Goal: Check status: Check status

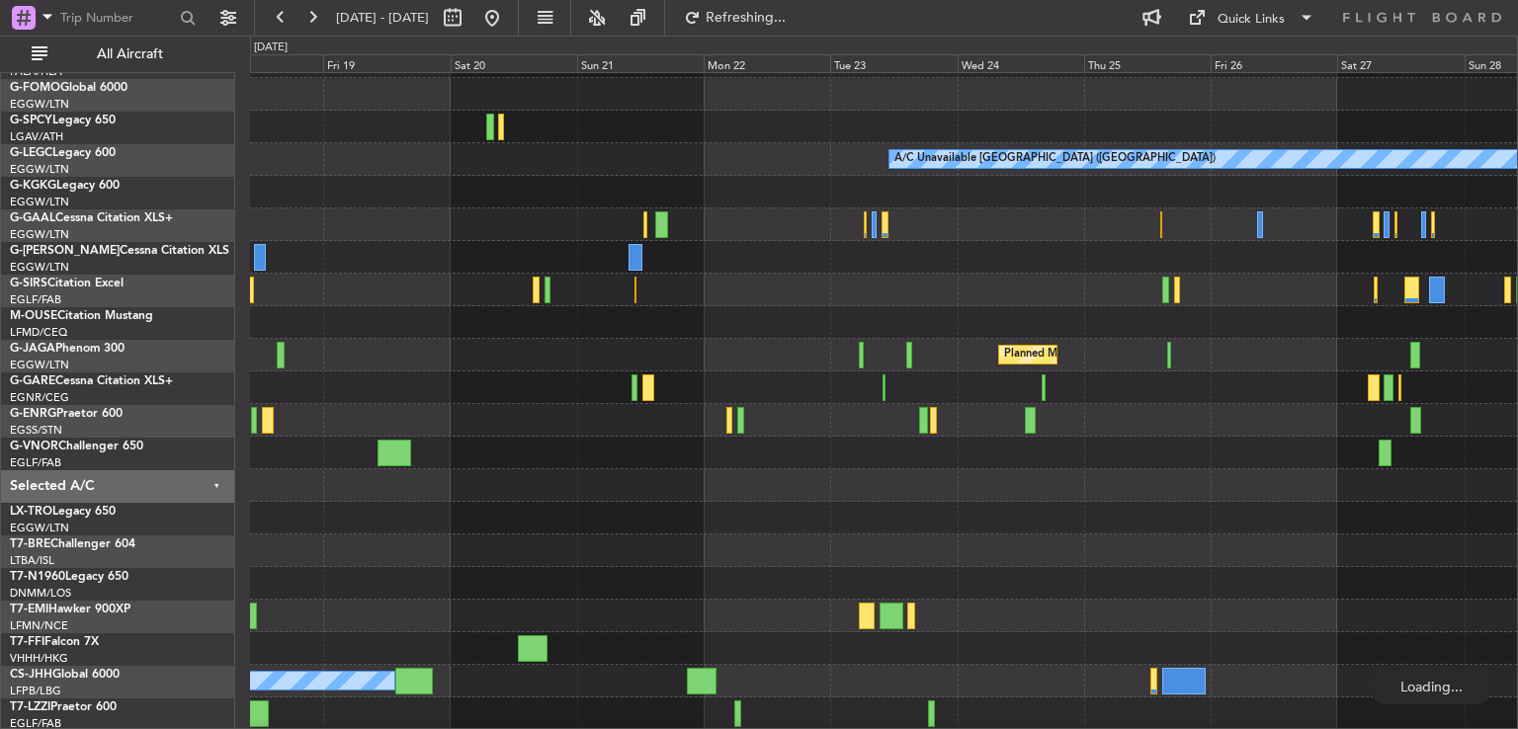
scroll to position [59, 0]
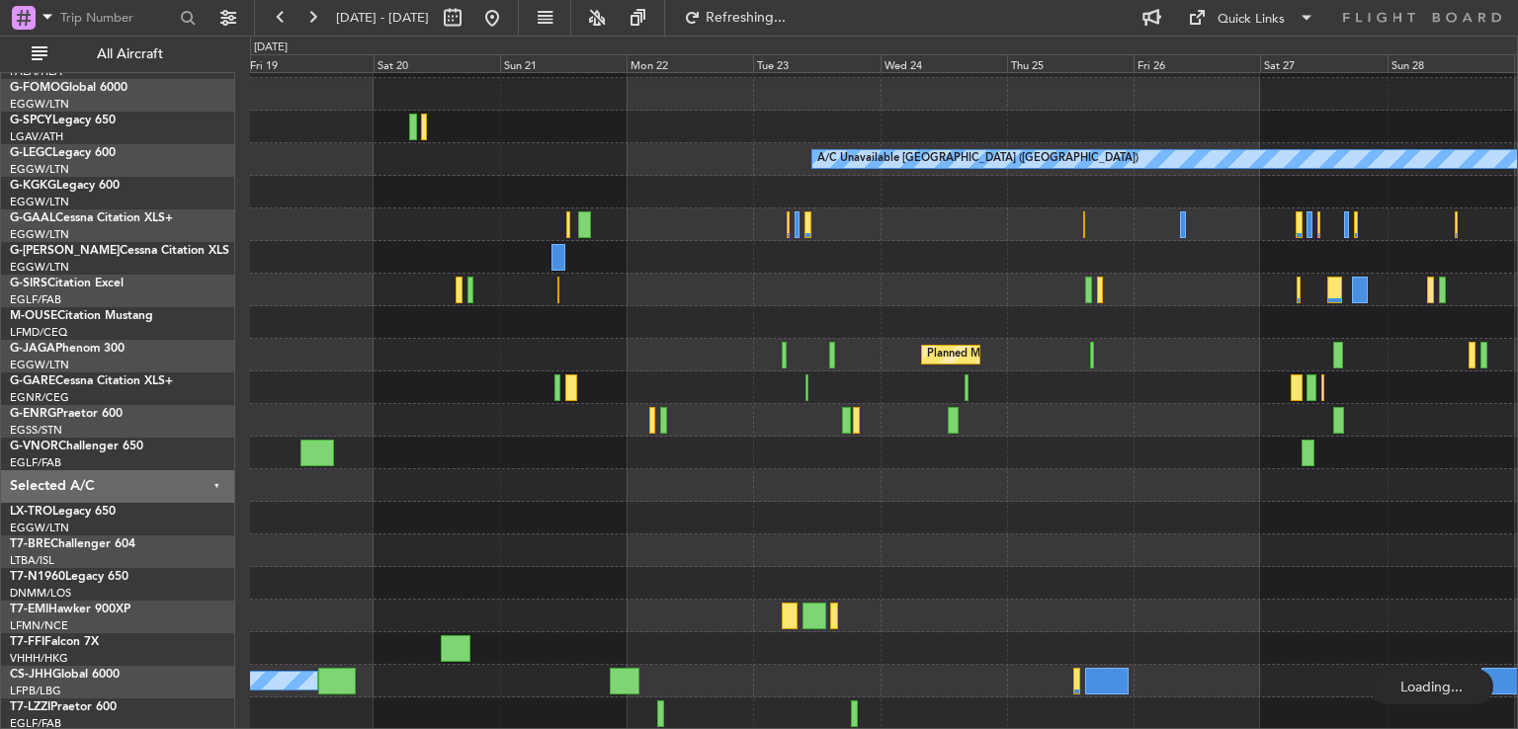
click at [779, 487] on div at bounding box center [883, 485] width 1267 height 33
click at [508, 19] on button at bounding box center [492, 18] width 32 height 32
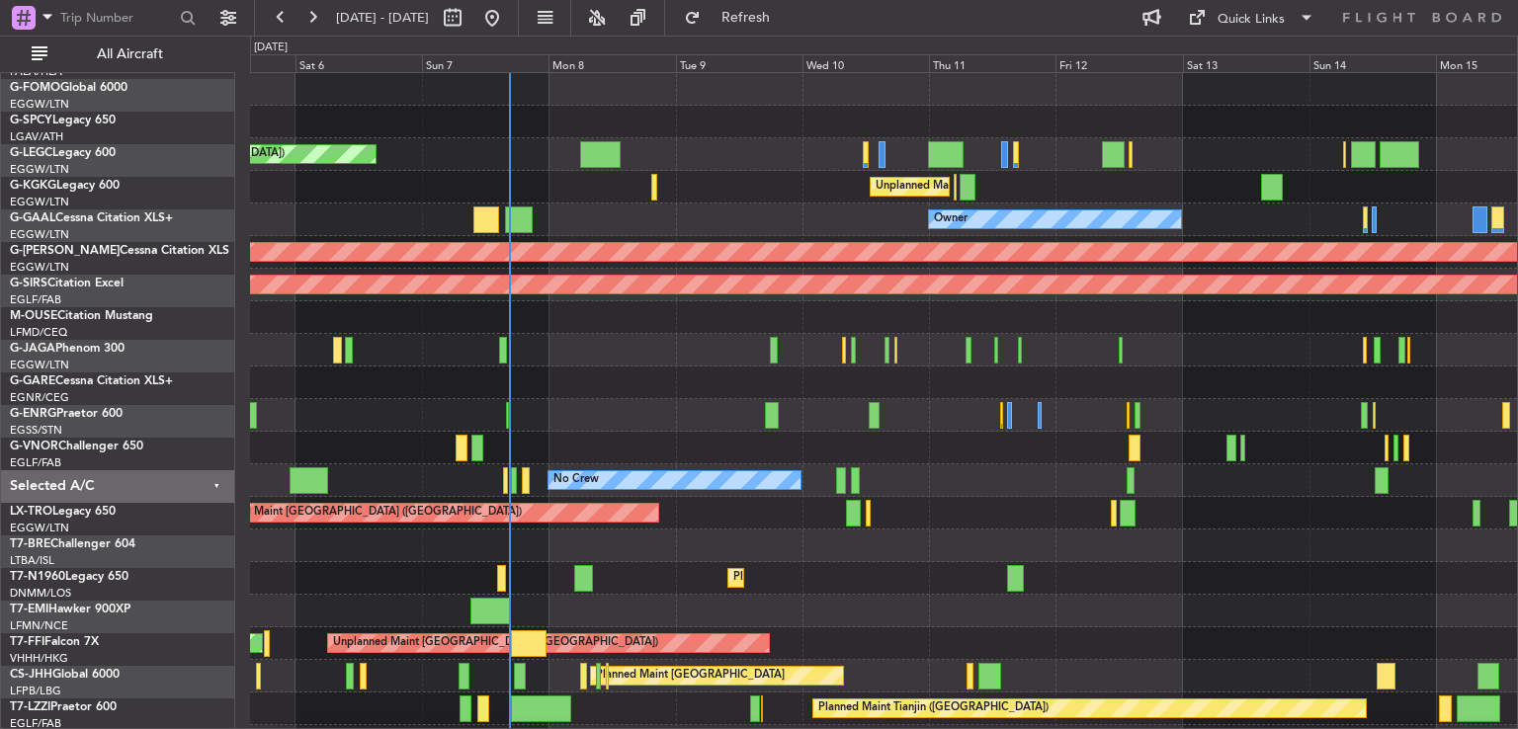
scroll to position [0, 0]
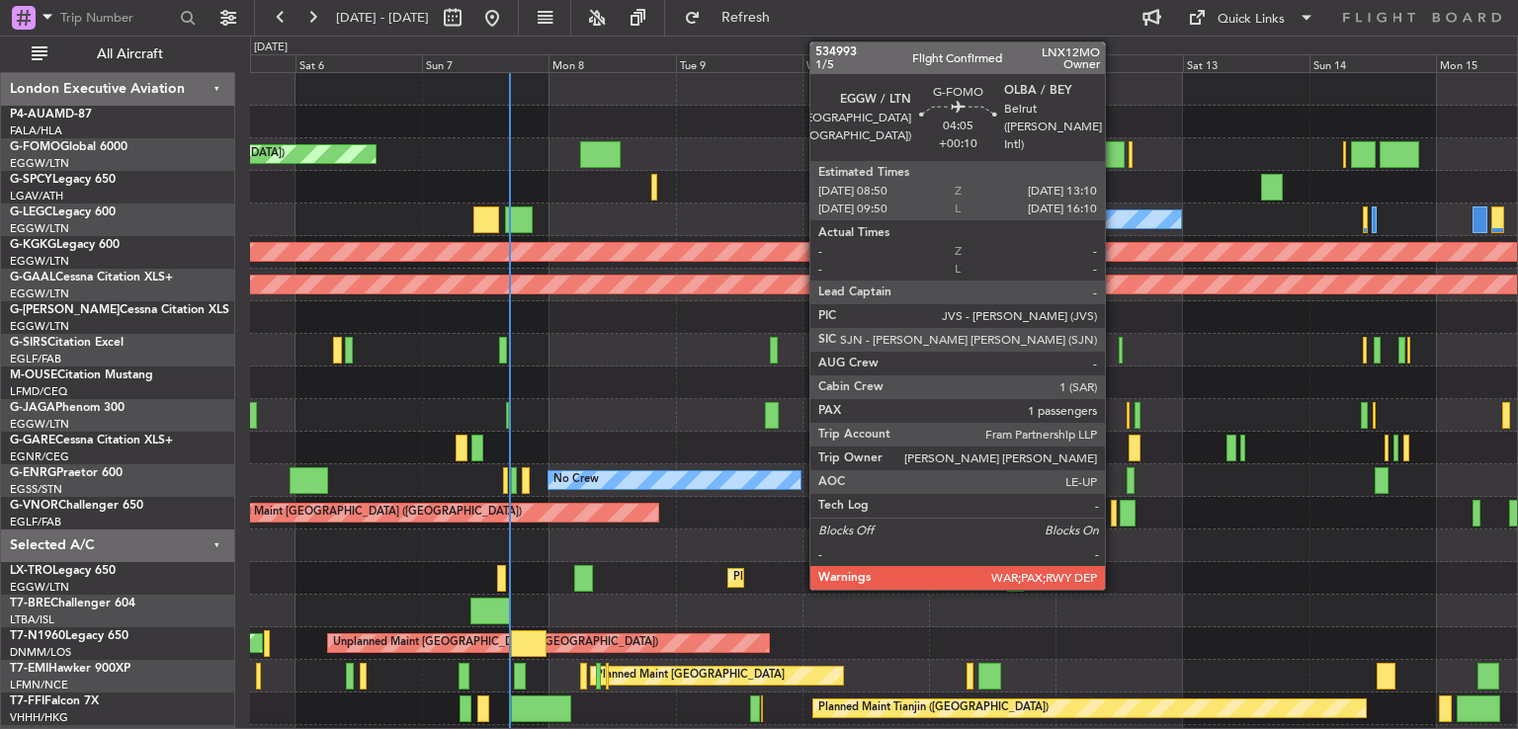
click at [1114, 148] on div at bounding box center [1114, 154] width 24 height 27
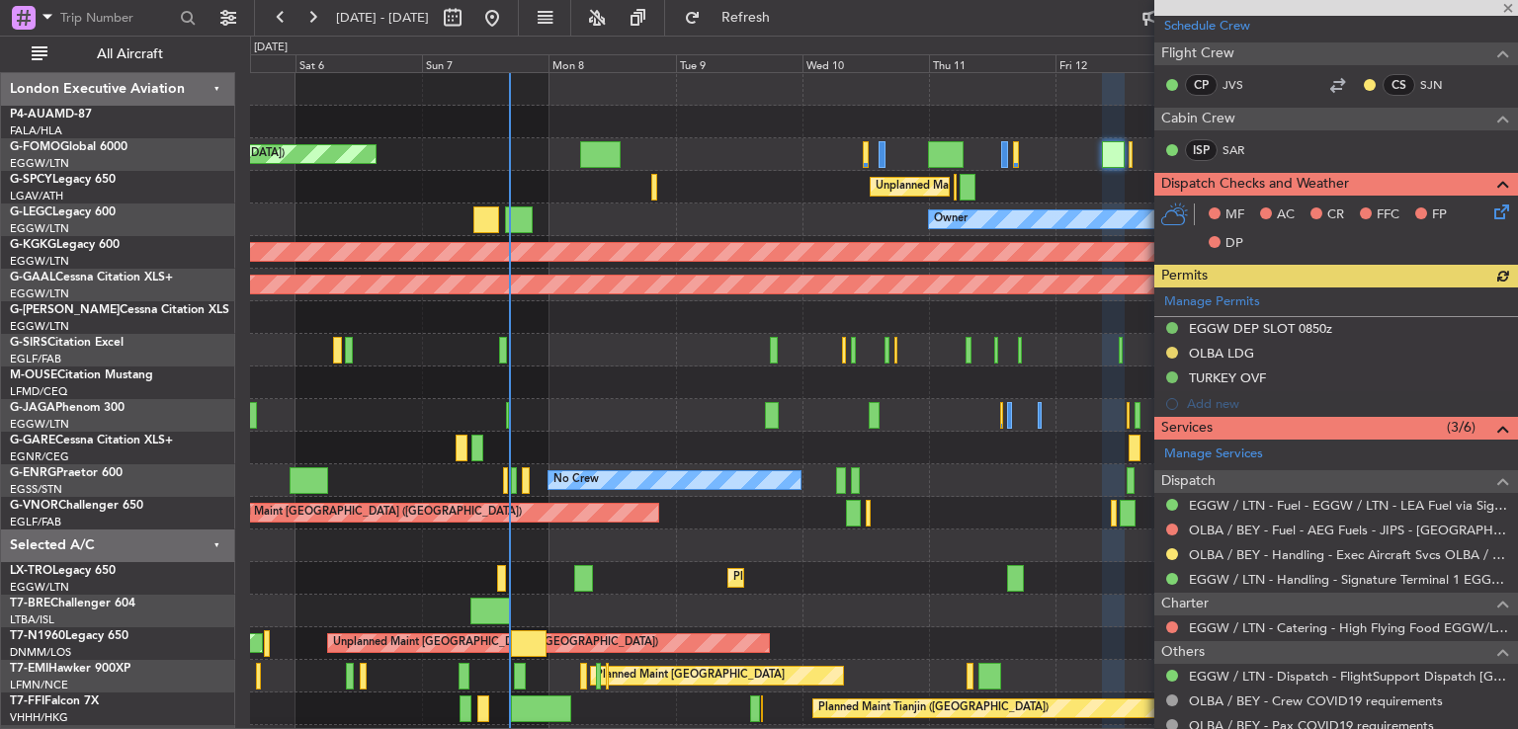
scroll to position [432, 0]
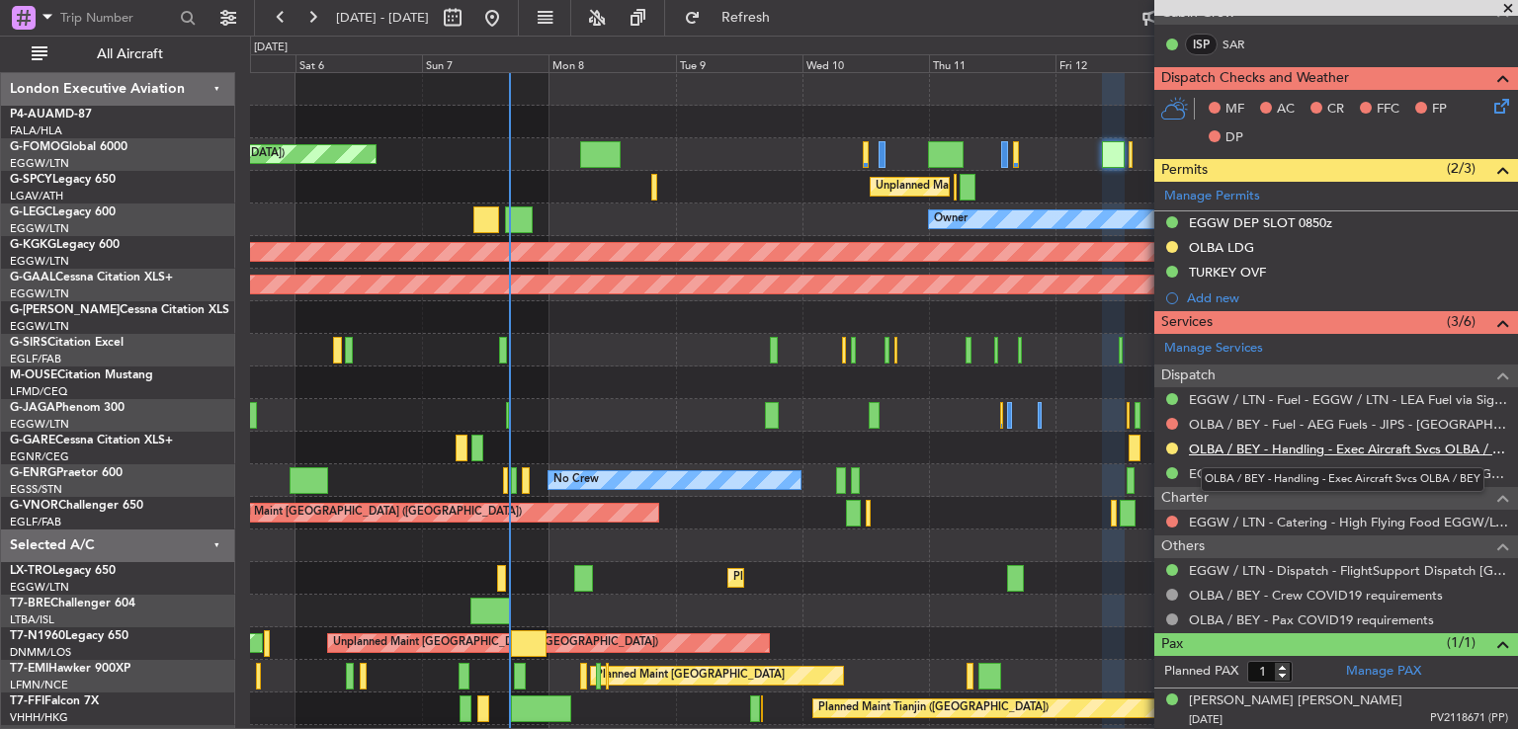
click at [1344, 445] on link "OLBA / BEY - Handling - Exec Aircraft Svcs OLBA / BEY" at bounding box center [1348, 449] width 319 height 17
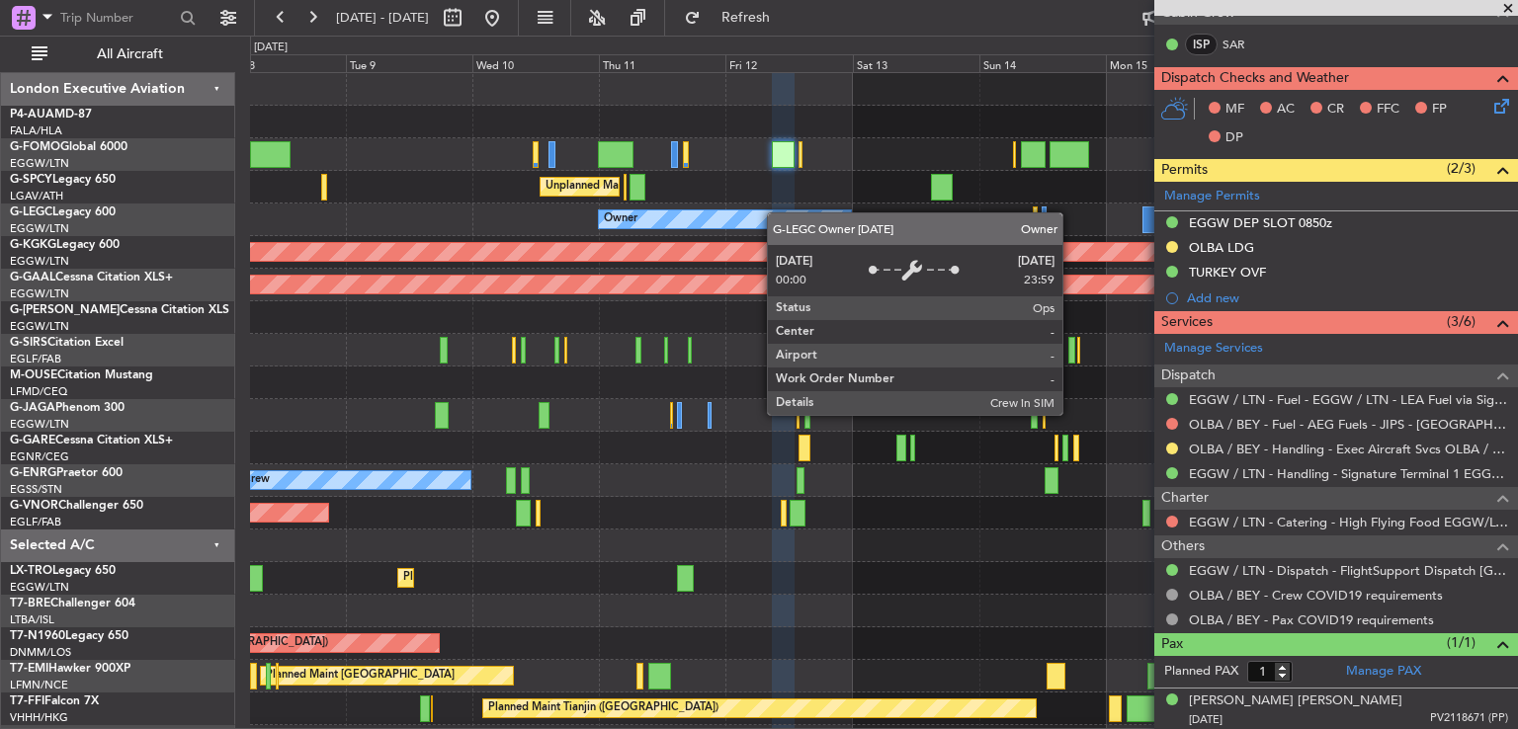
click at [727, 208] on div "Planned Maint [GEOGRAPHIC_DATA] ([GEOGRAPHIC_DATA]) Unplanned Maint [GEOGRAPHIC…" at bounding box center [883, 464] width 1267 height 783
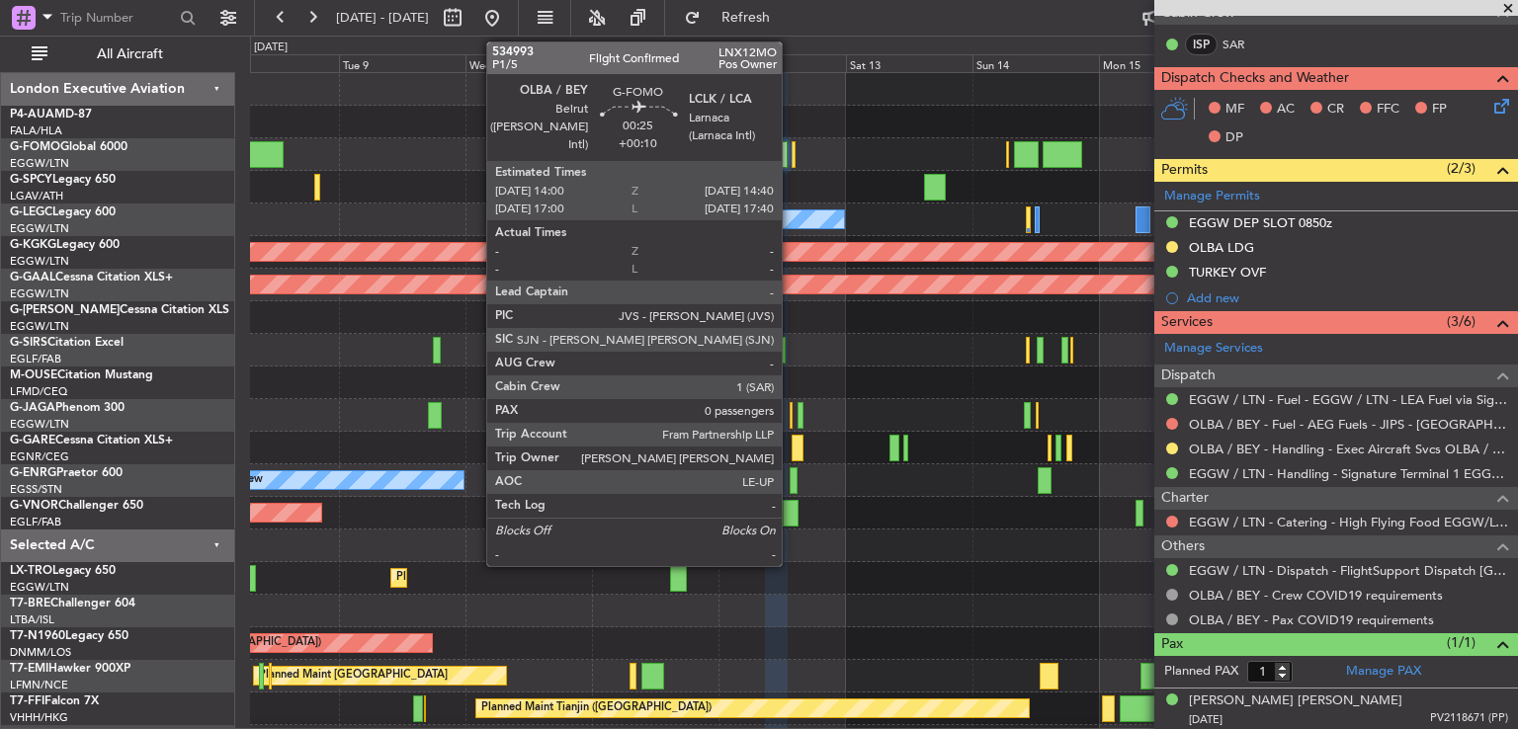
click at [791, 156] on div at bounding box center [793, 154] width 4 height 27
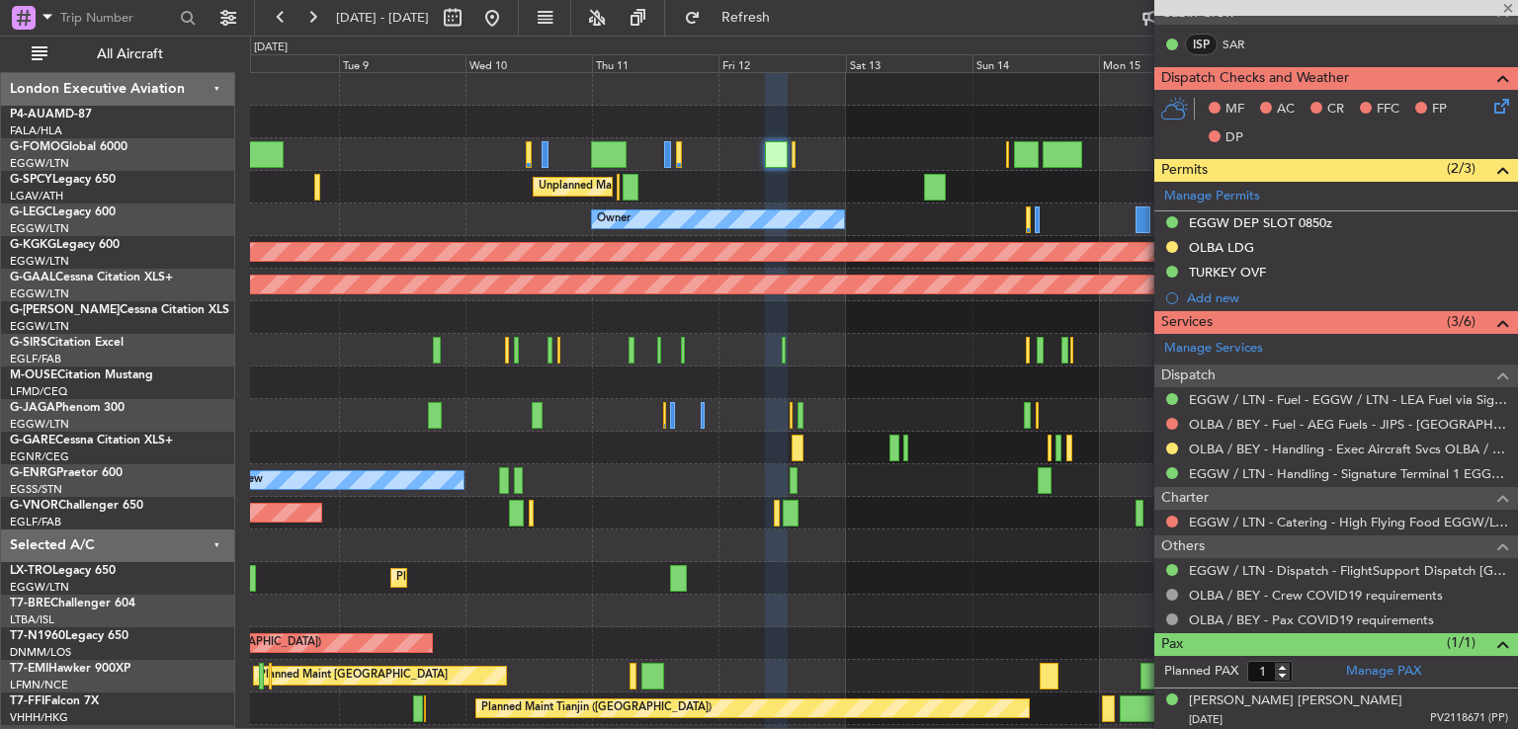
type input "0"
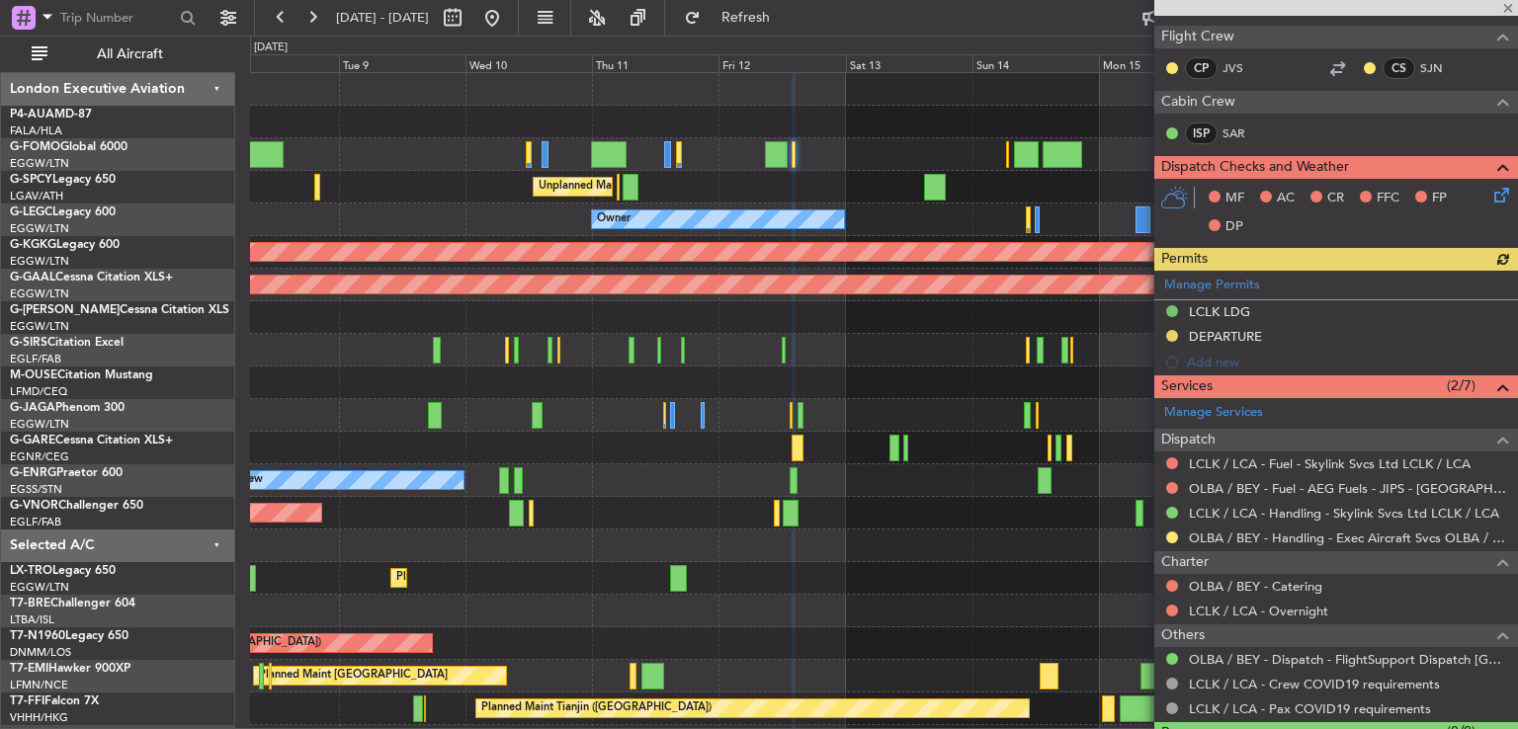
scroll to position [364, 0]
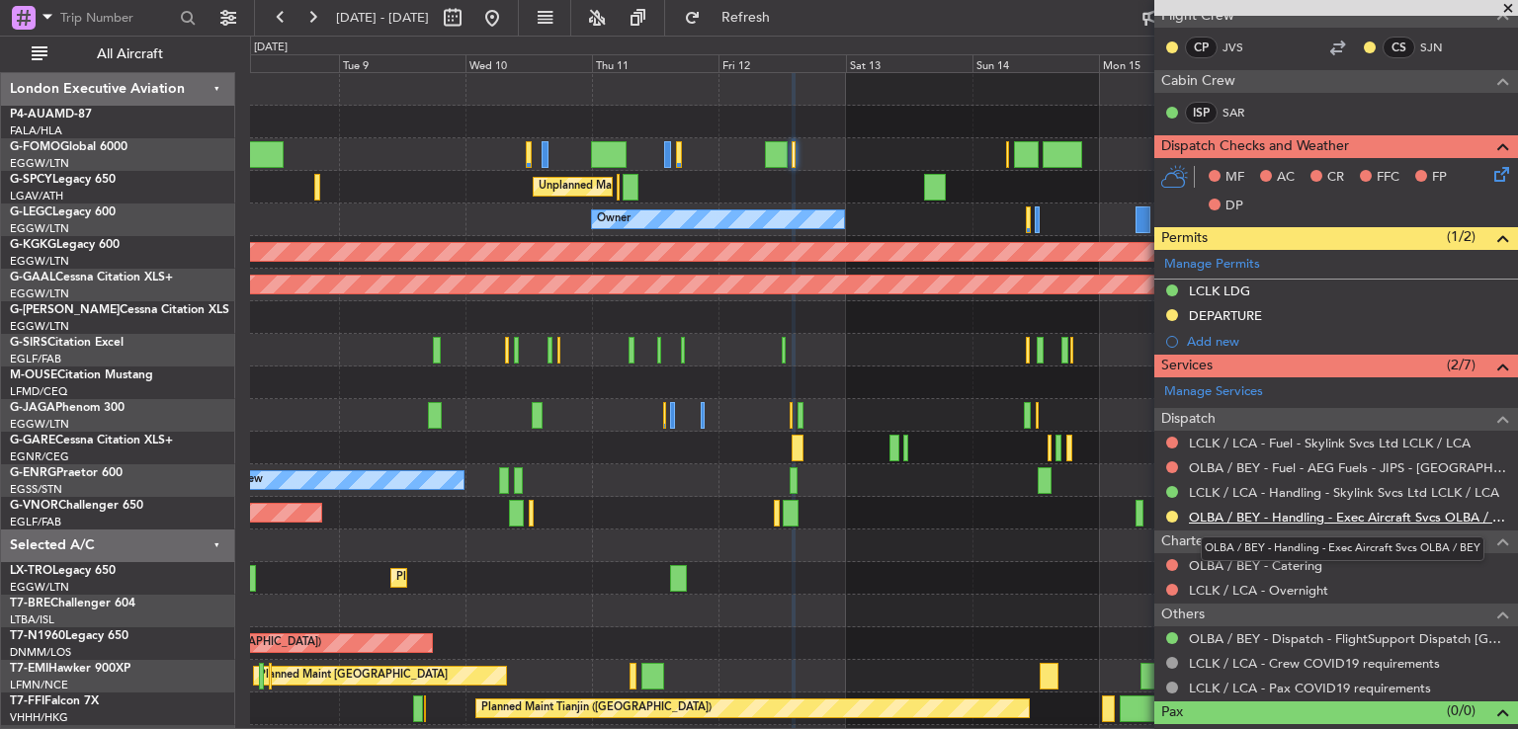
click at [1352, 512] on link "OLBA / BEY - Handling - Exec Aircraft Svcs OLBA / BEY" at bounding box center [1348, 517] width 319 height 17
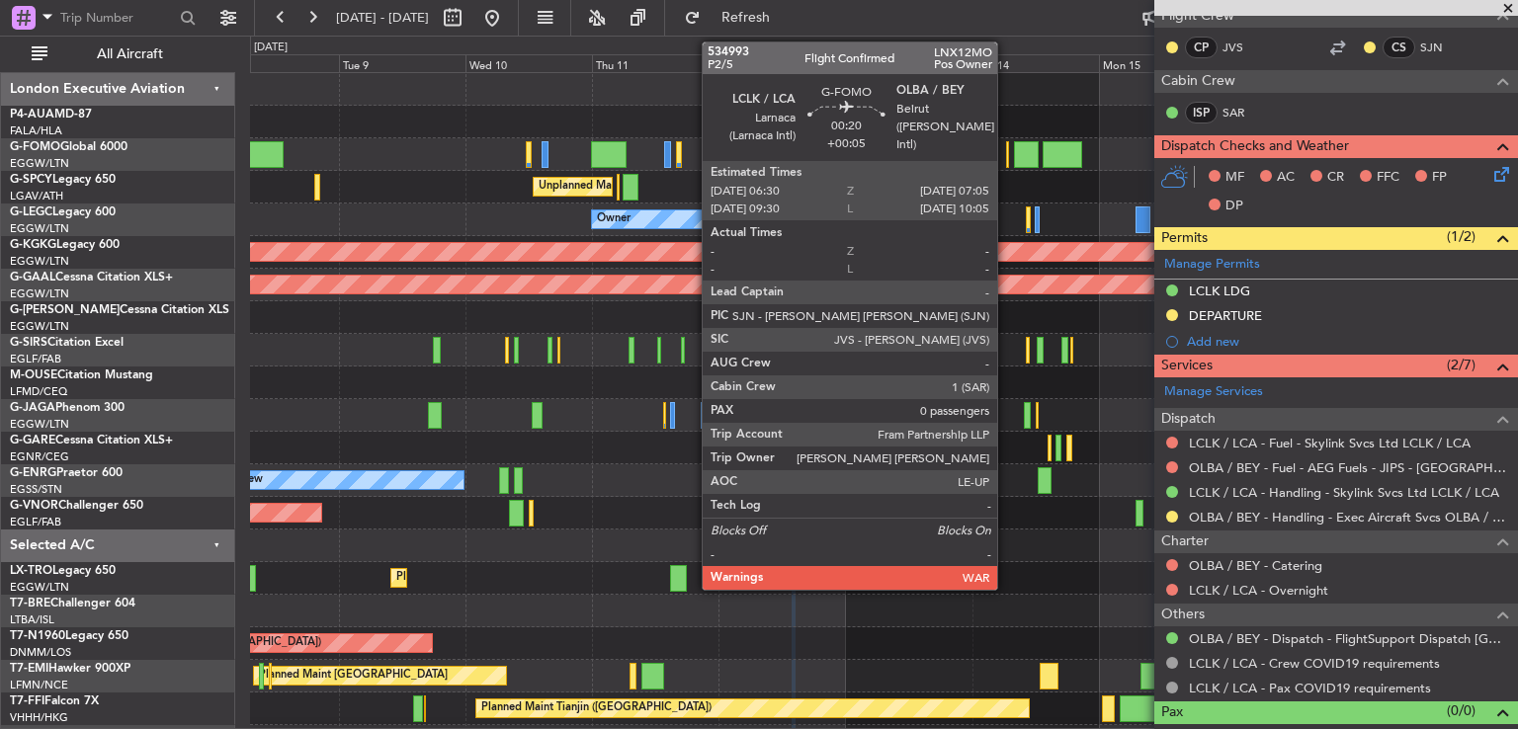
click at [1006, 157] on div at bounding box center [1008, 154] width 4 height 27
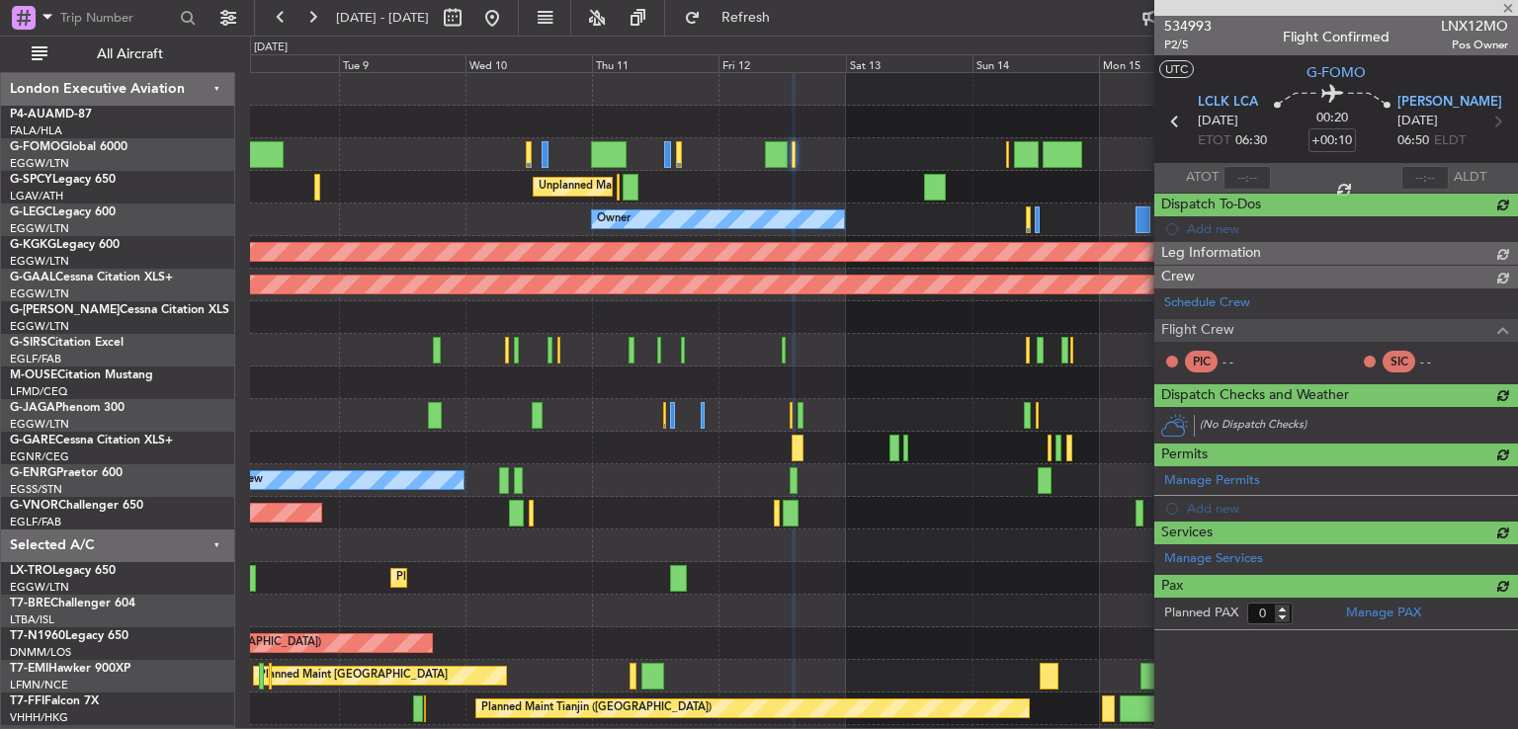
type input "+00:05"
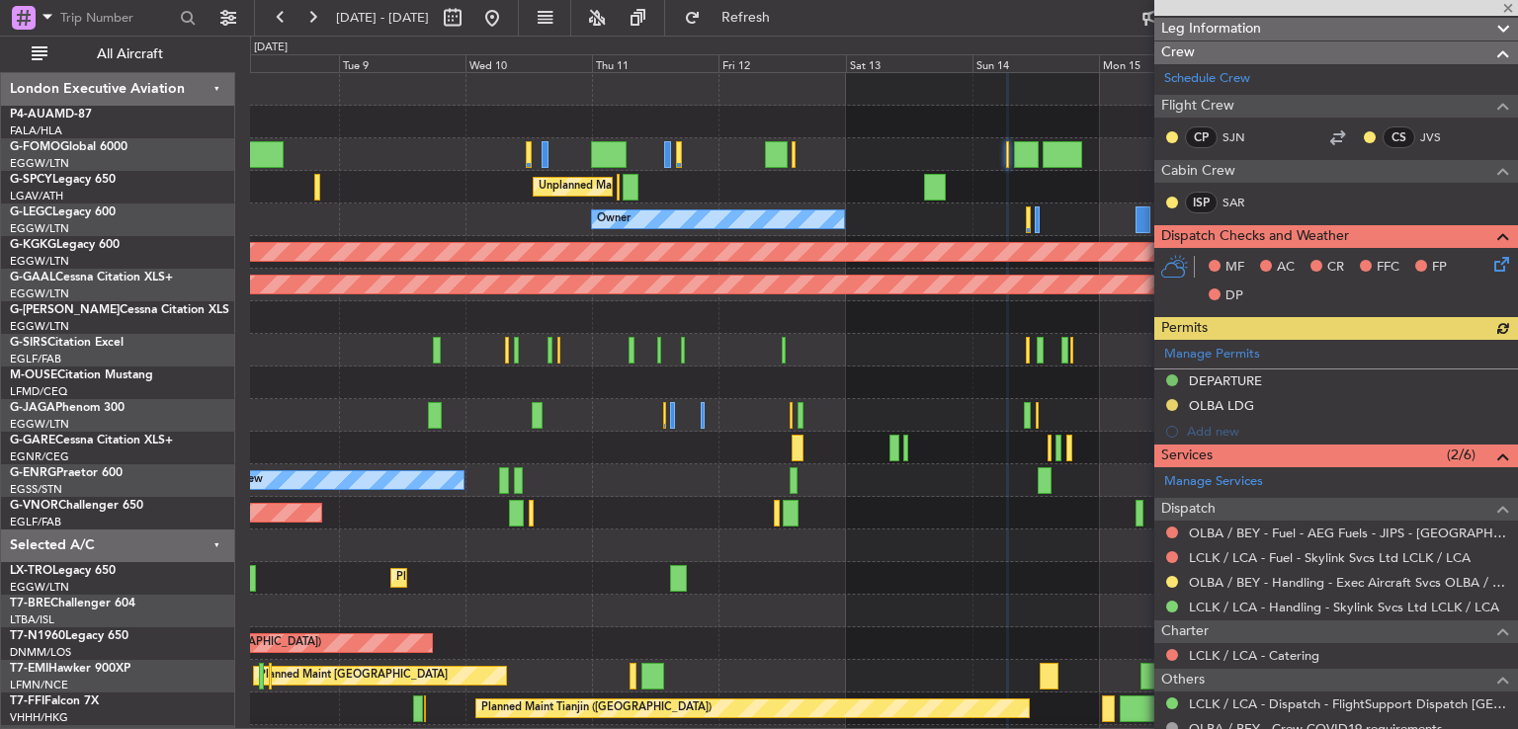
scroll to position [252, 0]
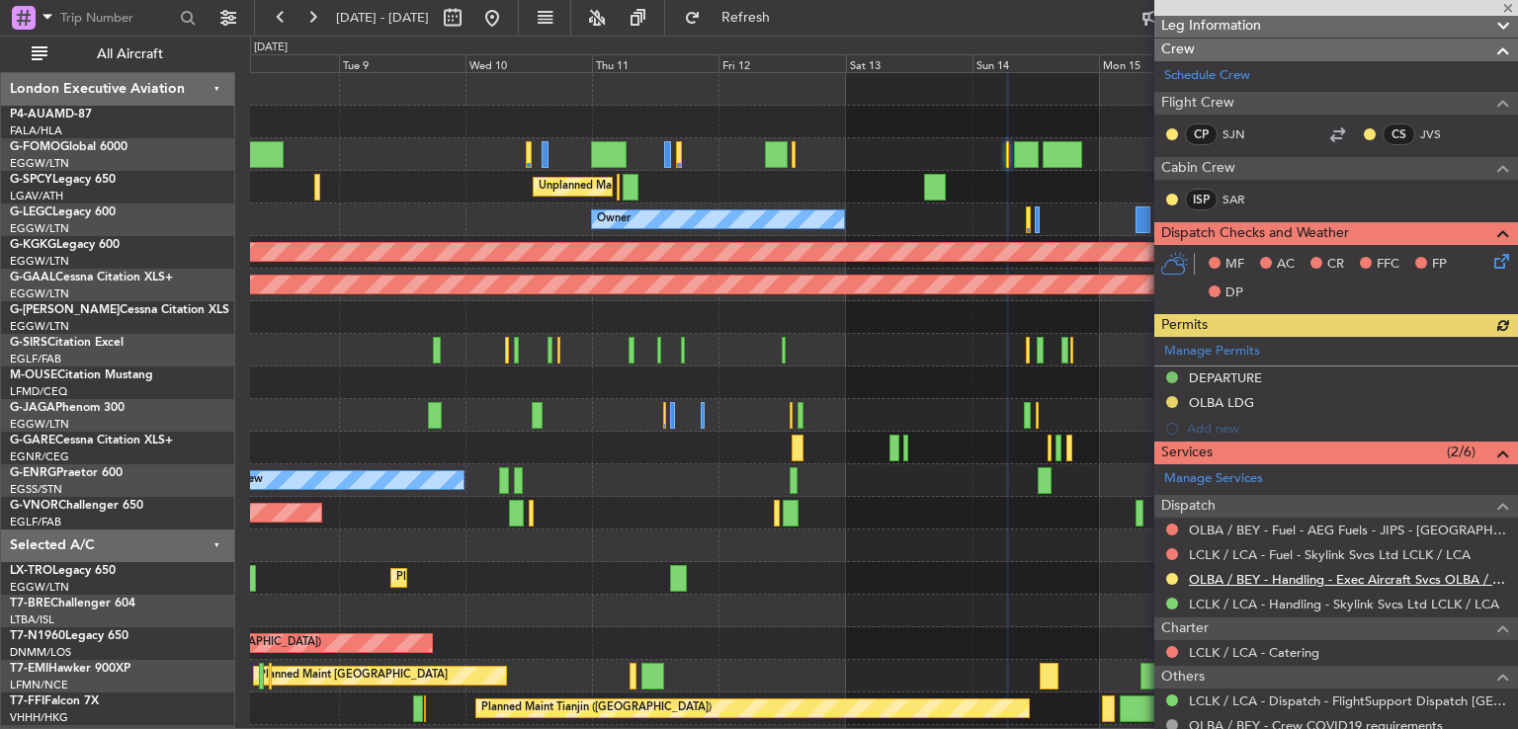
click at [1330, 575] on link "OLBA / BEY - Handling - Exec Aircraft Svcs OLBA / BEY" at bounding box center [1348, 579] width 319 height 17
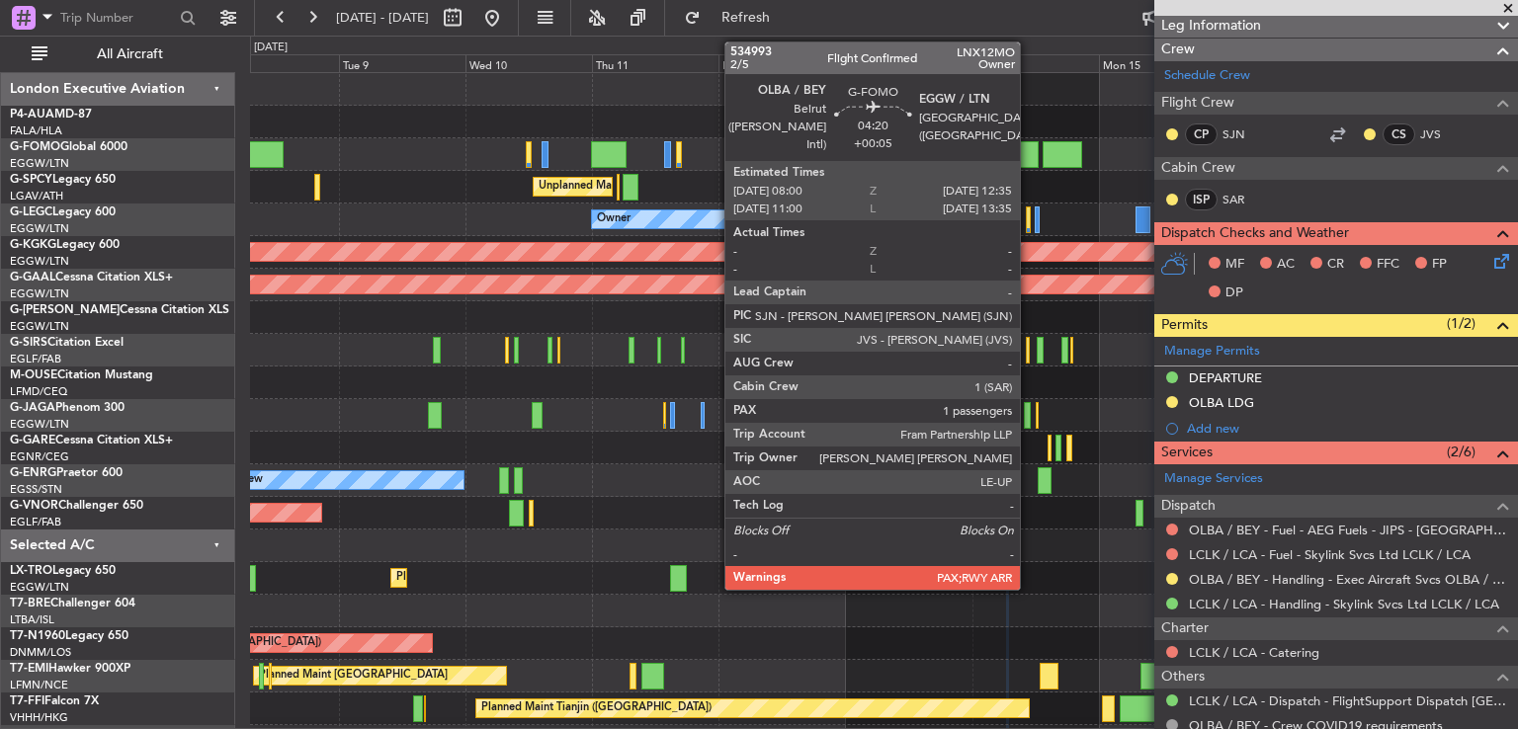
click at [1029, 149] on div at bounding box center [1026, 154] width 25 height 27
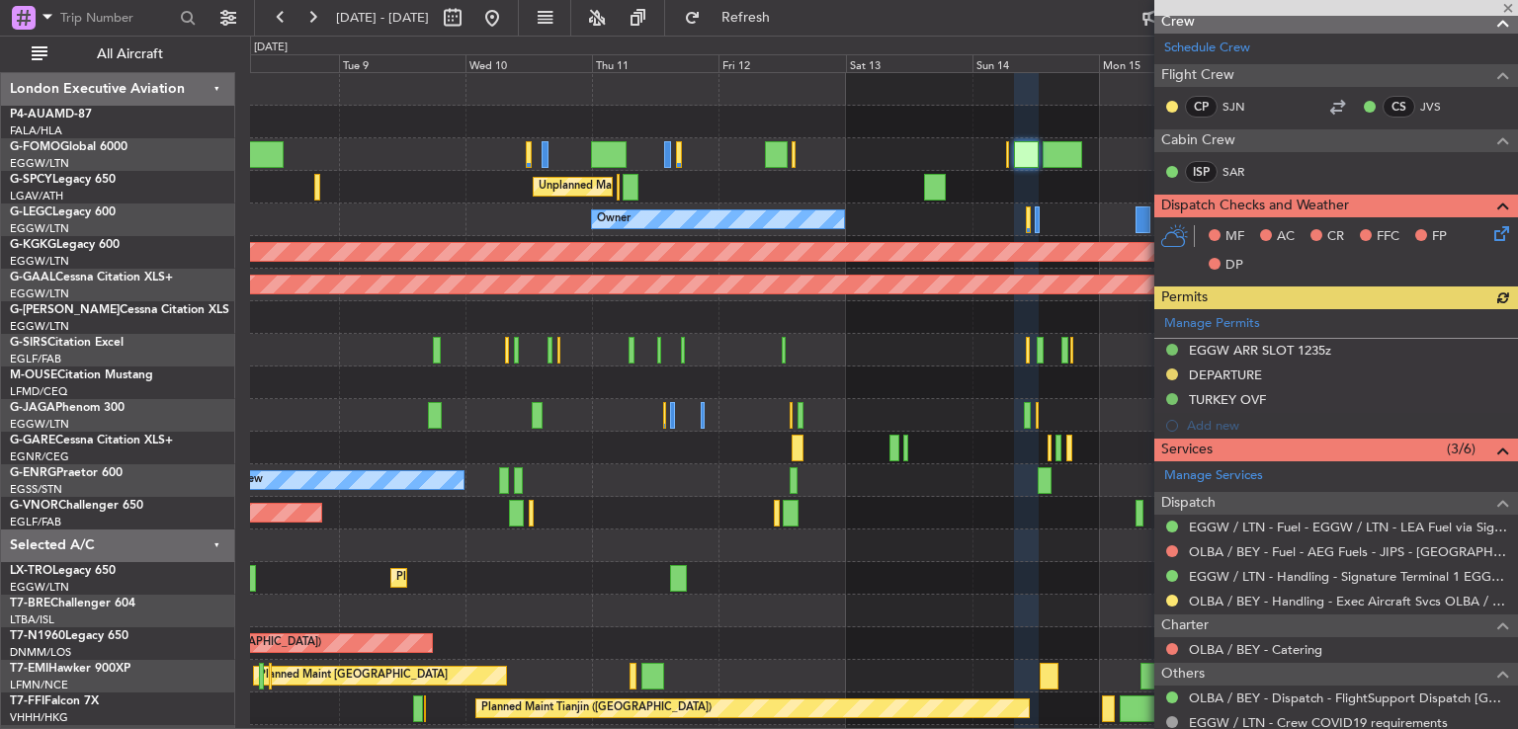
scroll to position [383, 0]
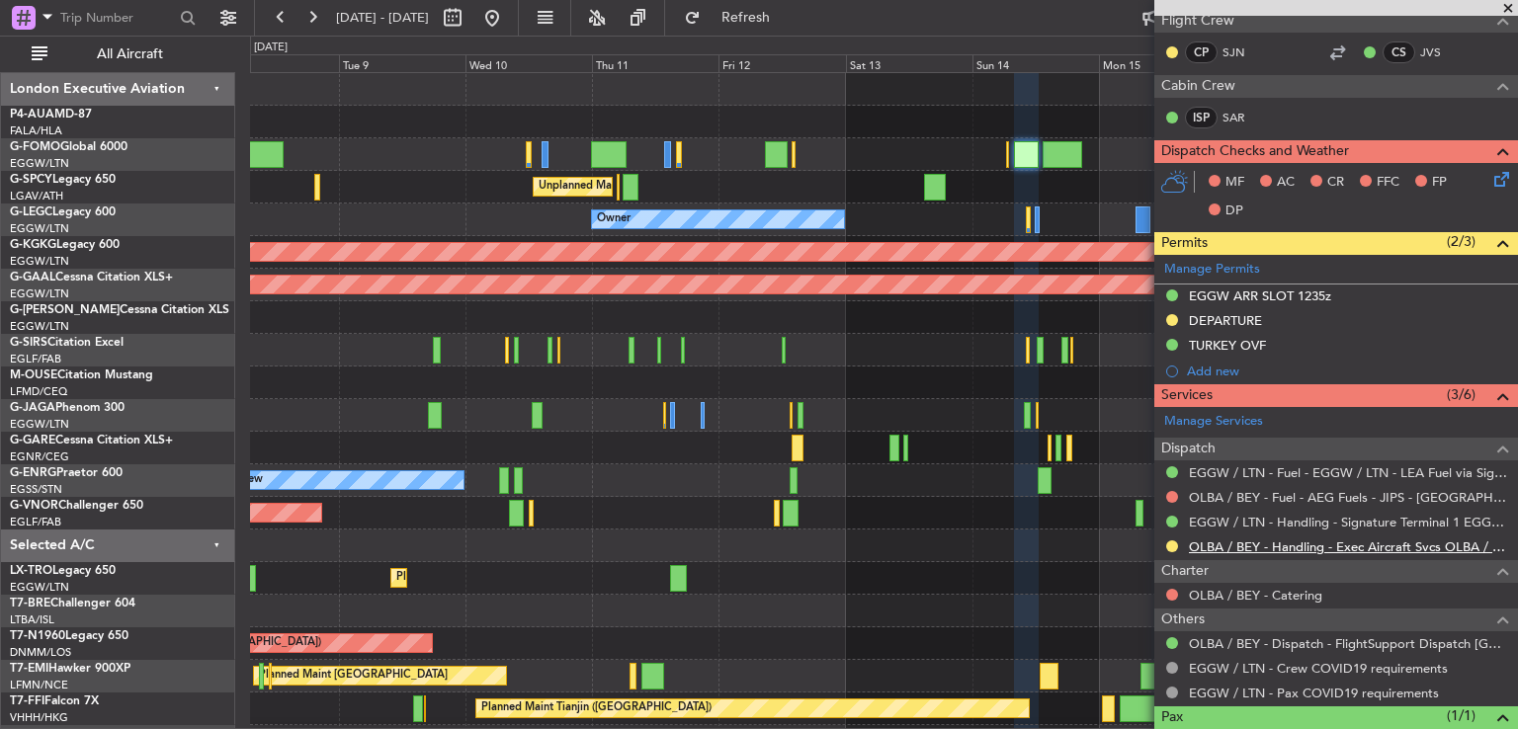
click at [1379, 545] on link "OLBA / BEY - Handling - Exec Aircraft Svcs OLBA / BEY" at bounding box center [1348, 546] width 319 height 17
click at [1509, 7] on span at bounding box center [1508, 9] width 20 height 18
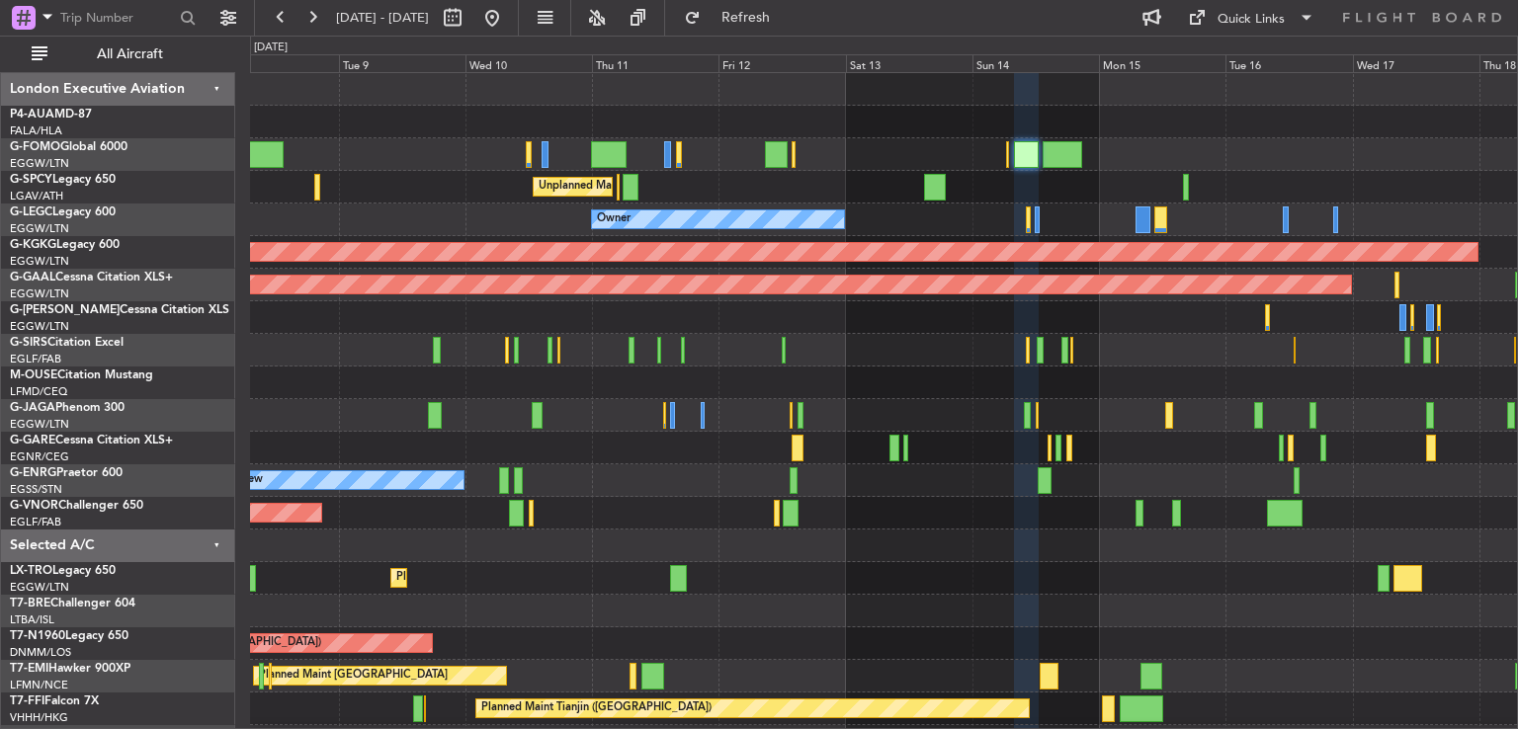
type input "0"
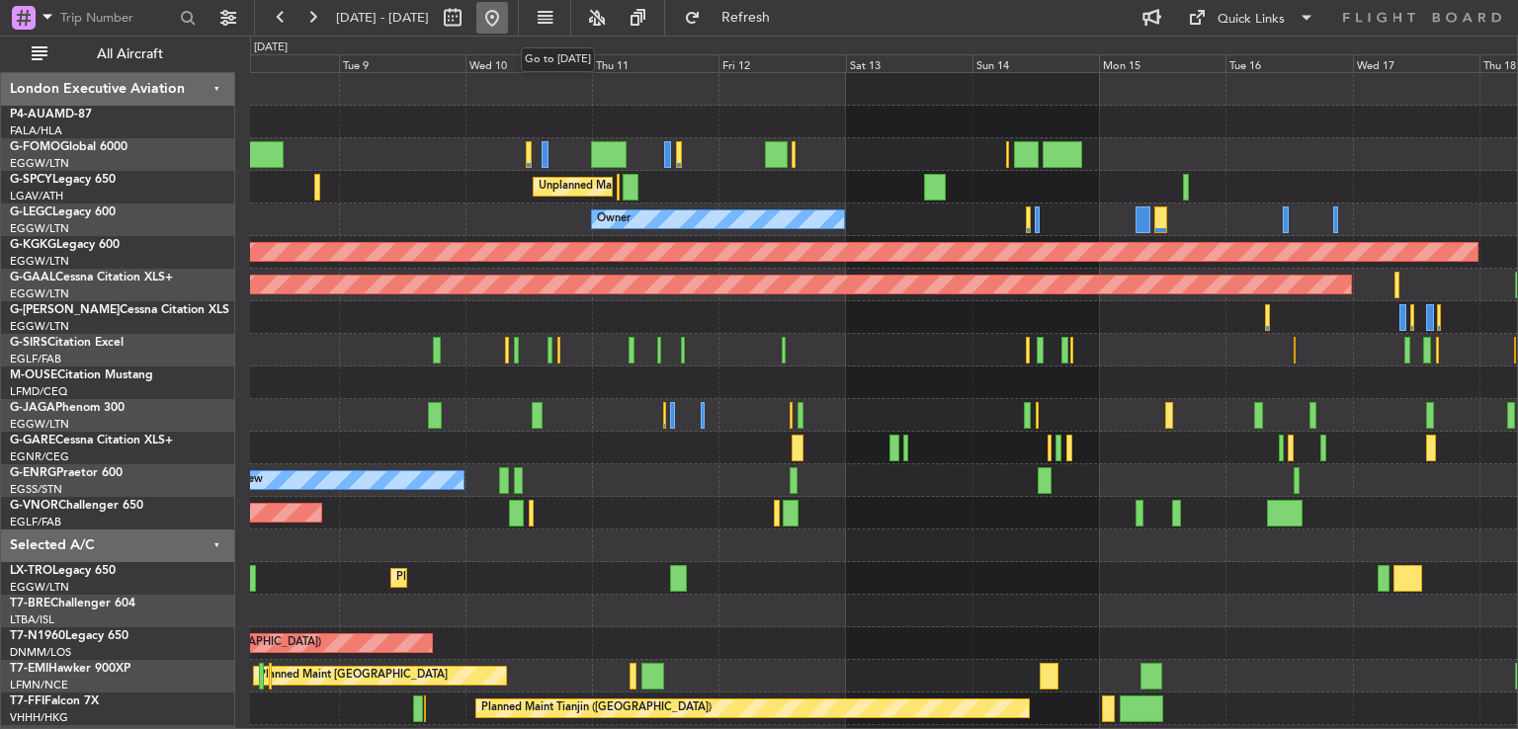
click at [508, 22] on button at bounding box center [492, 18] width 32 height 32
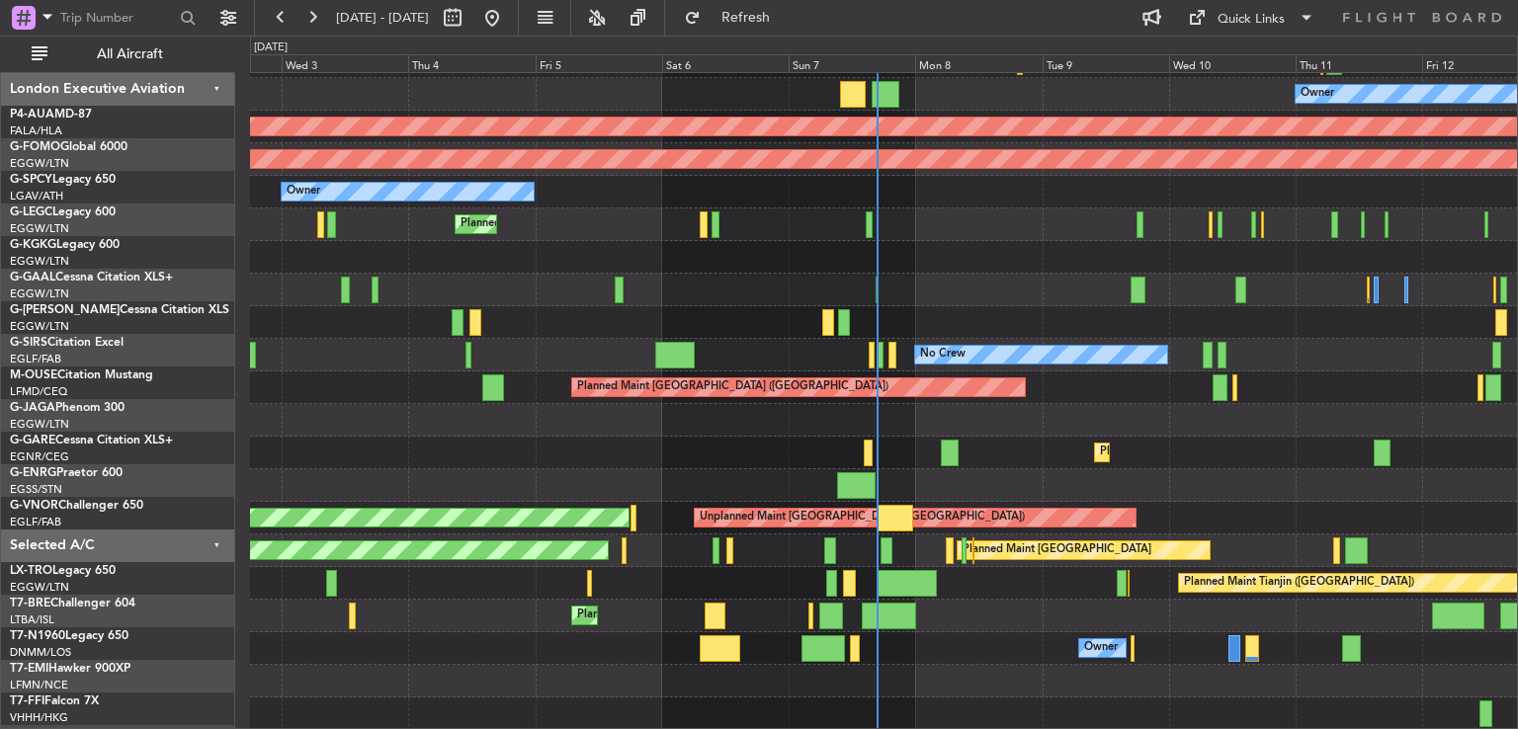
scroll to position [125, 0]
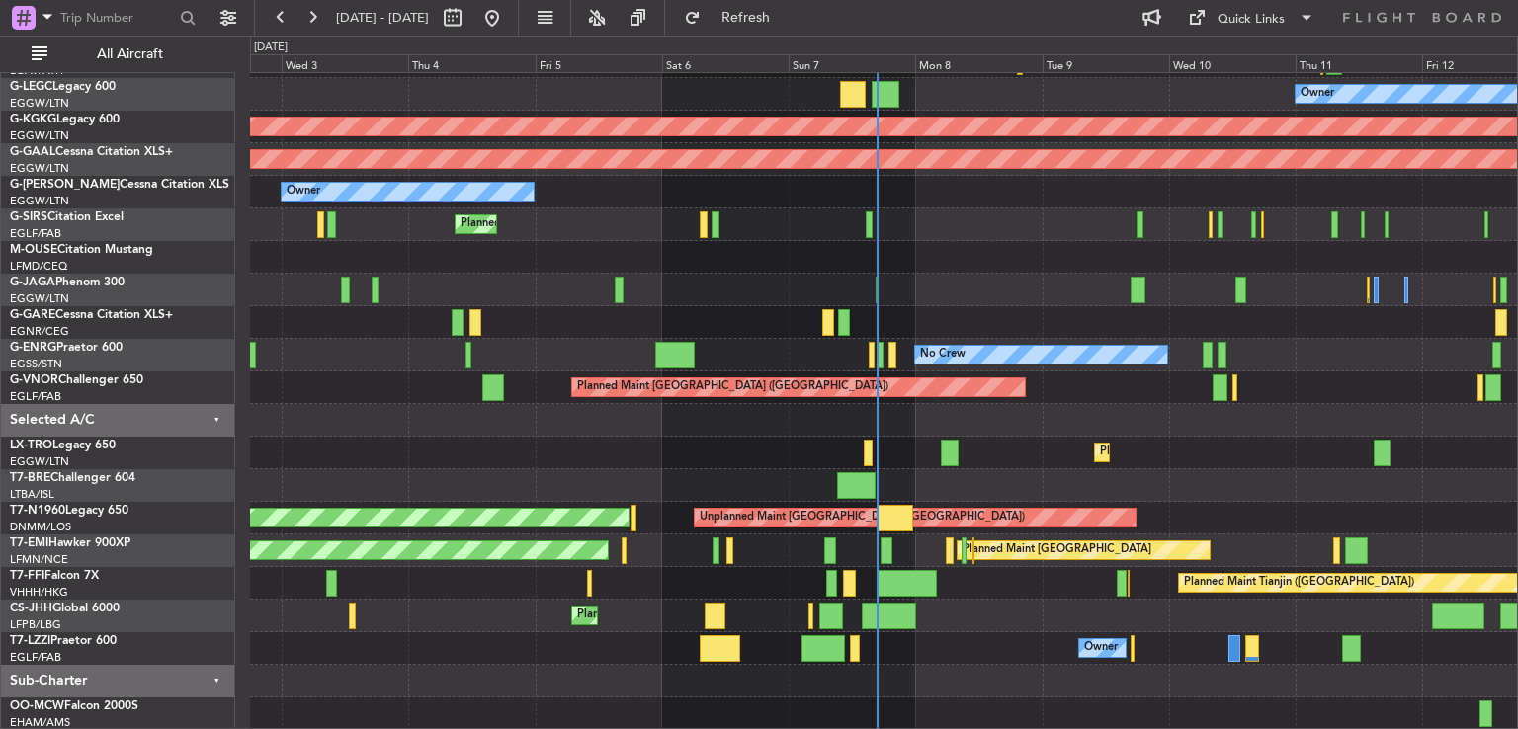
click at [964, 499] on div "Unplanned Maint [GEOGRAPHIC_DATA] ([PERSON_NAME] Intl) Cleaning [GEOGRAPHIC_DAT…" at bounding box center [883, 339] width 1267 height 783
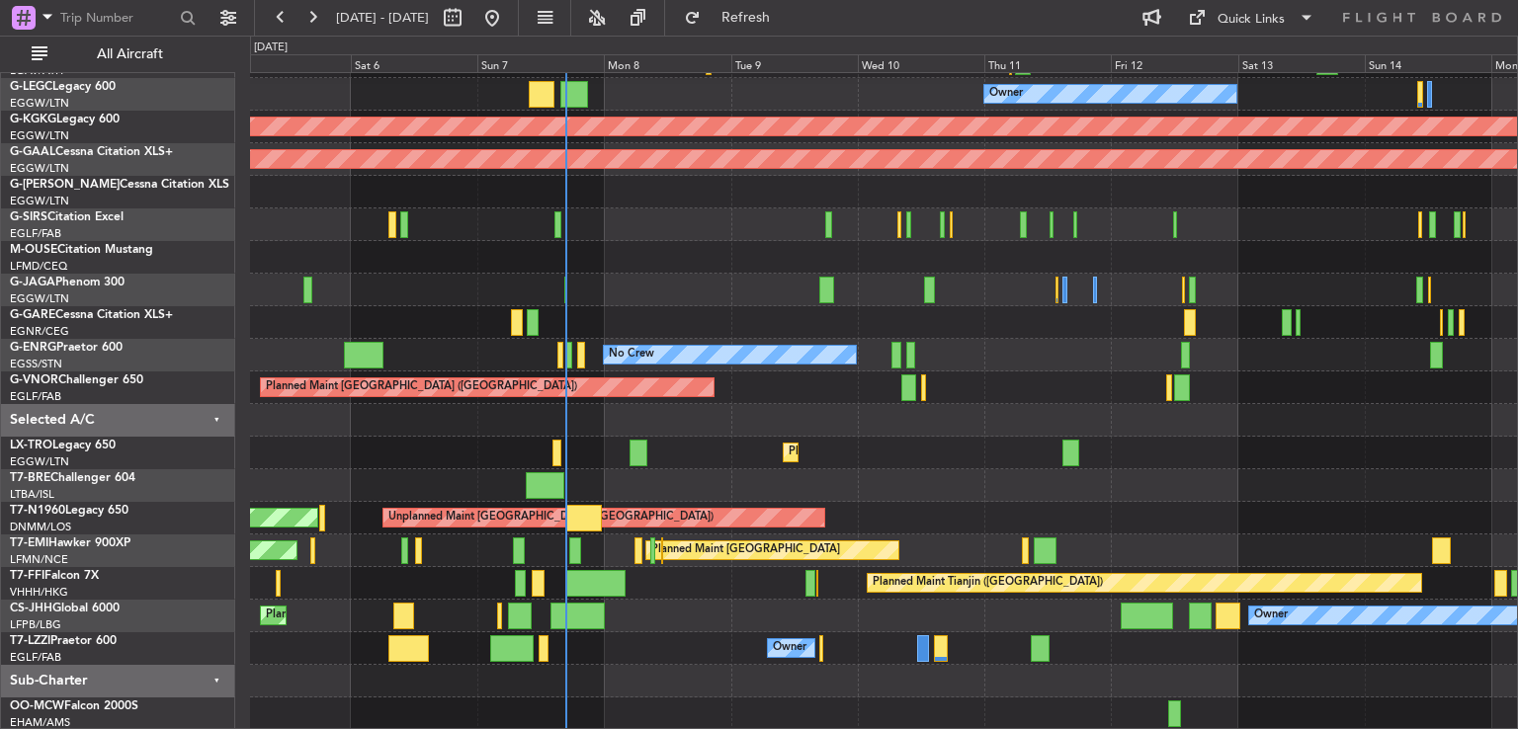
click at [683, 598] on div "Unplanned Maint [GEOGRAPHIC_DATA] ([PERSON_NAME] Intl) Owner AOG Maint [GEOGRAP…" at bounding box center [883, 339] width 1267 height 783
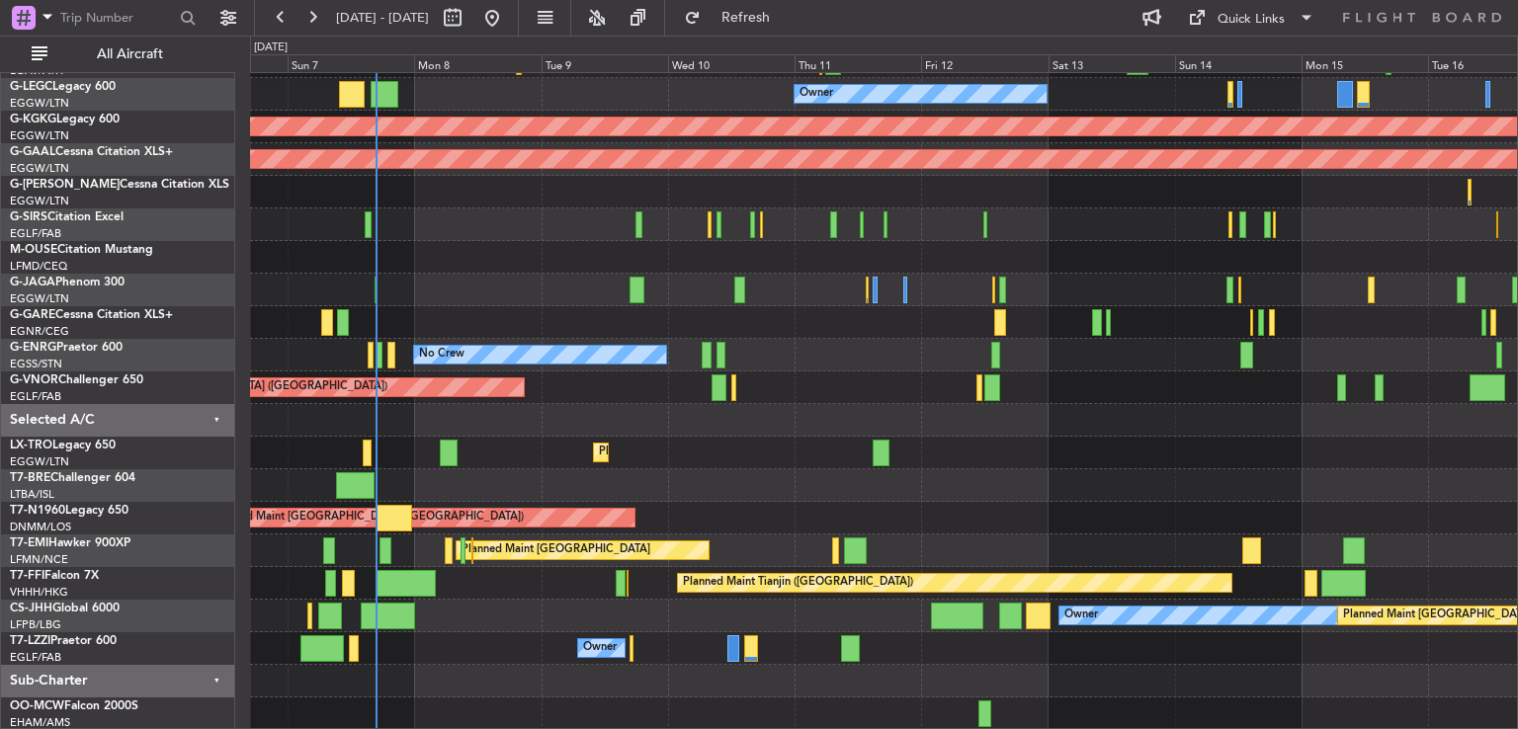
click at [949, 632] on div "Owner" at bounding box center [883, 648] width 1267 height 33
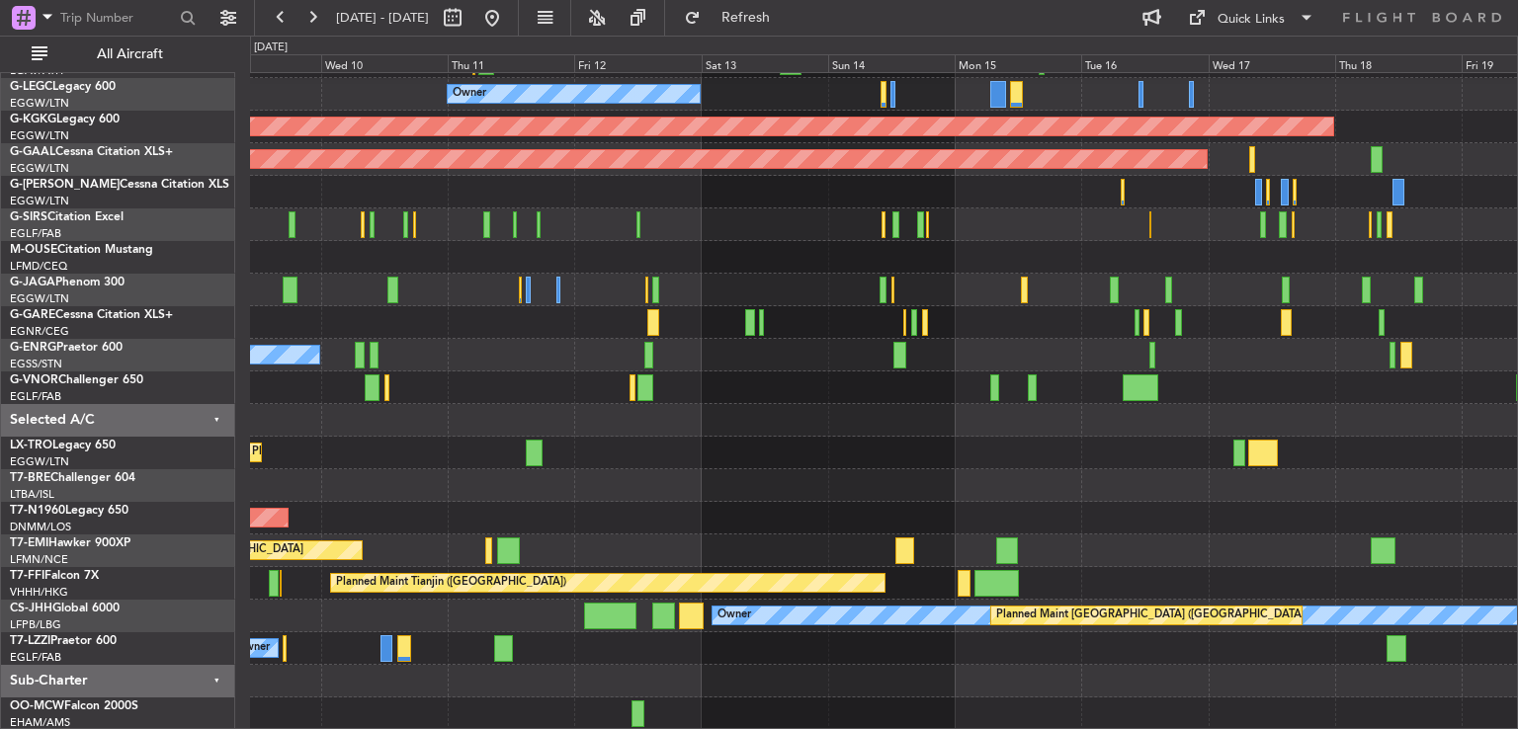
click at [580, 484] on div at bounding box center [883, 485] width 1267 height 33
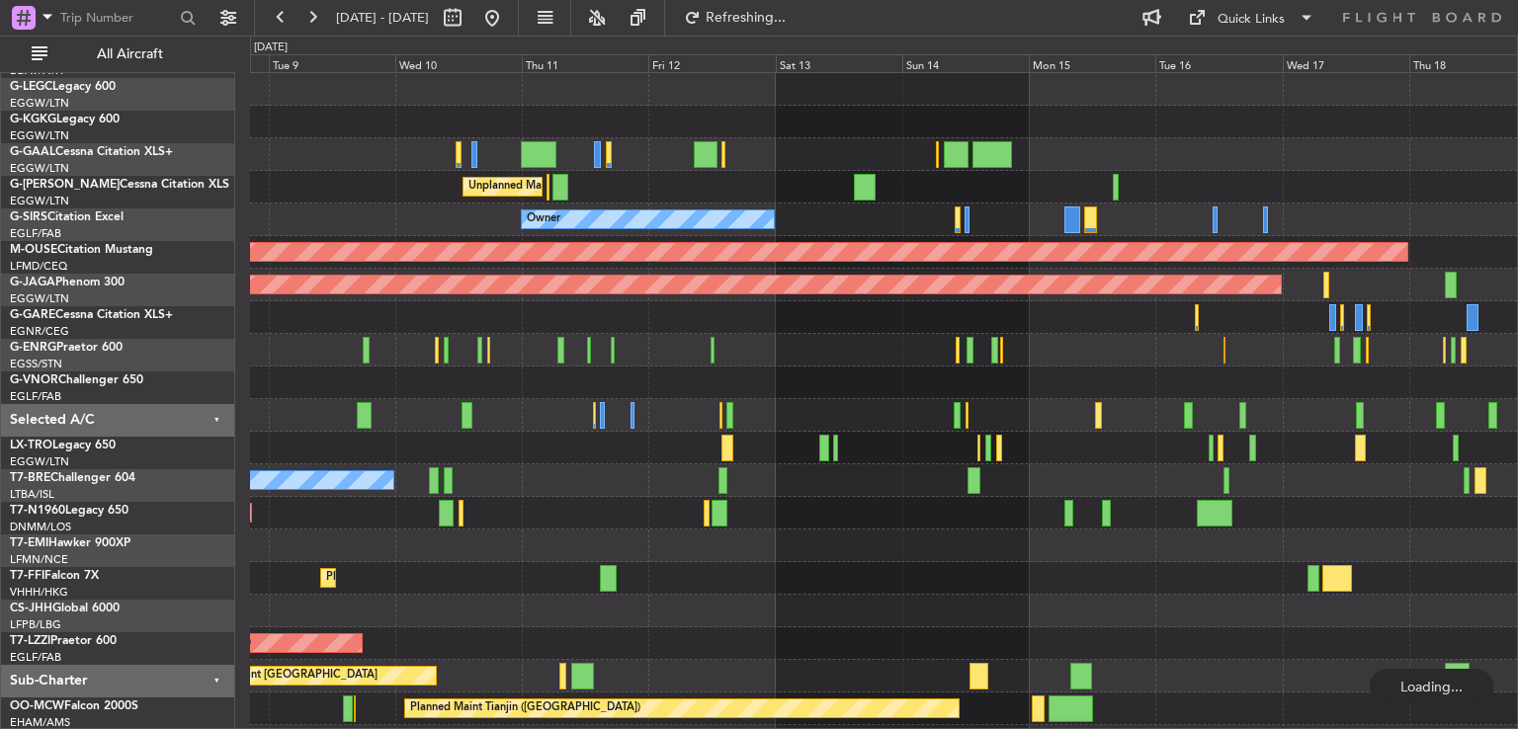
scroll to position [0, 0]
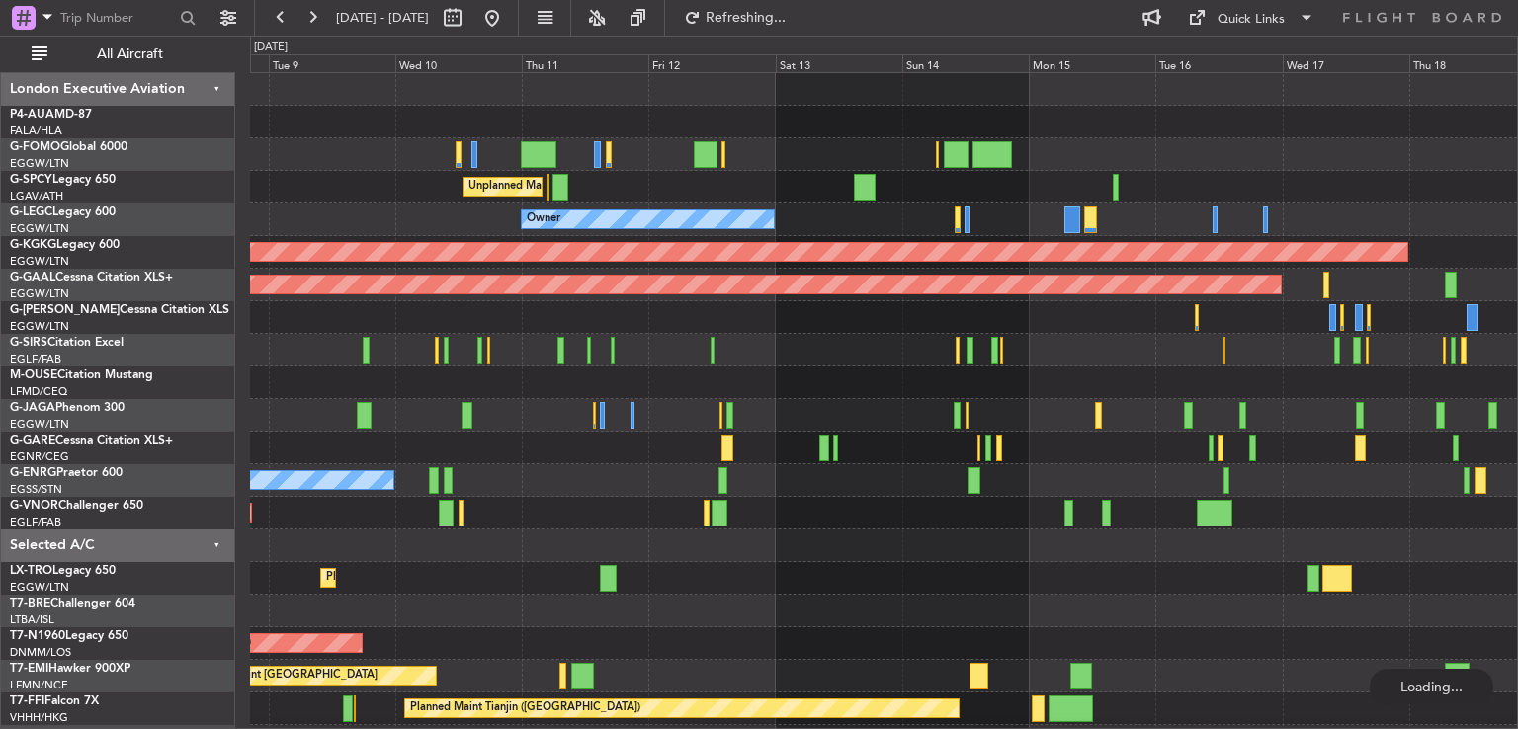
click at [840, 495] on div "Planned Maint [GEOGRAPHIC_DATA] ([GEOGRAPHIC_DATA]) Unplanned Maint [GEOGRAPHIC…" at bounding box center [883, 464] width 1267 height 783
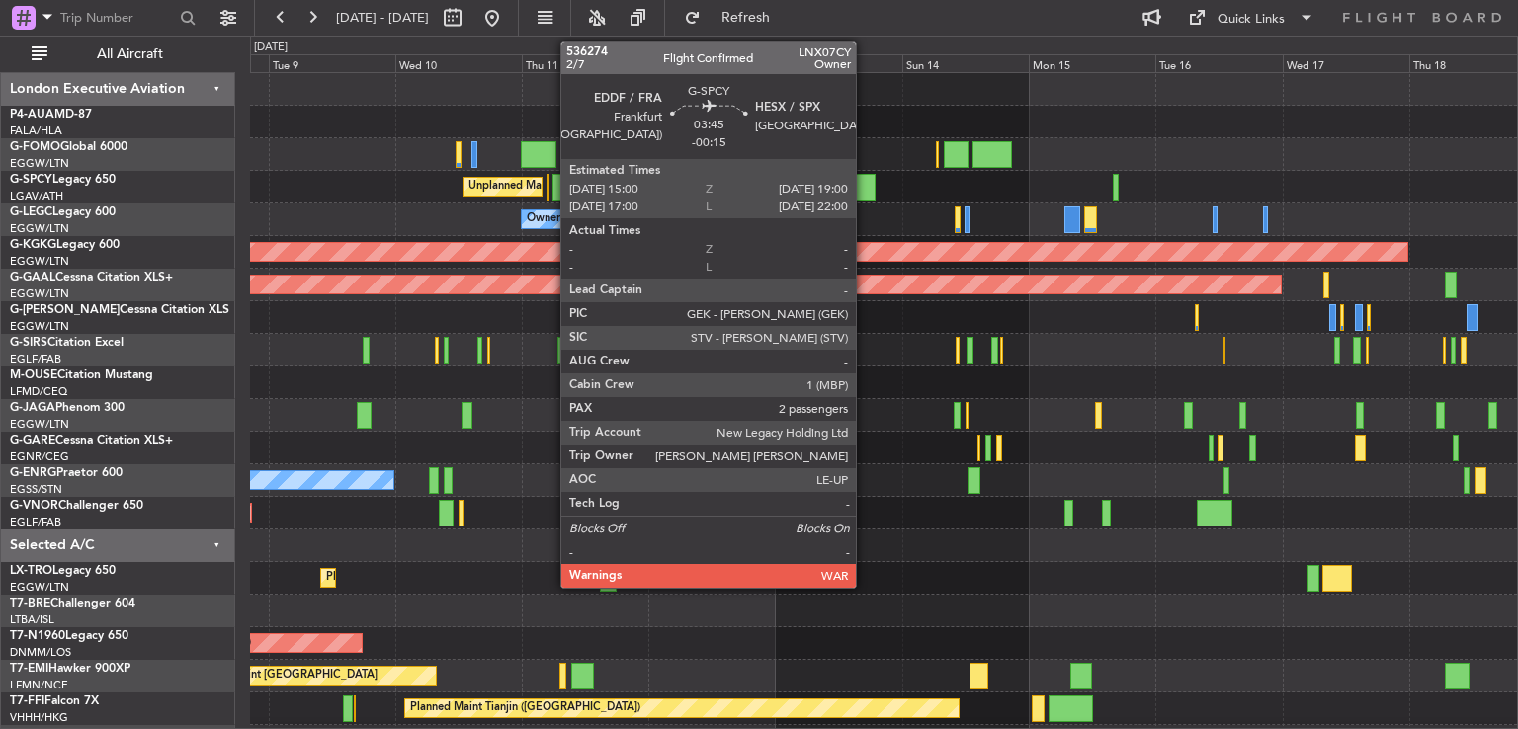
click at [866, 175] on div at bounding box center [865, 187] width 22 height 27
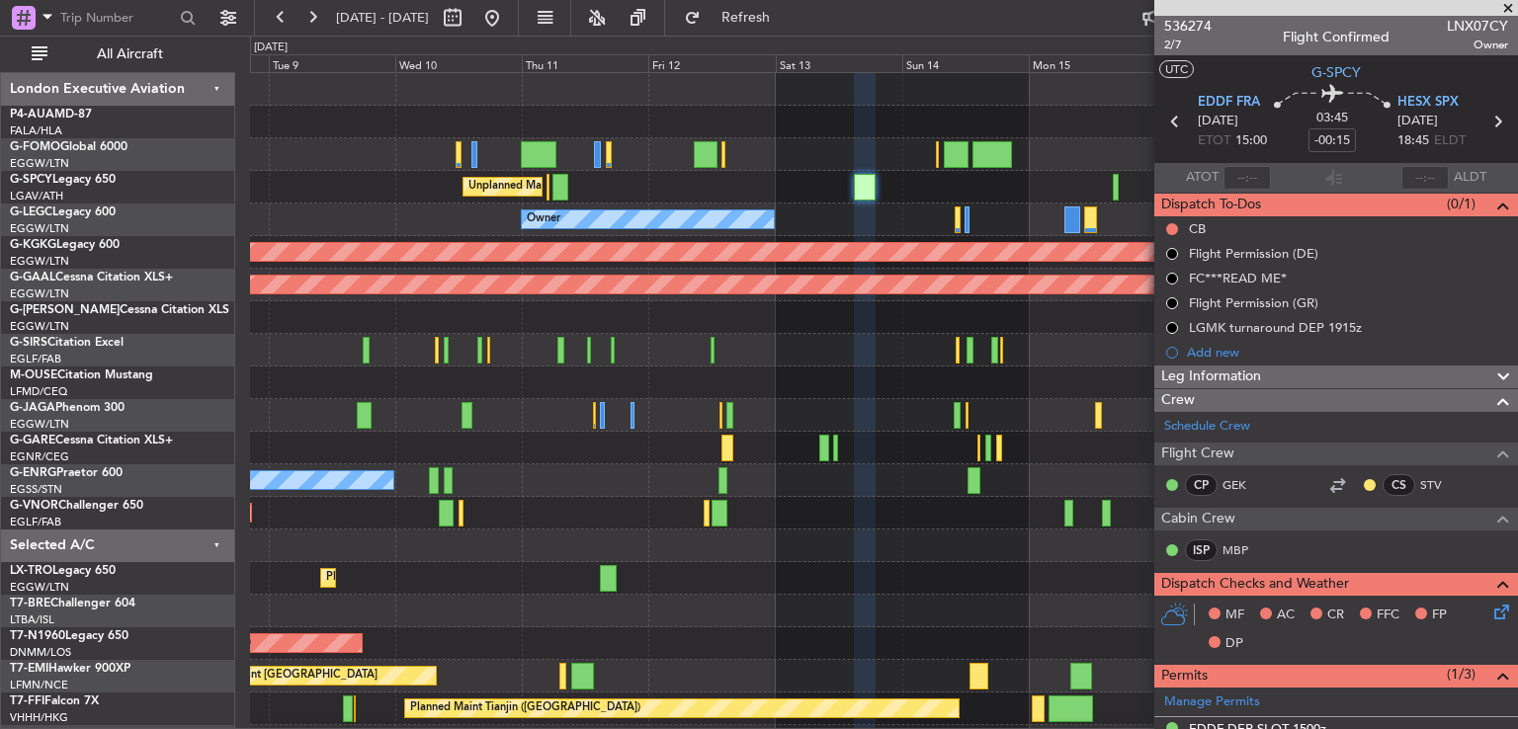
click at [1505, 8] on span at bounding box center [1508, 9] width 20 height 18
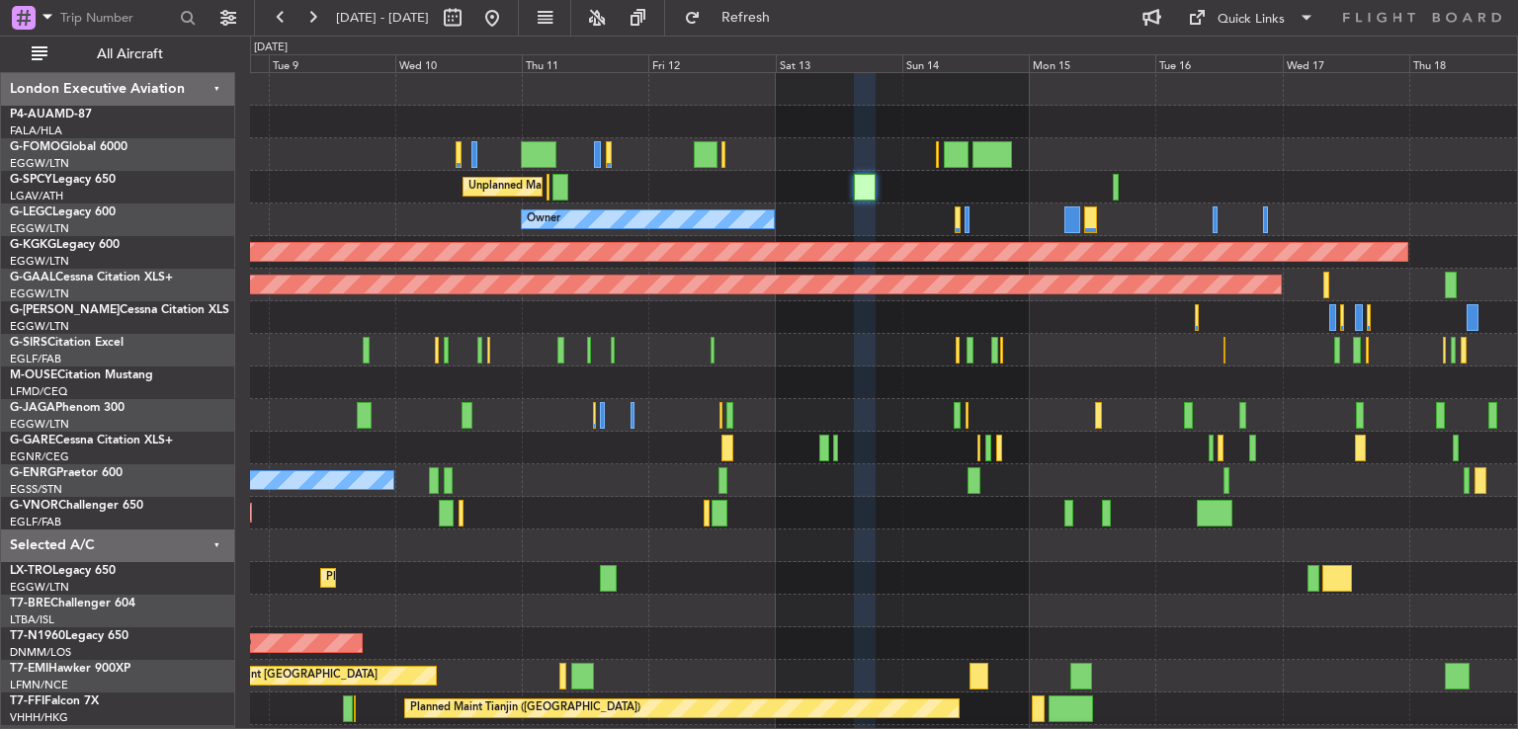
type input "0"
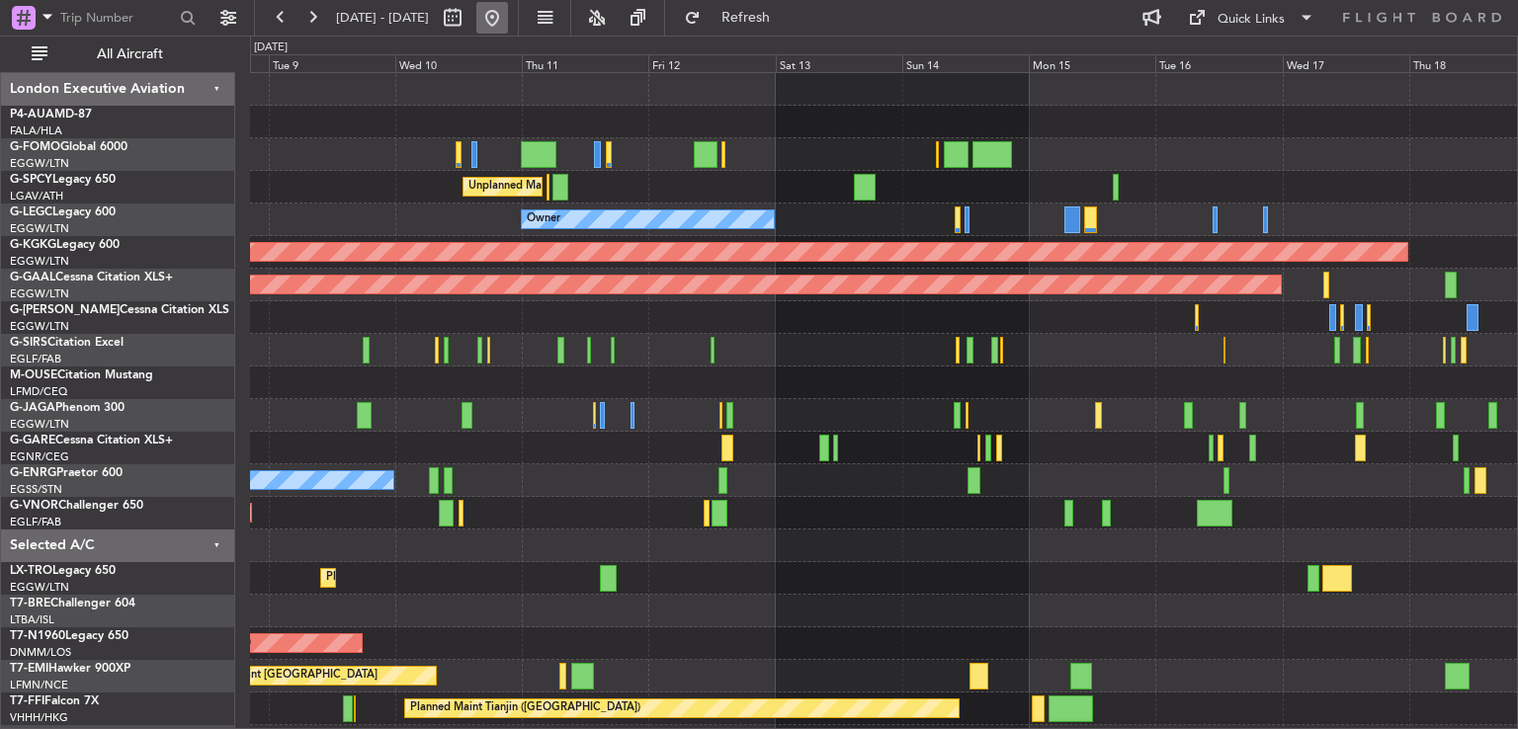
click at [508, 13] on button at bounding box center [492, 18] width 32 height 32
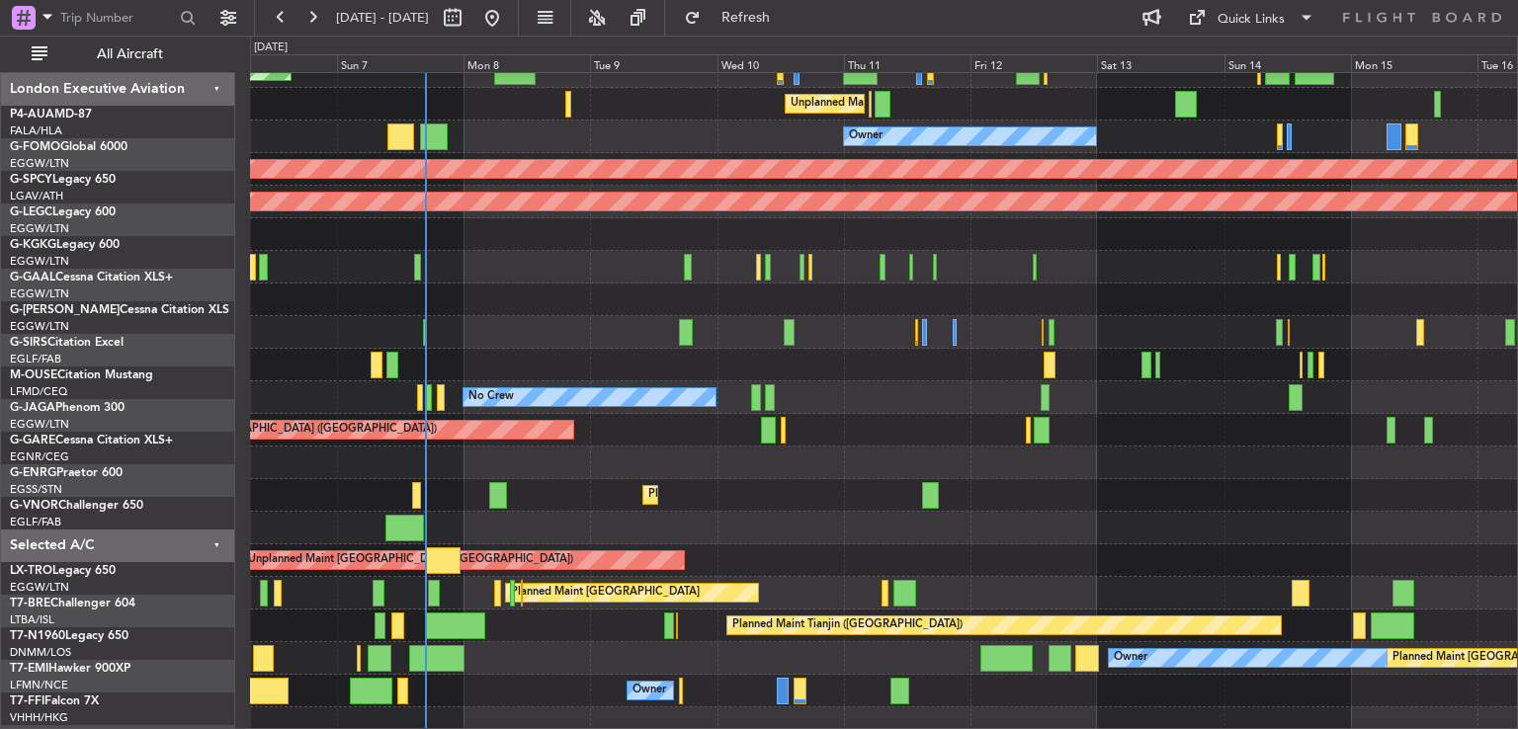
scroll to position [83, 0]
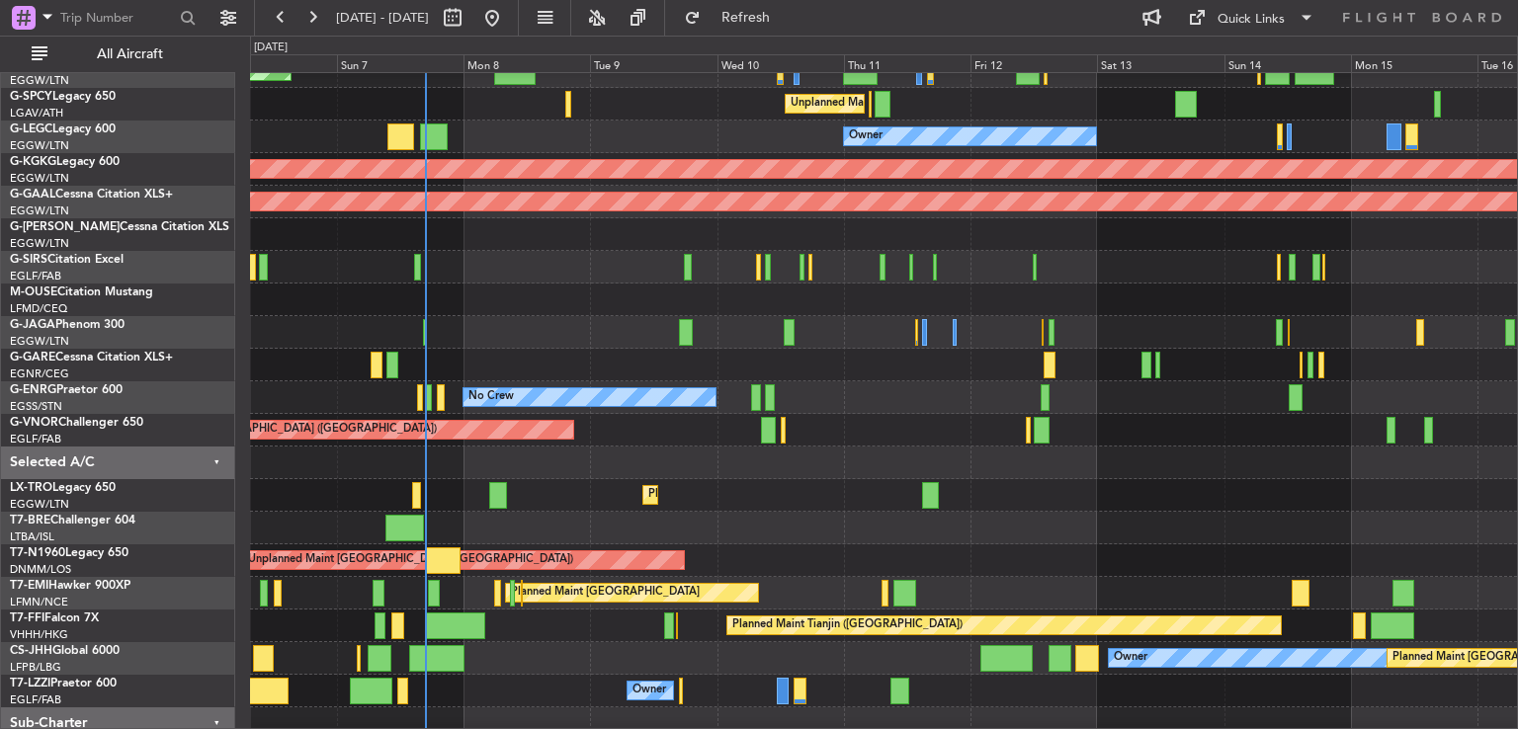
click at [535, 496] on div "Planned Maint Dusseldorf" at bounding box center [883, 495] width 1267 height 33
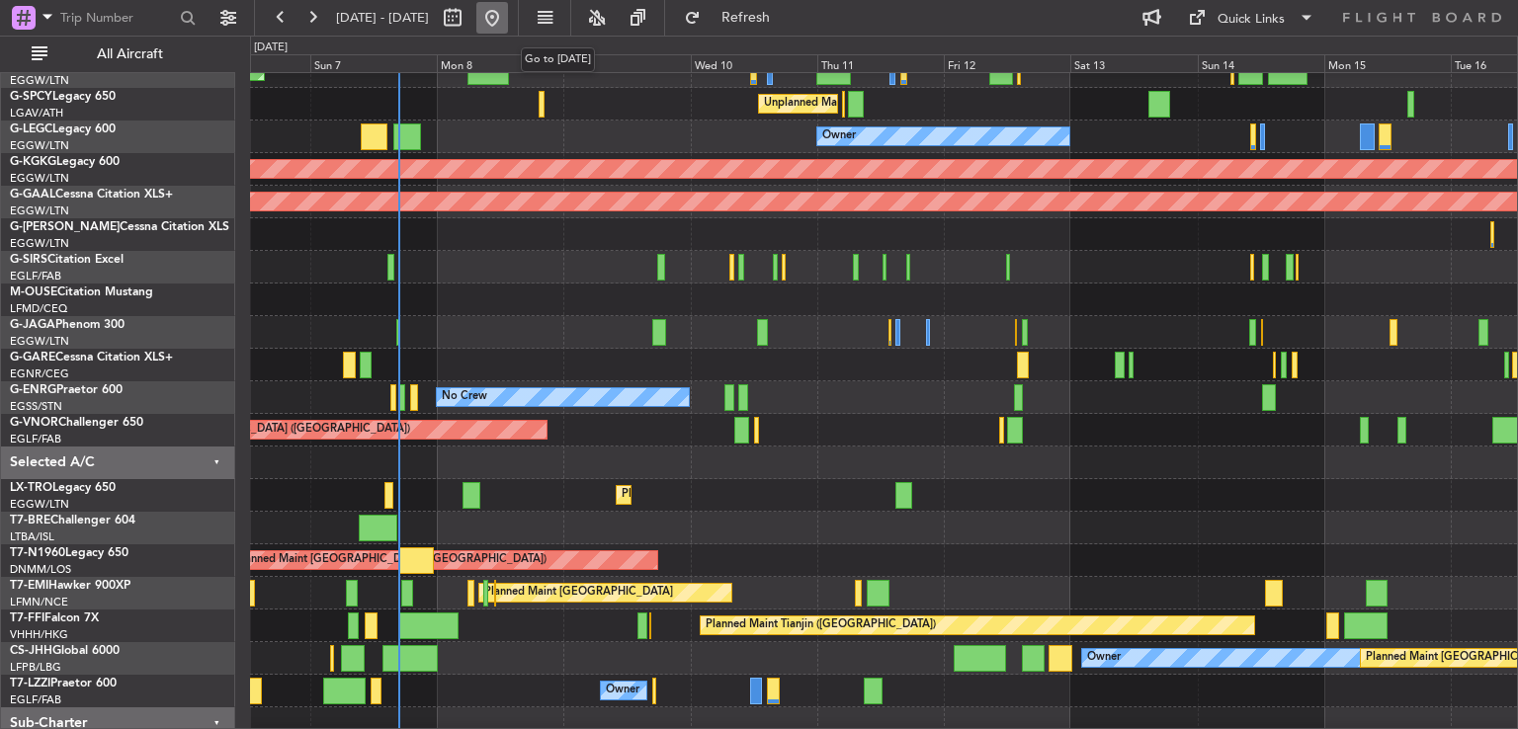
click at [508, 25] on button at bounding box center [492, 18] width 32 height 32
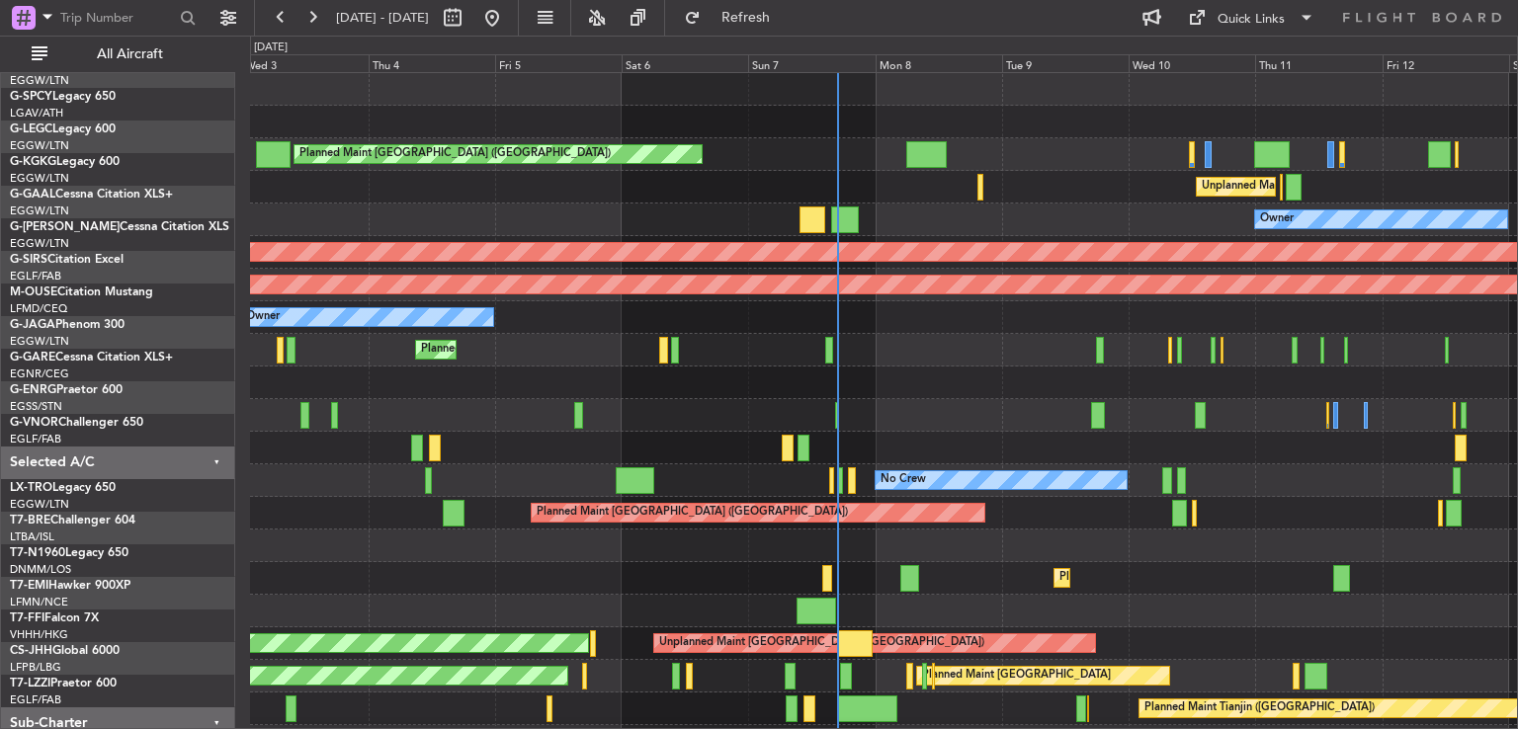
scroll to position [0, 0]
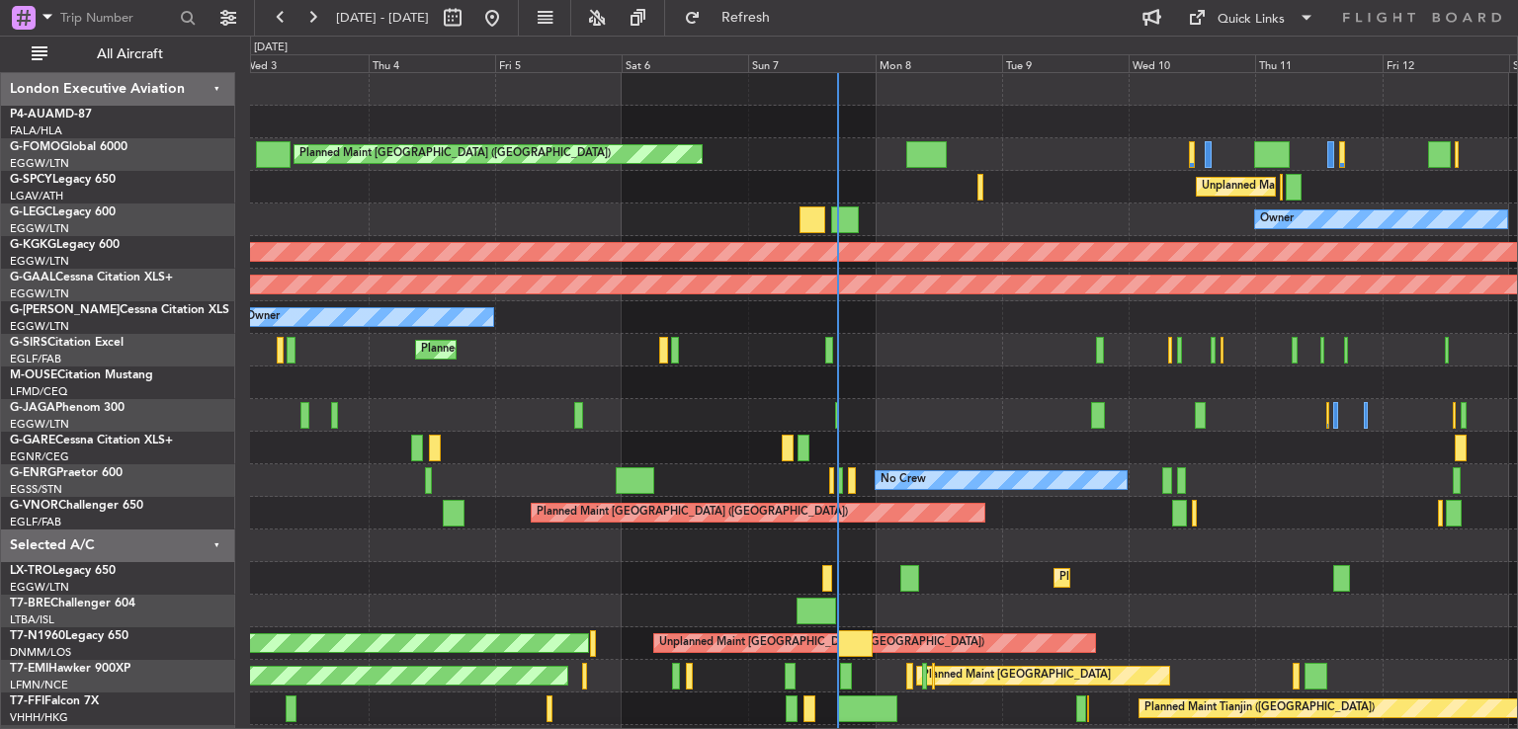
click at [956, 363] on div "Planned Maint [GEOGRAPHIC_DATA] ([GEOGRAPHIC_DATA])" at bounding box center [883, 350] width 1267 height 33
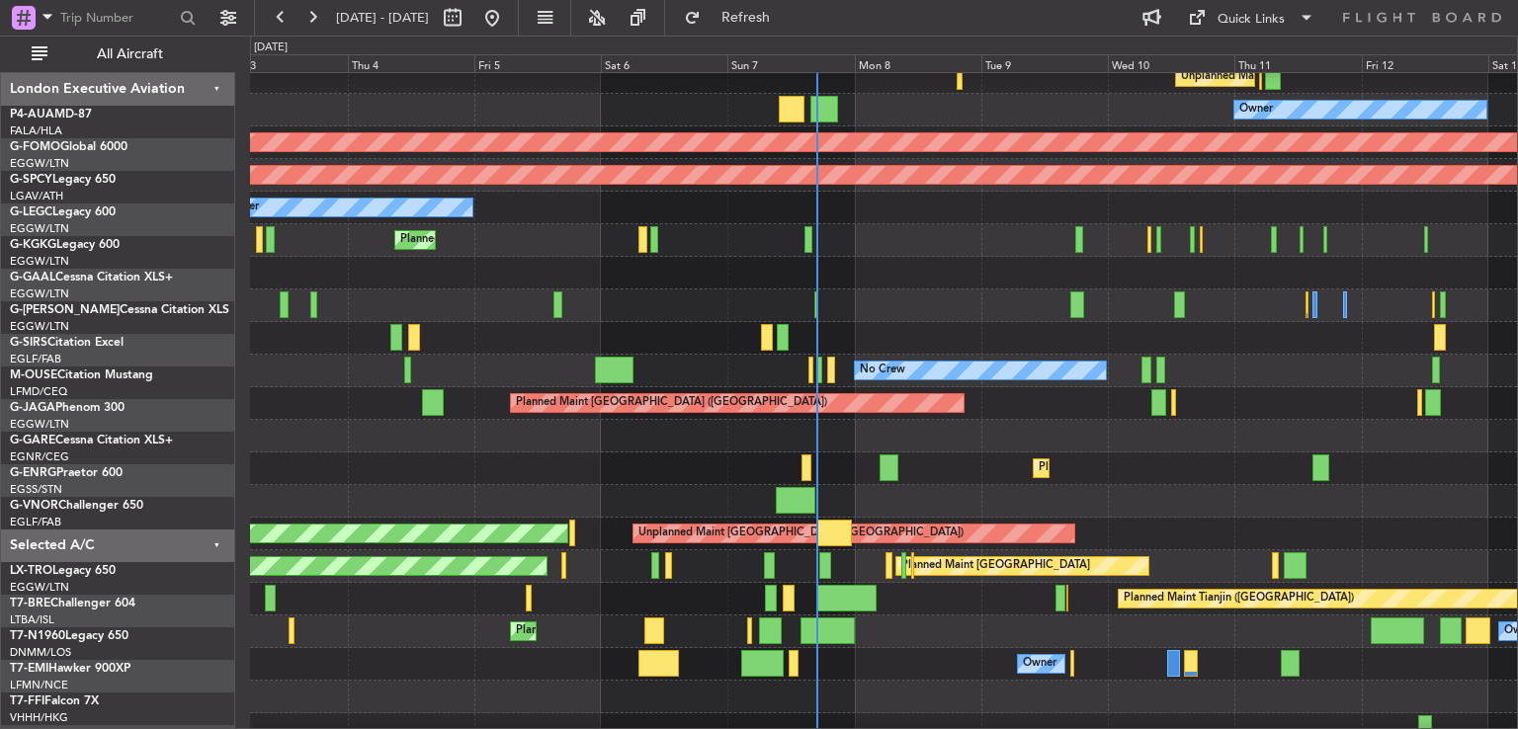
scroll to position [113, 0]
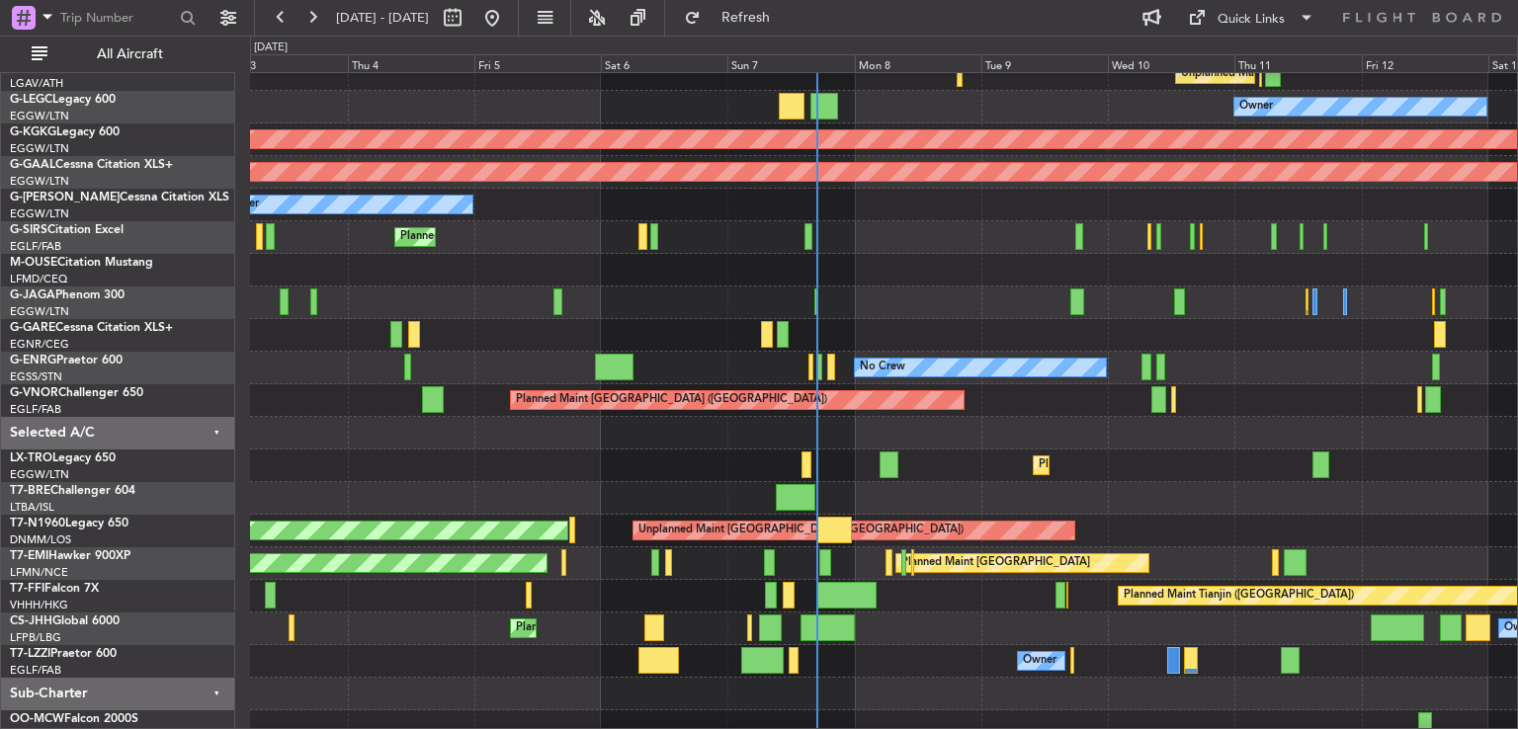
click at [930, 489] on div at bounding box center [883, 498] width 1267 height 33
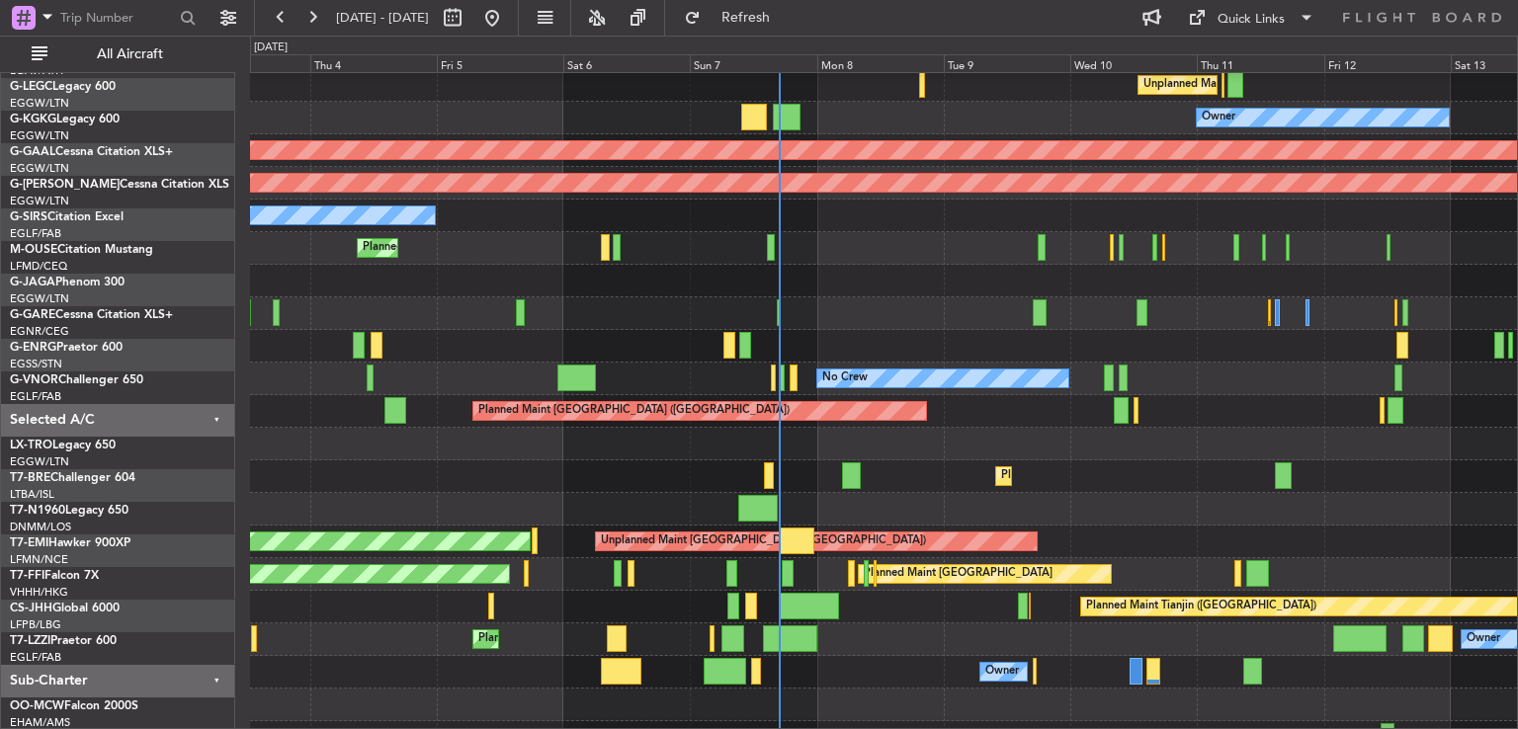
scroll to position [87, 0]
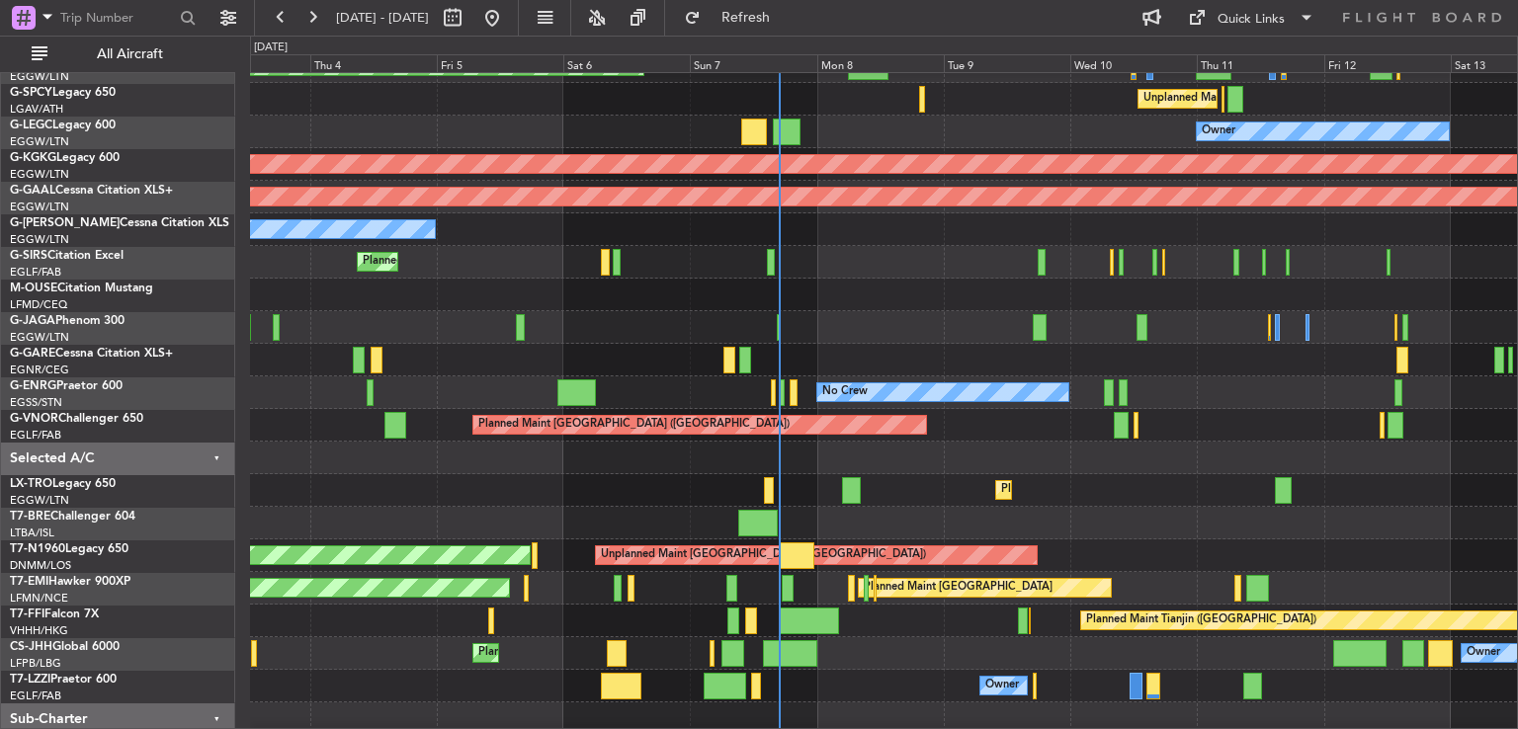
click at [921, 708] on div at bounding box center [883, 718] width 1267 height 33
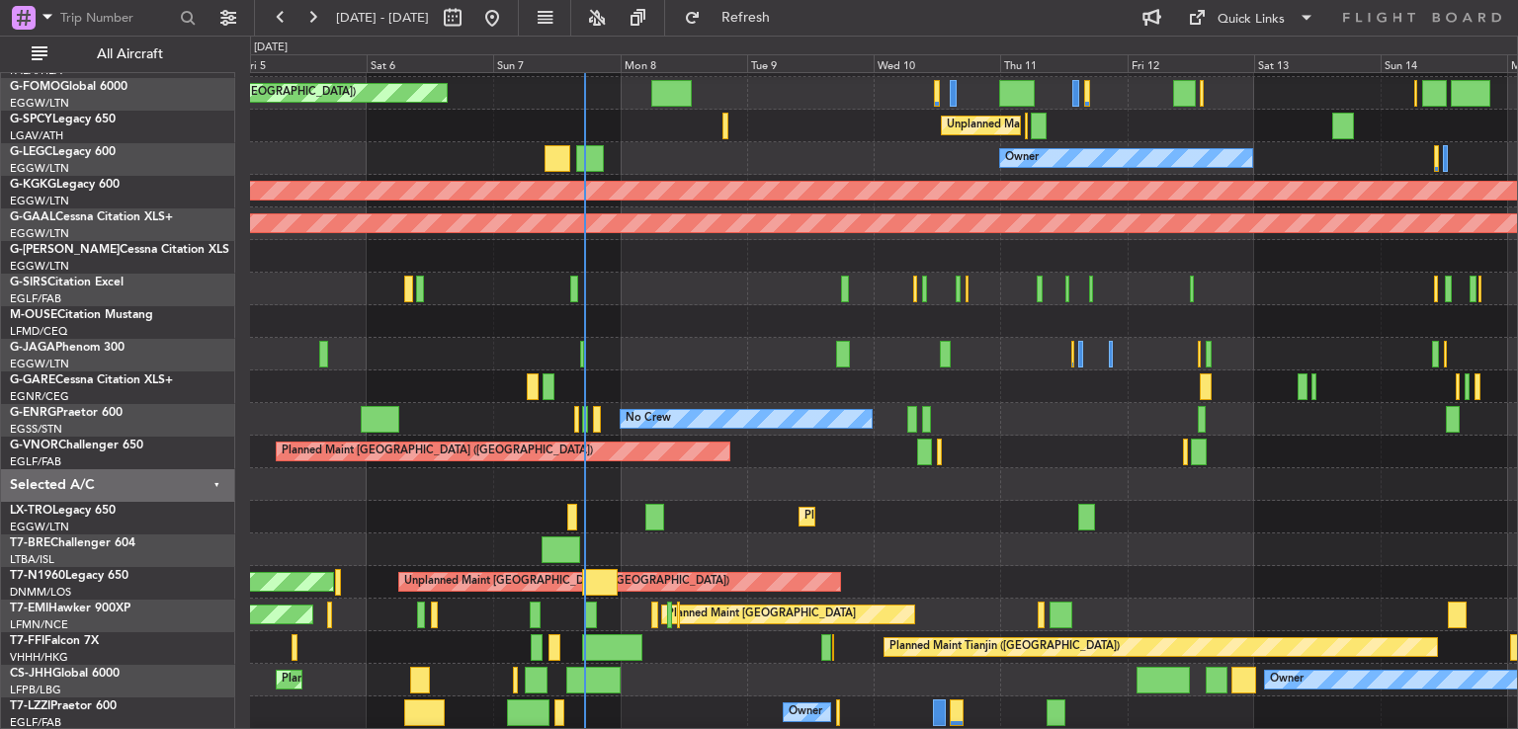
click at [984, 509] on div "Planned Maint Dusseldorf" at bounding box center [883, 517] width 1267 height 33
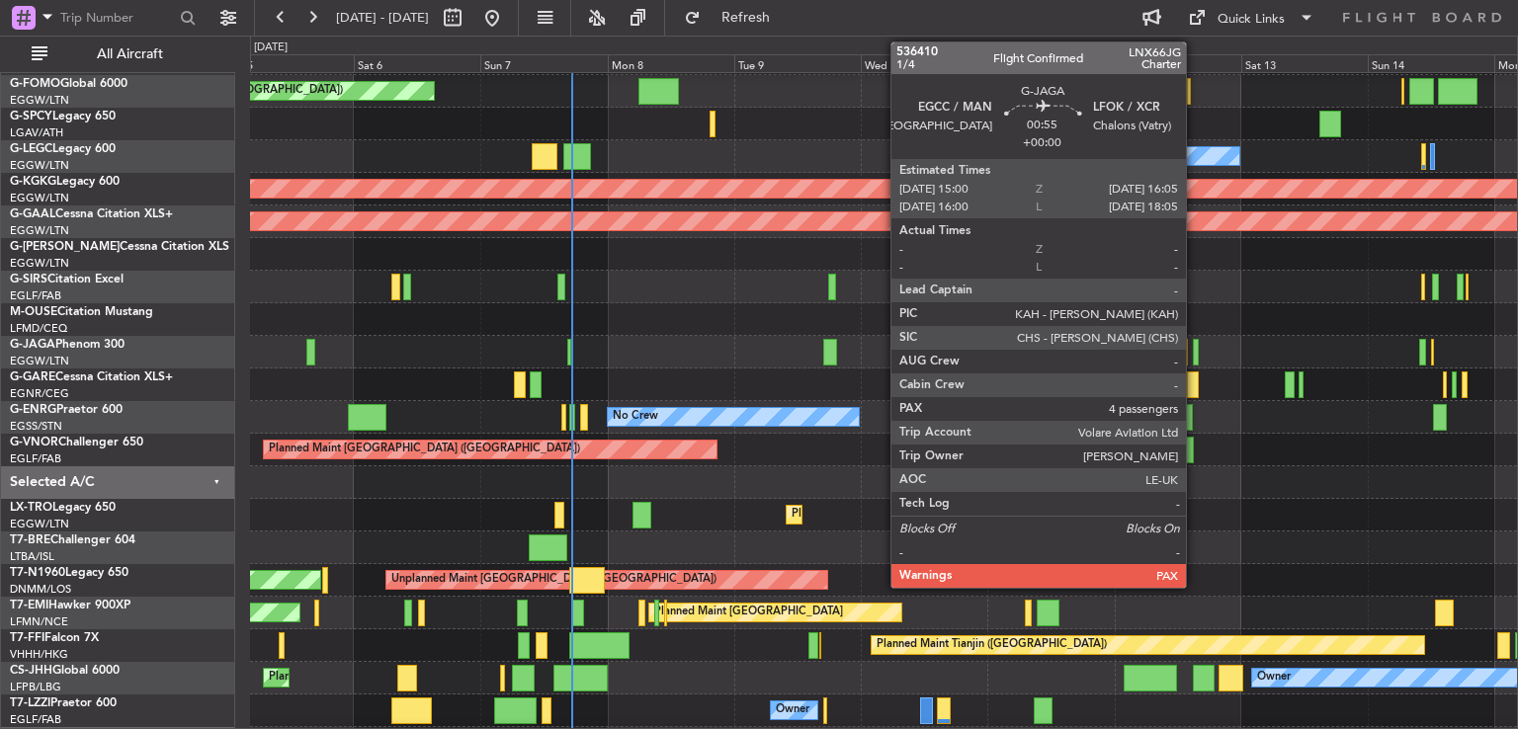
click at [1195, 347] on div at bounding box center [1196, 352] width 6 height 27
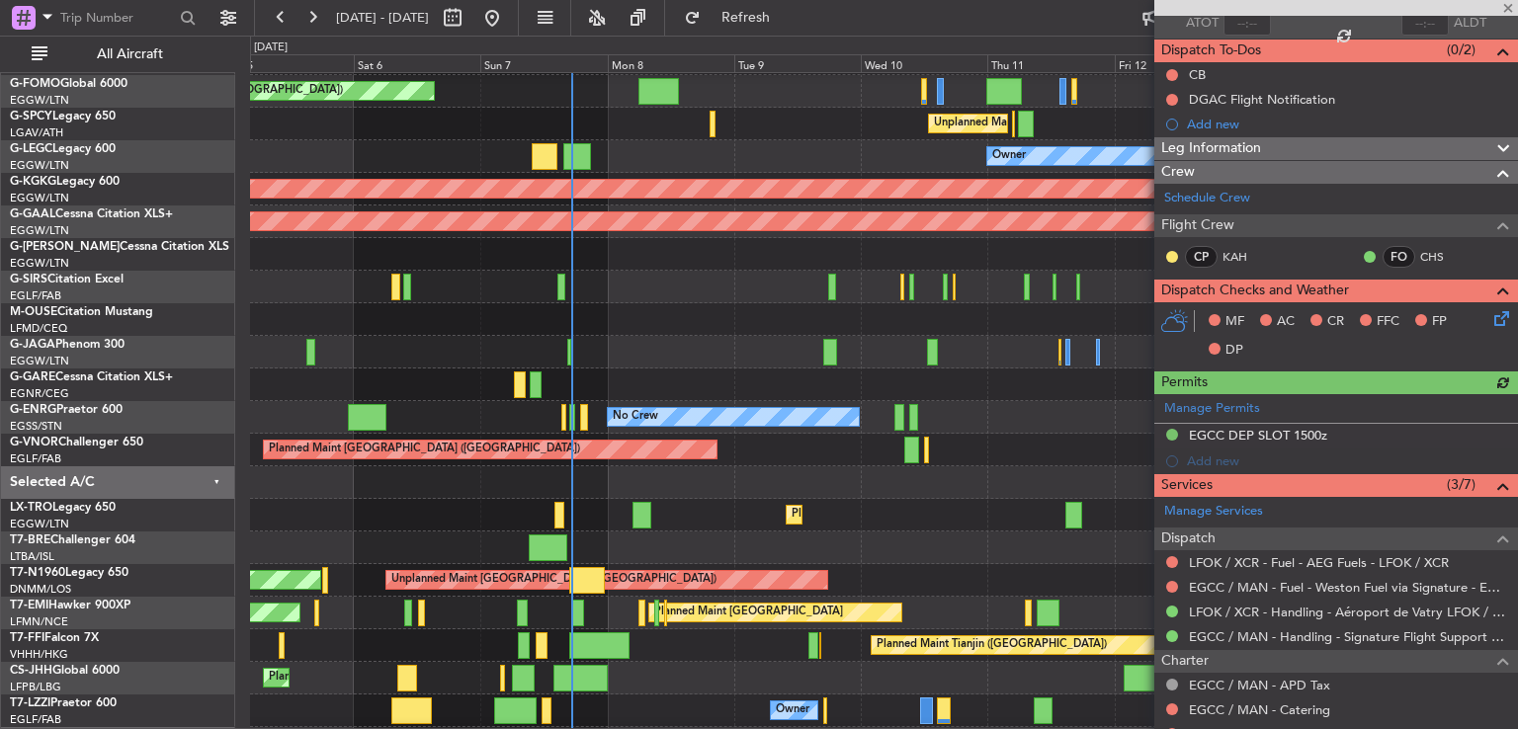
scroll to position [158, 0]
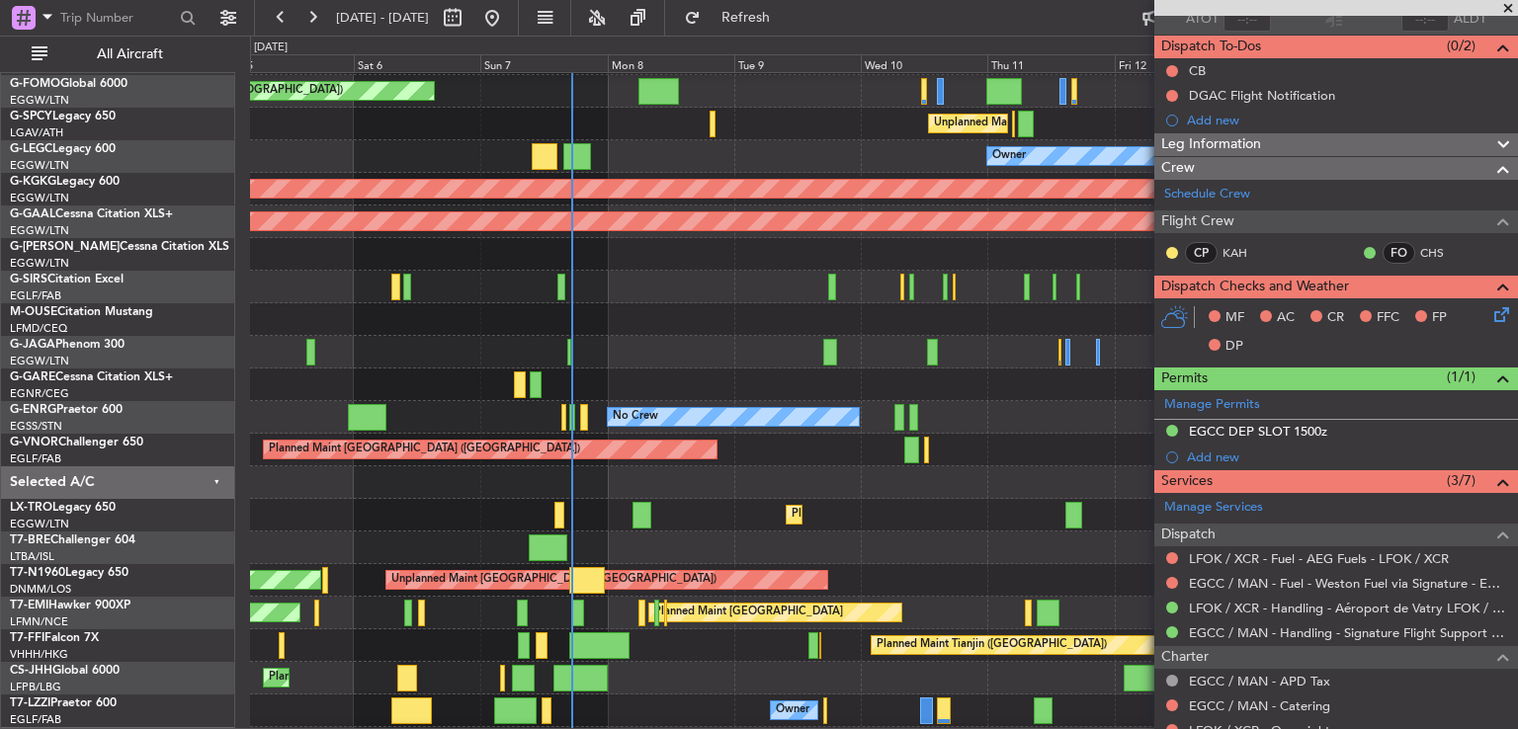
click at [1100, 492] on div at bounding box center [883, 482] width 1267 height 33
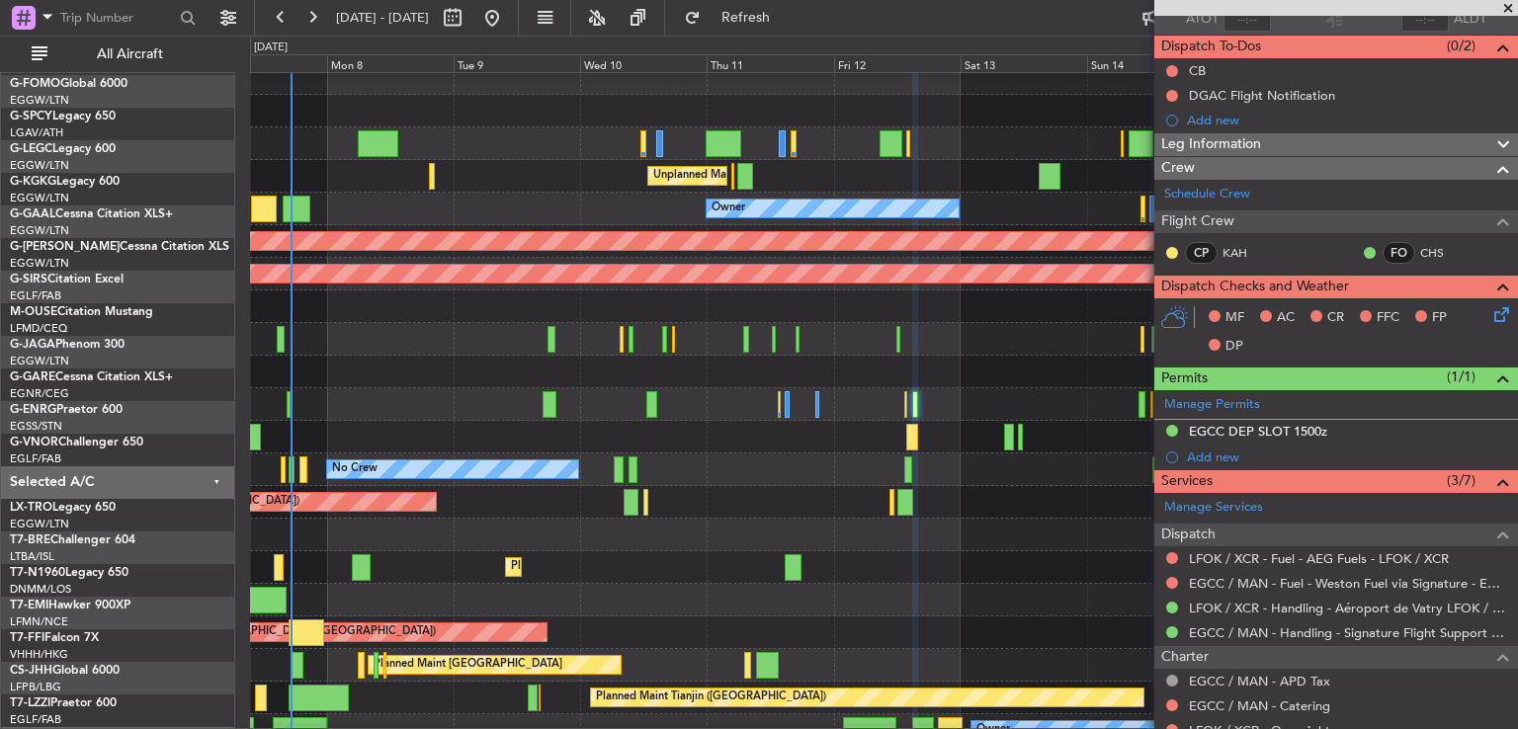
scroll to position [7, 0]
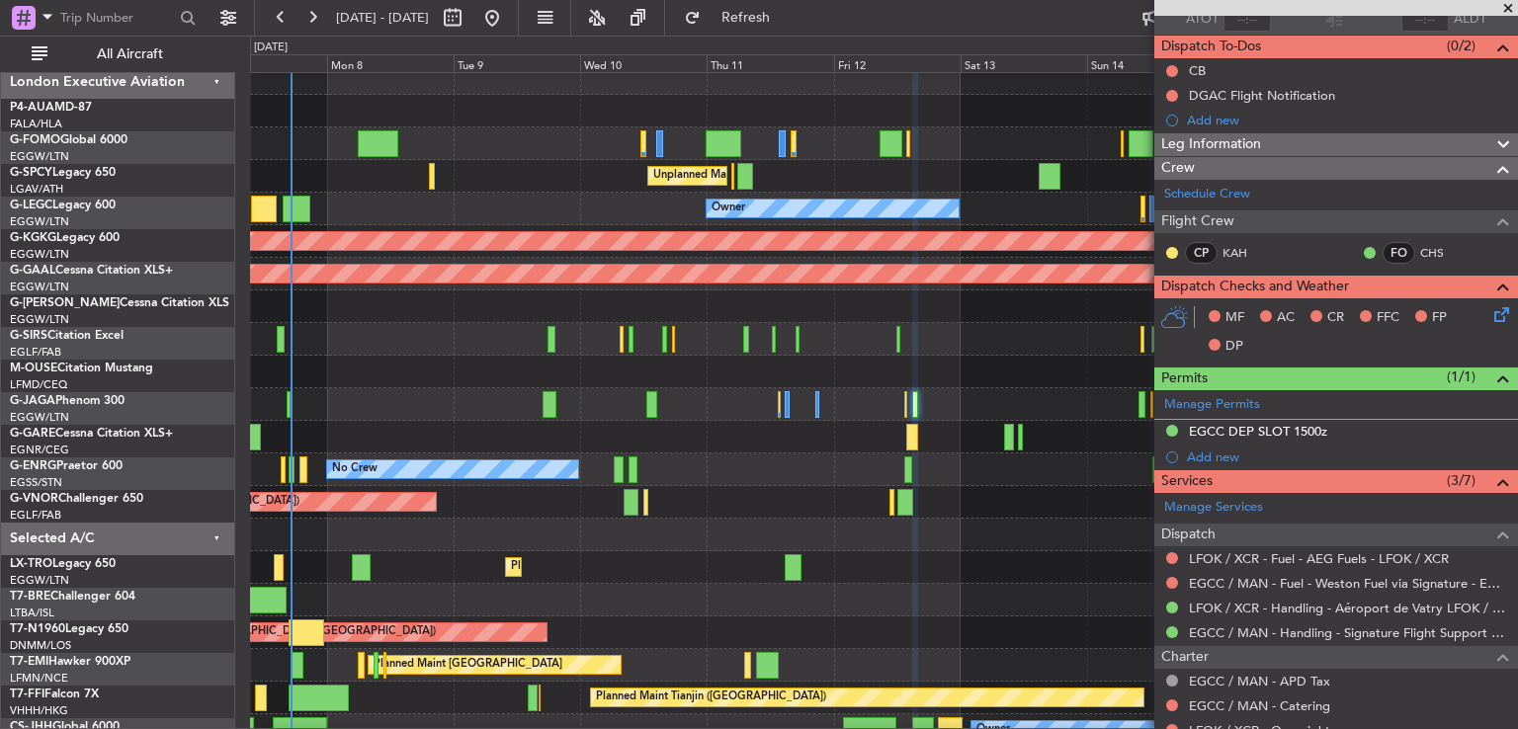
click at [711, 465] on div "No Crew" at bounding box center [883, 470] width 1267 height 33
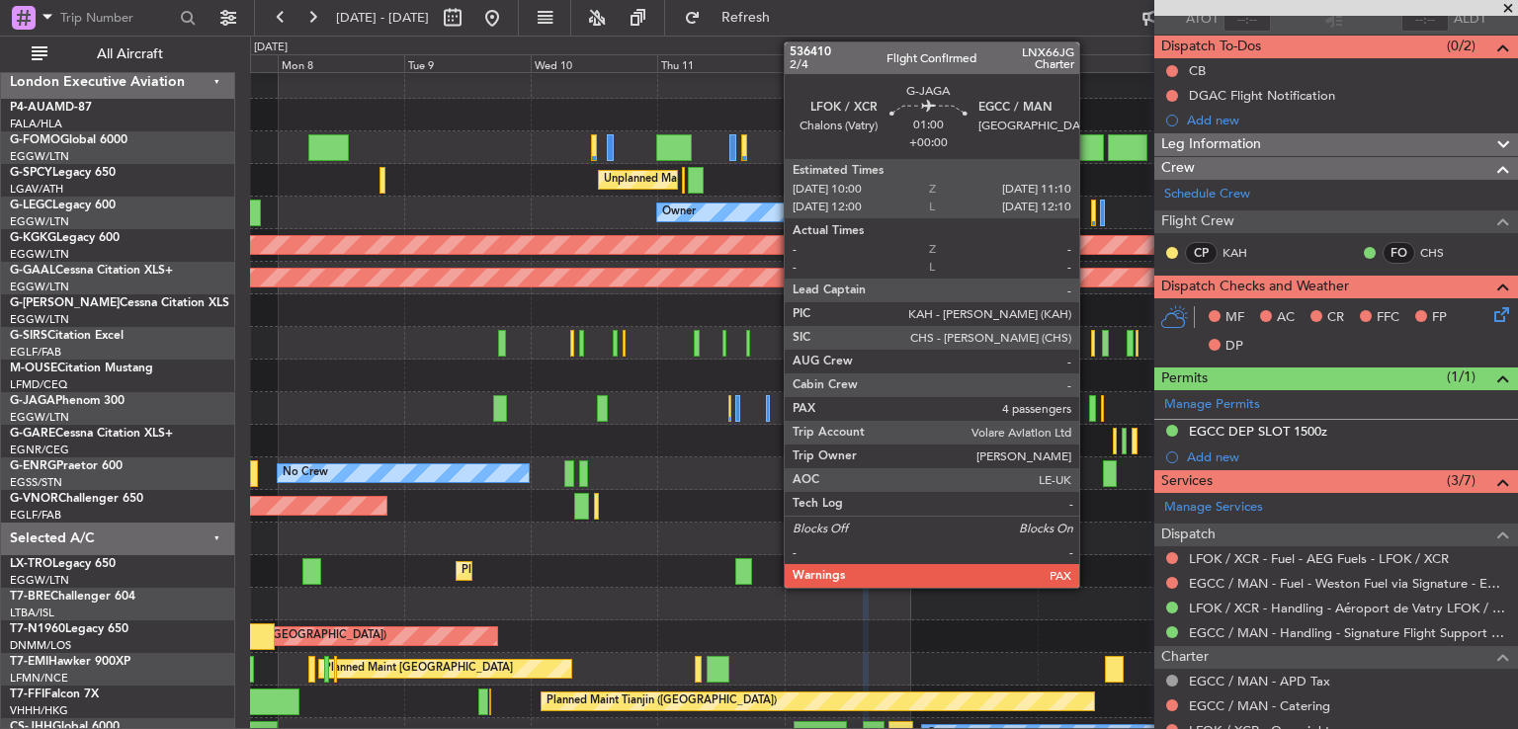
click at [1089, 407] on div at bounding box center [1092, 408] width 7 height 27
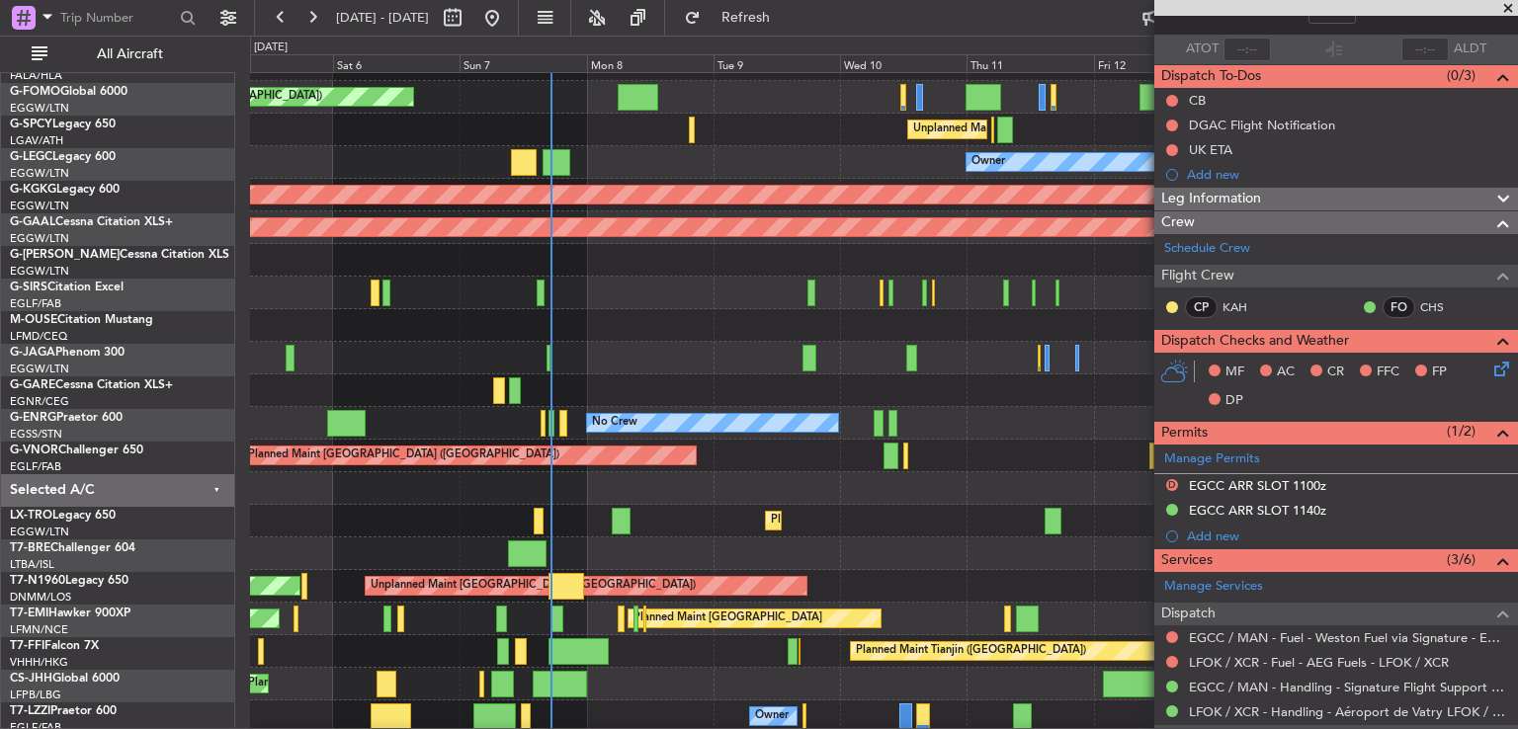
scroll to position [60, 0]
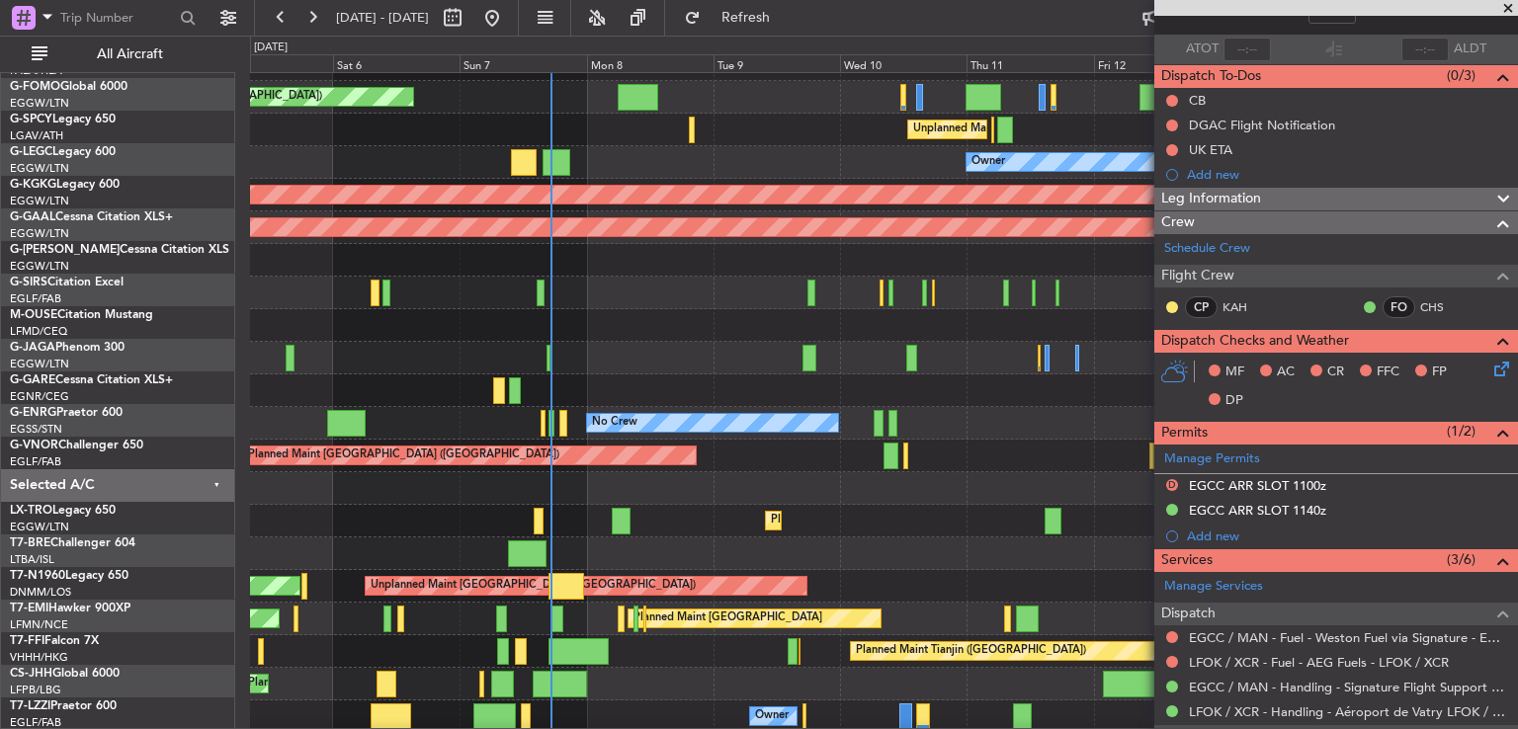
click at [687, 496] on div at bounding box center [883, 488] width 1267 height 33
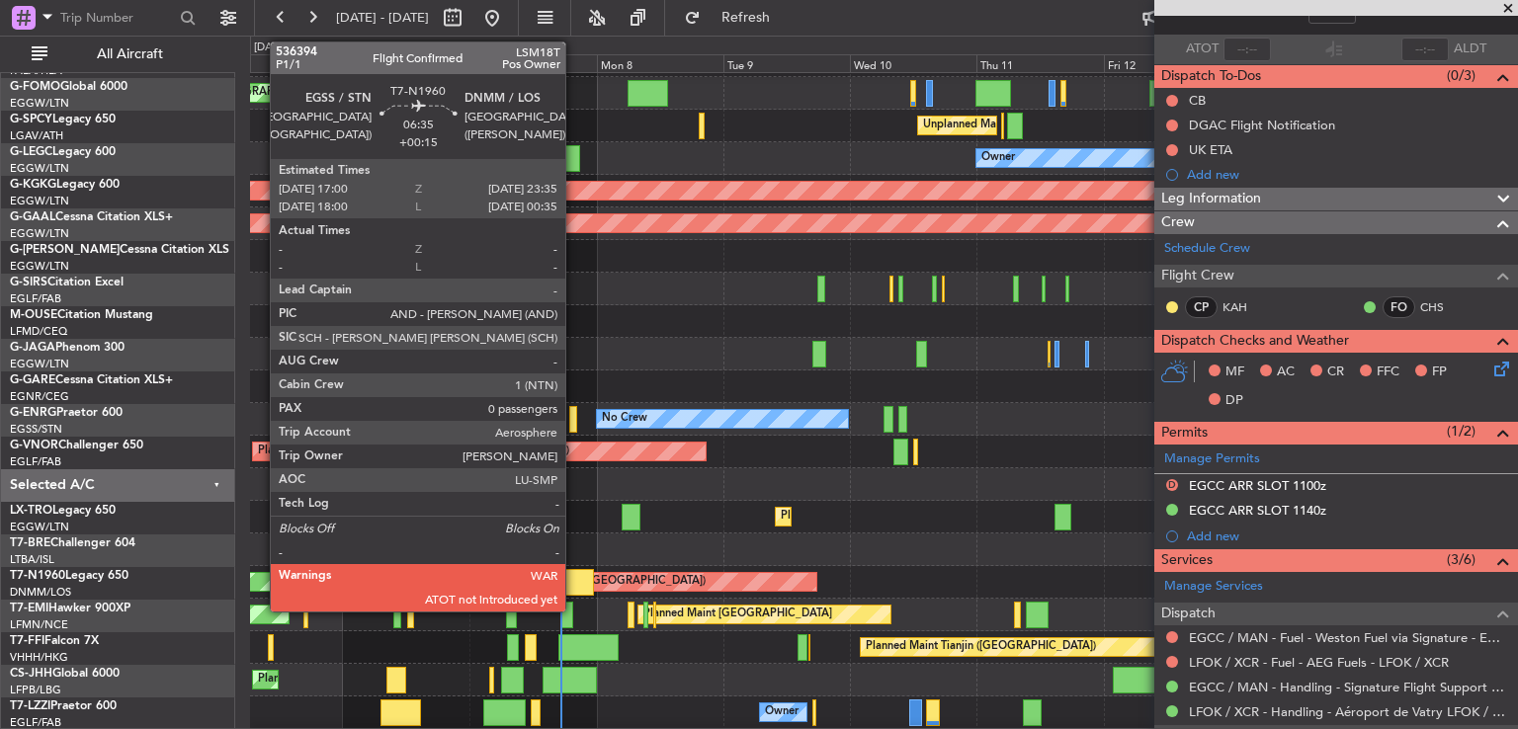
click at [574, 582] on div at bounding box center [576, 582] width 36 height 27
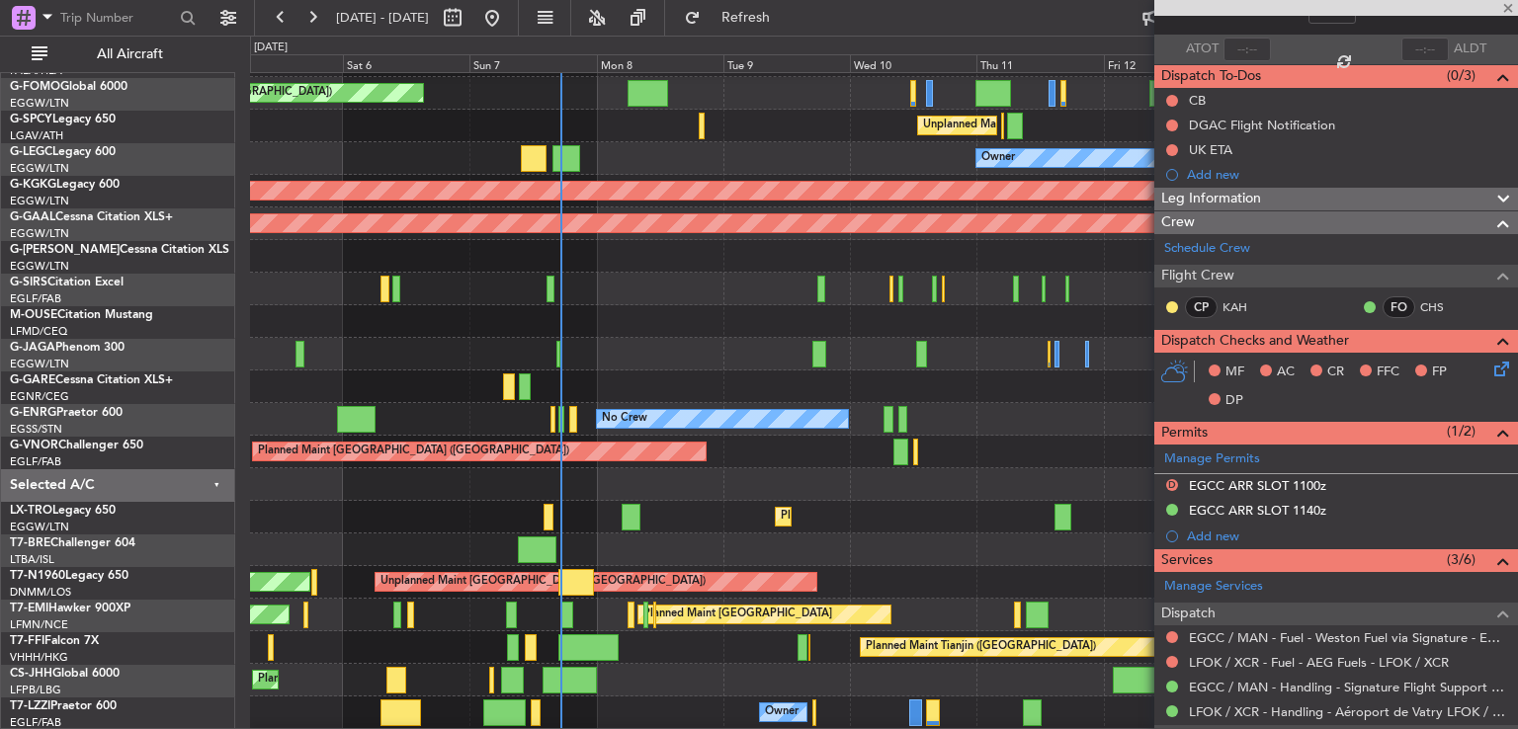
type input "+00:15"
type input "0"
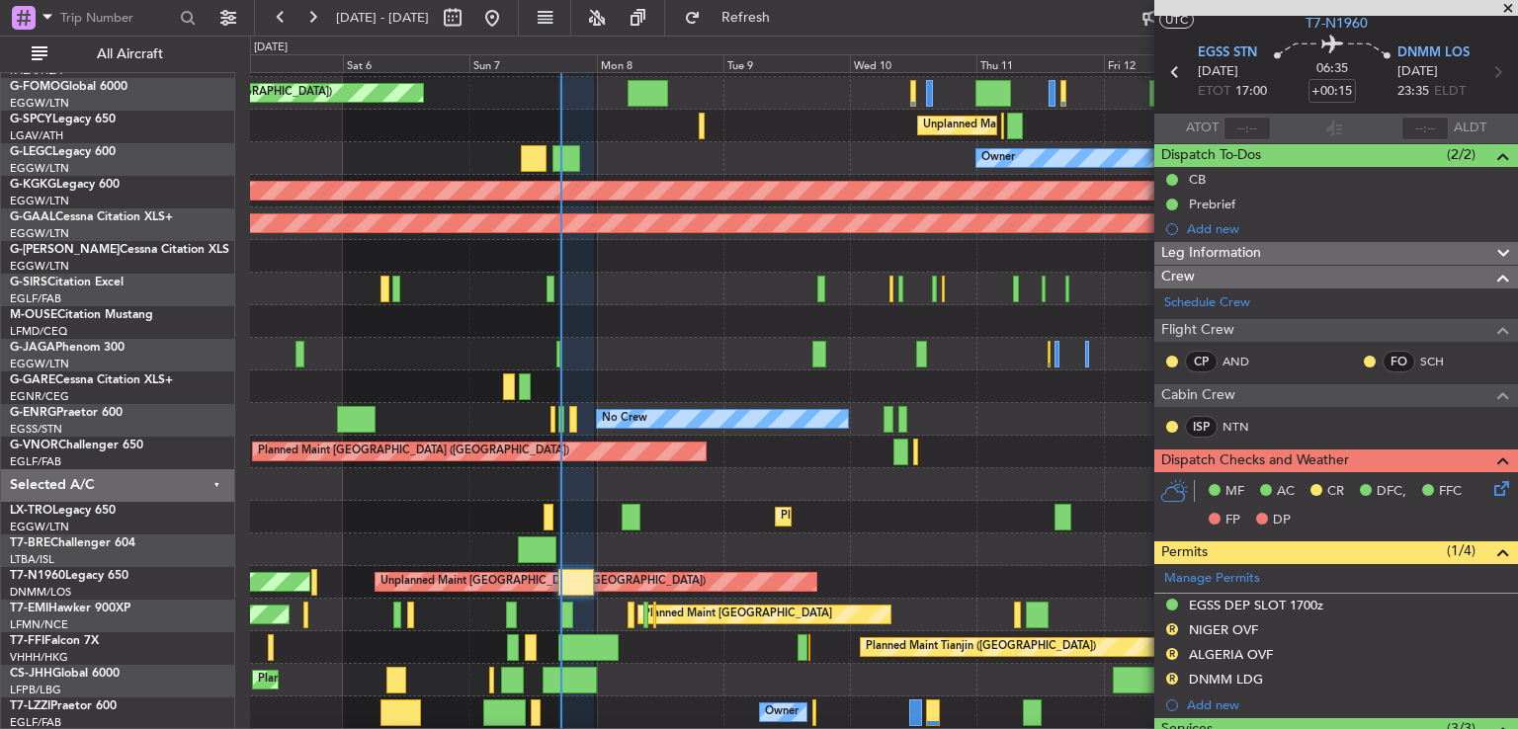
scroll to position [0, 0]
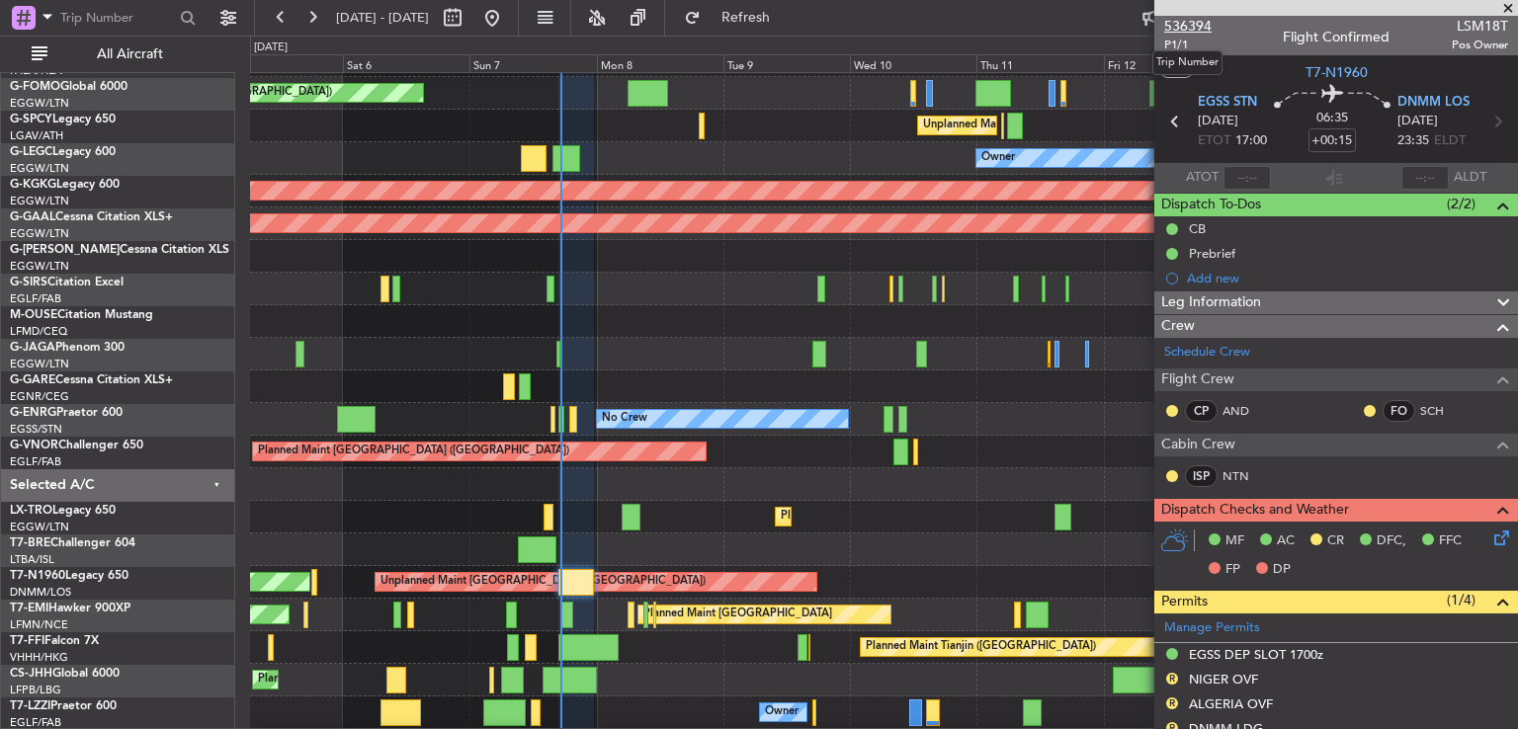
click at [1205, 29] on span "536394" at bounding box center [1187, 26] width 47 height 21
click at [768, 21] on span "Refresh" at bounding box center [745, 18] width 83 height 14
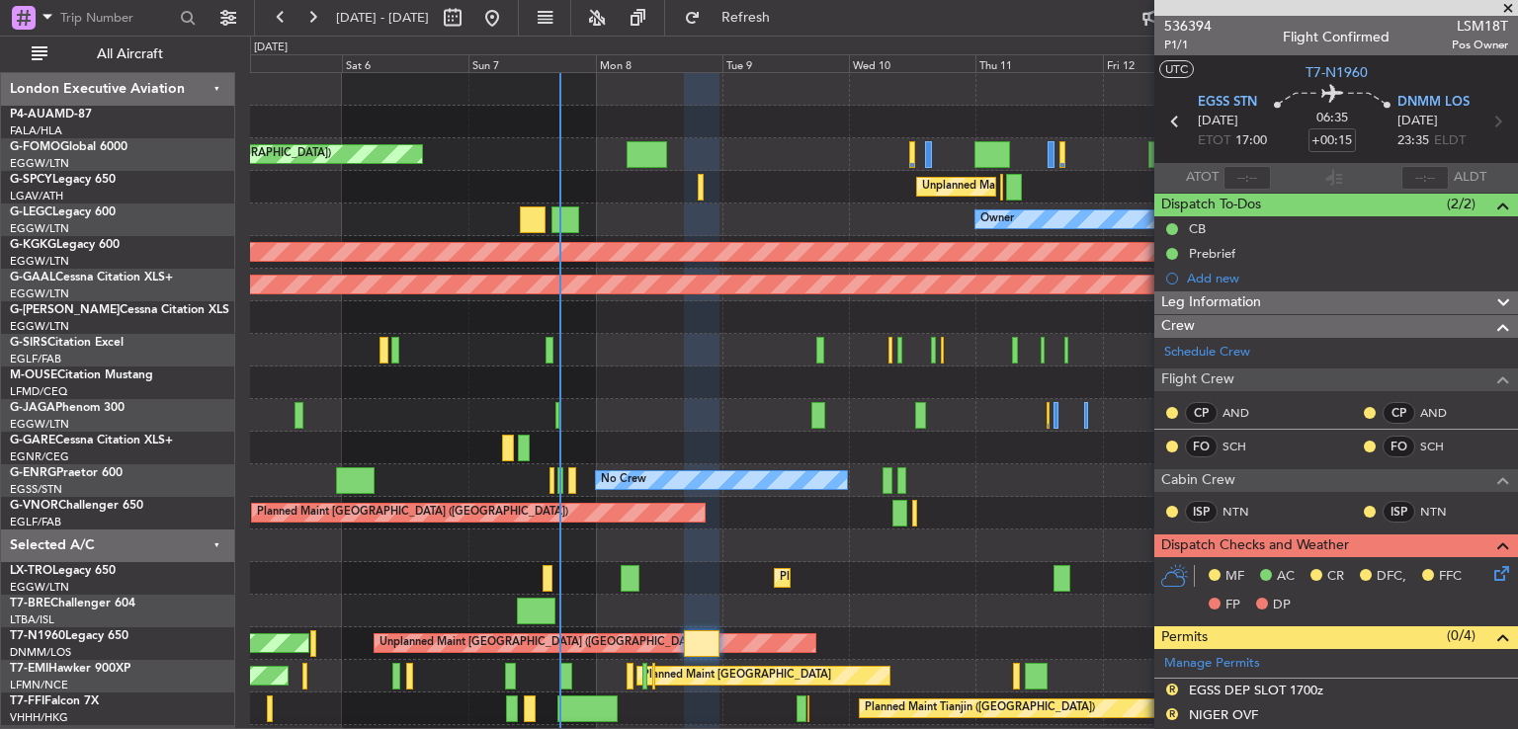
click at [721, 398] on div "Planned Maint [GEOGRAPHIC_DATA] ([GEOGRAPHIC_DATA]) Unplanned Maint [GEOGRAPHIC…" at bounding box center [883, 464] width 1267 height 783
click at [1505, 9] on span at bounding box center [1508, 9] width 20 height 18
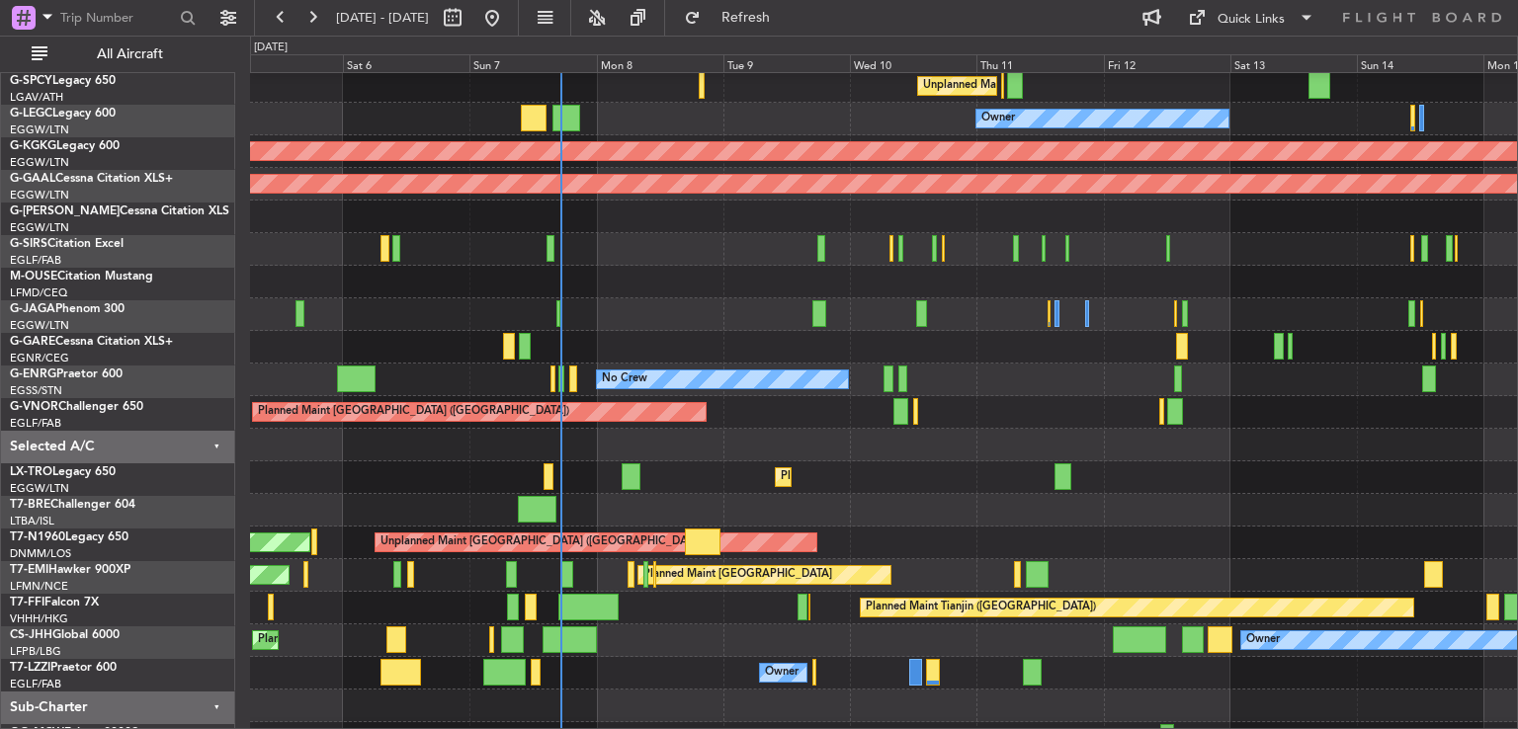
click at [591, 483] on div "Planned Maint Dusseldorf" at bounding box center [883, 477] width 1267 height 33
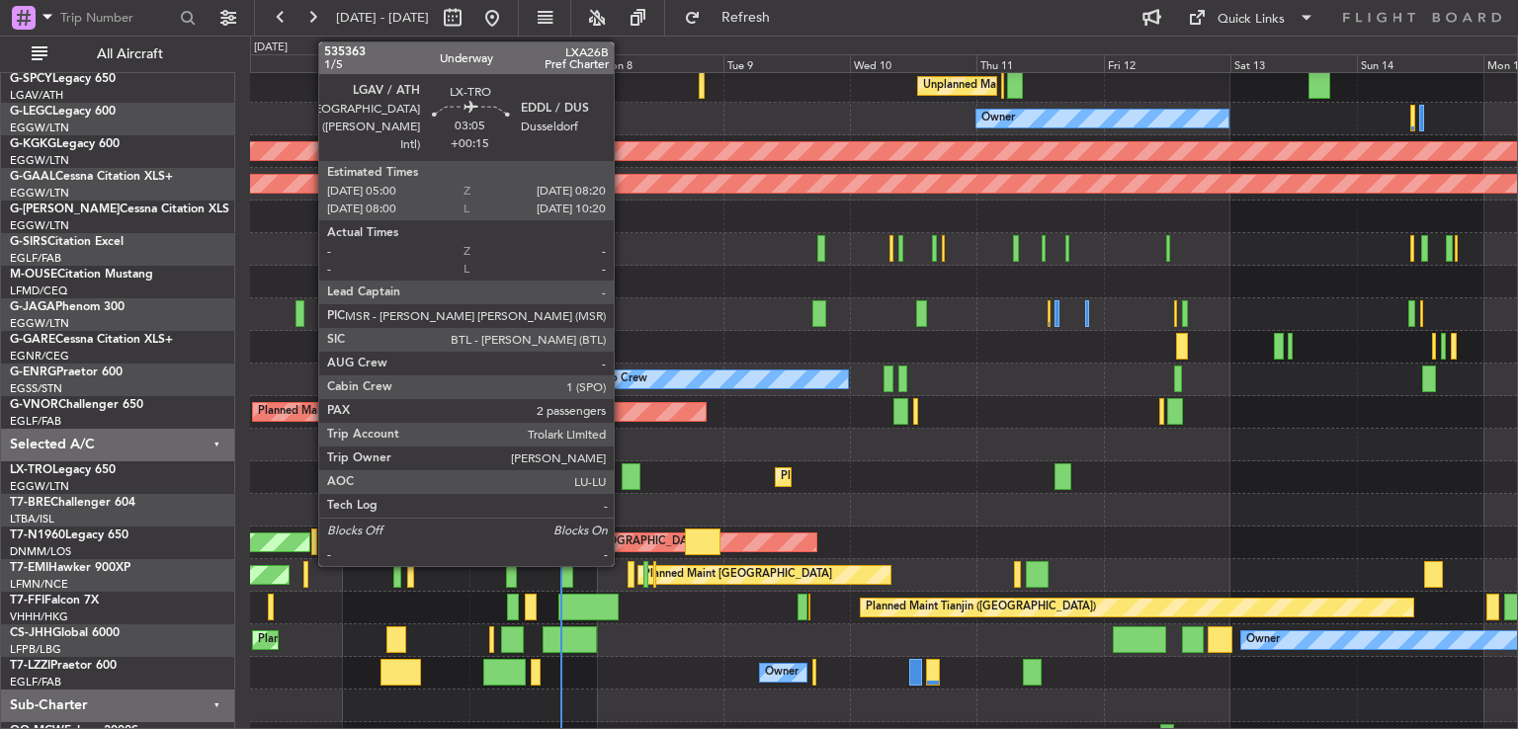
click at [622, 482] on div at bounding box center [630, 476] width 18 height 27
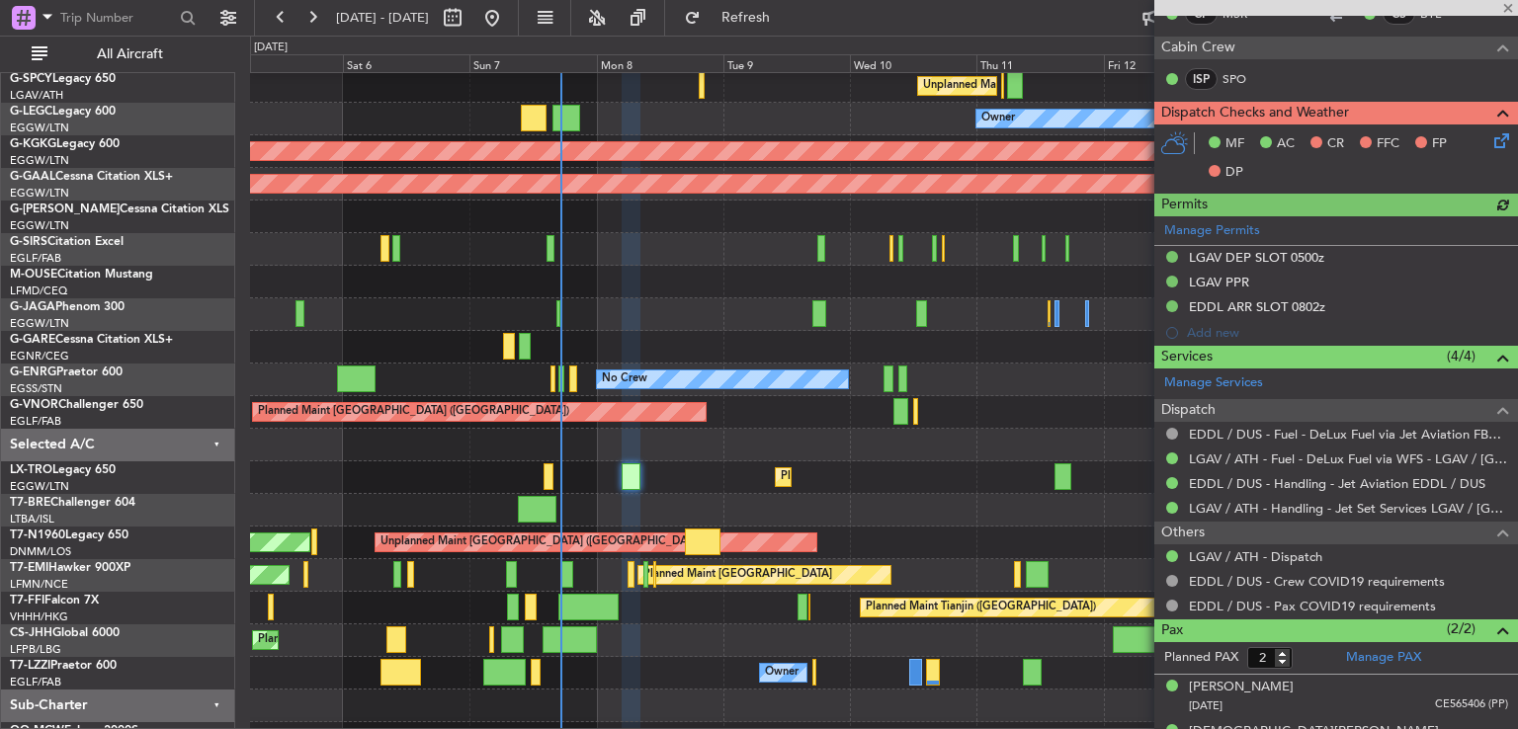
scroll to position [428, 0]
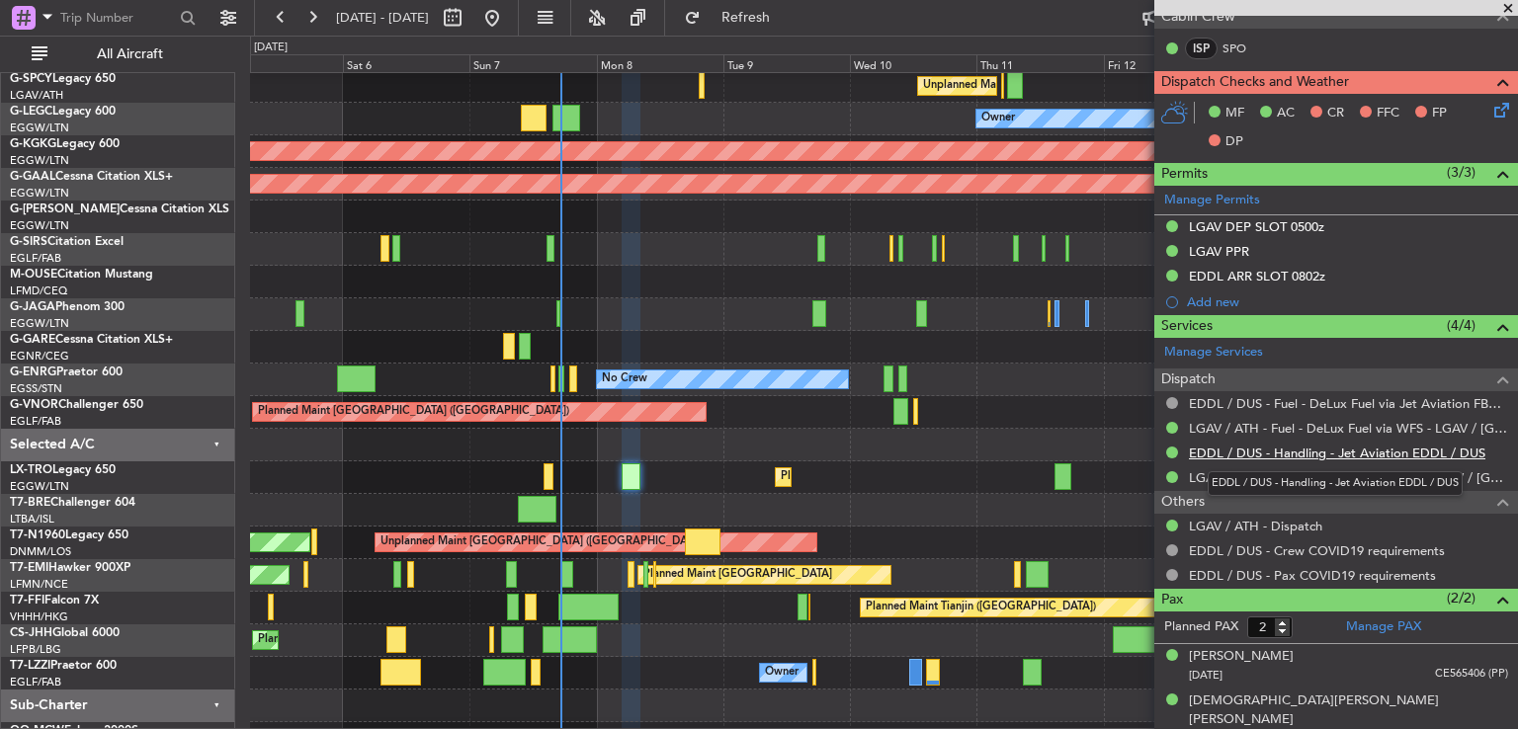
click at [1278, 451] on link "EDDL / DUS - Handling - Jet Aviation EDDL / DUS" at bounding box center [1337, 453] width 296 height 17
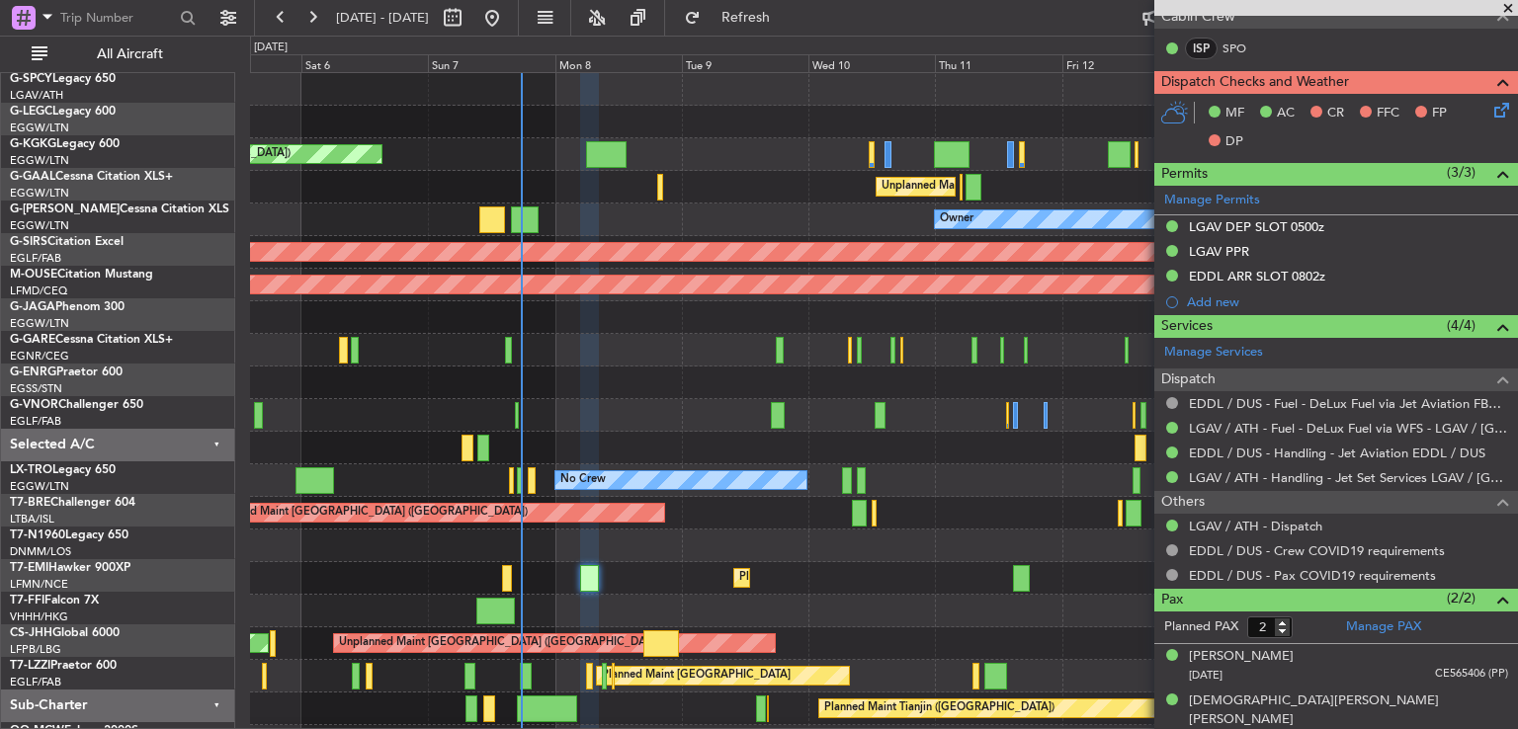
scroll to position [0, 0]
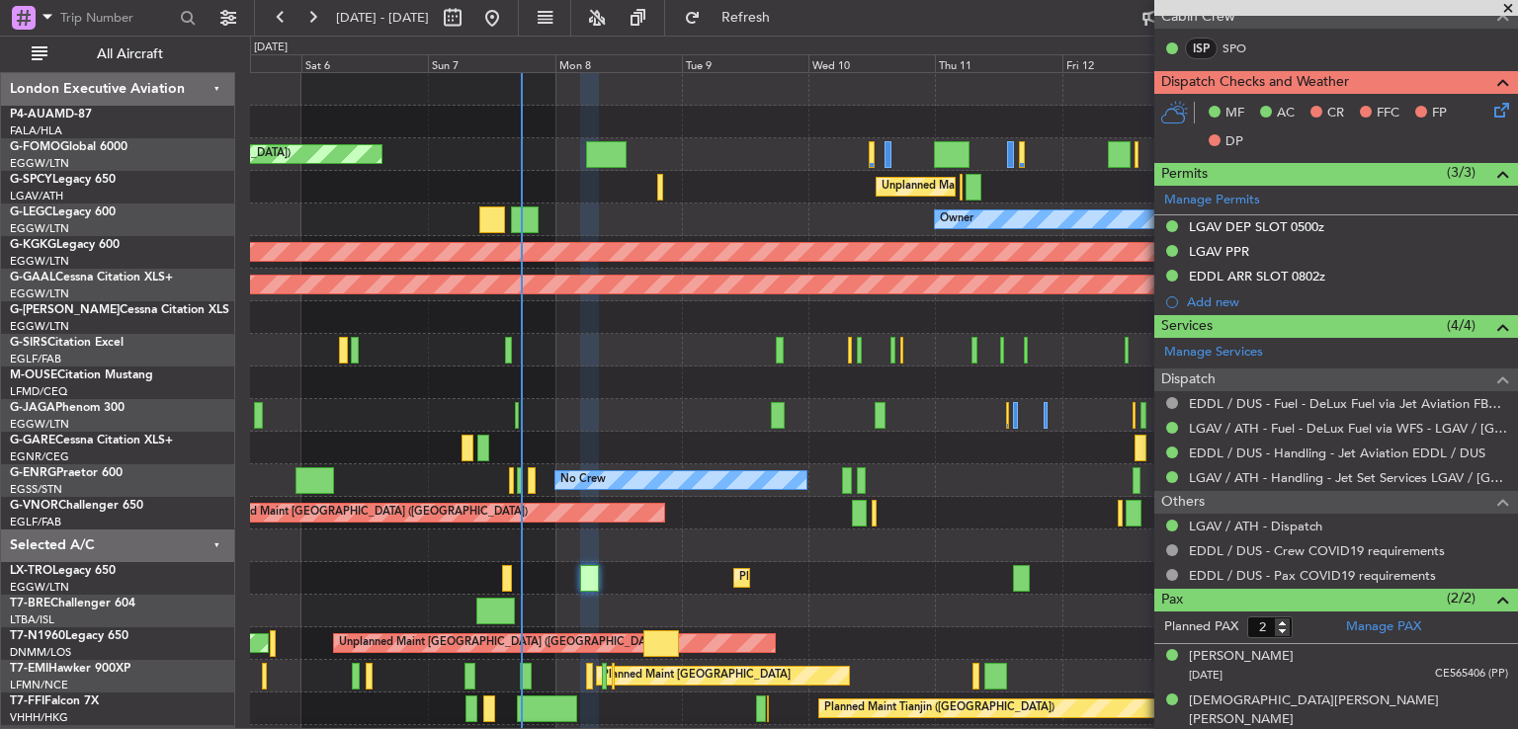
click at [676, 274] on div "Planned Maint [GEOGRAPHIC_DATA] ([GEOGRAPHIC_DATA]) Unplanned Maint [GEOGRAPHIC…" at bounding box center [883, 464] width 1267 height 783
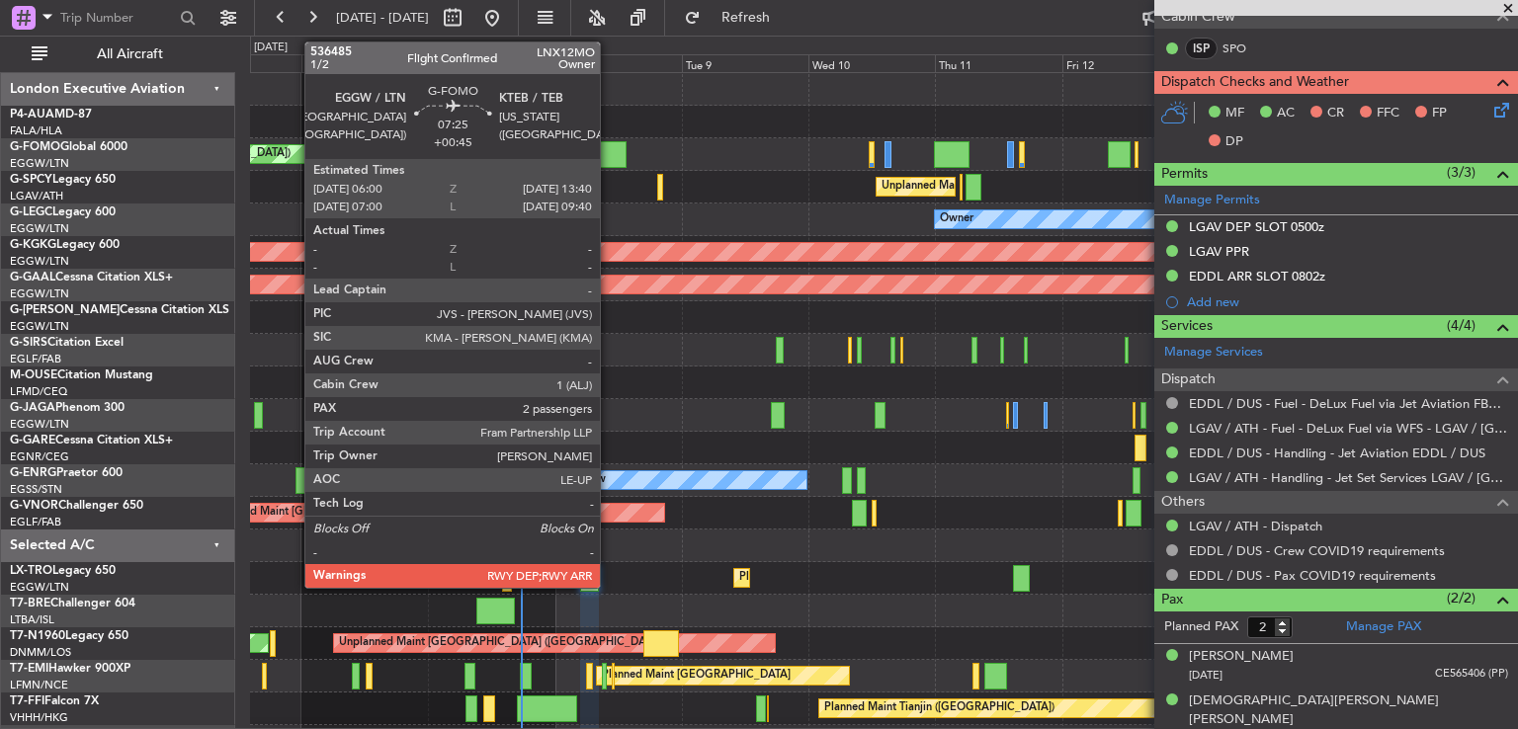
click at [609, 156] on div at bounding box center [606, 154] width 41 height 27
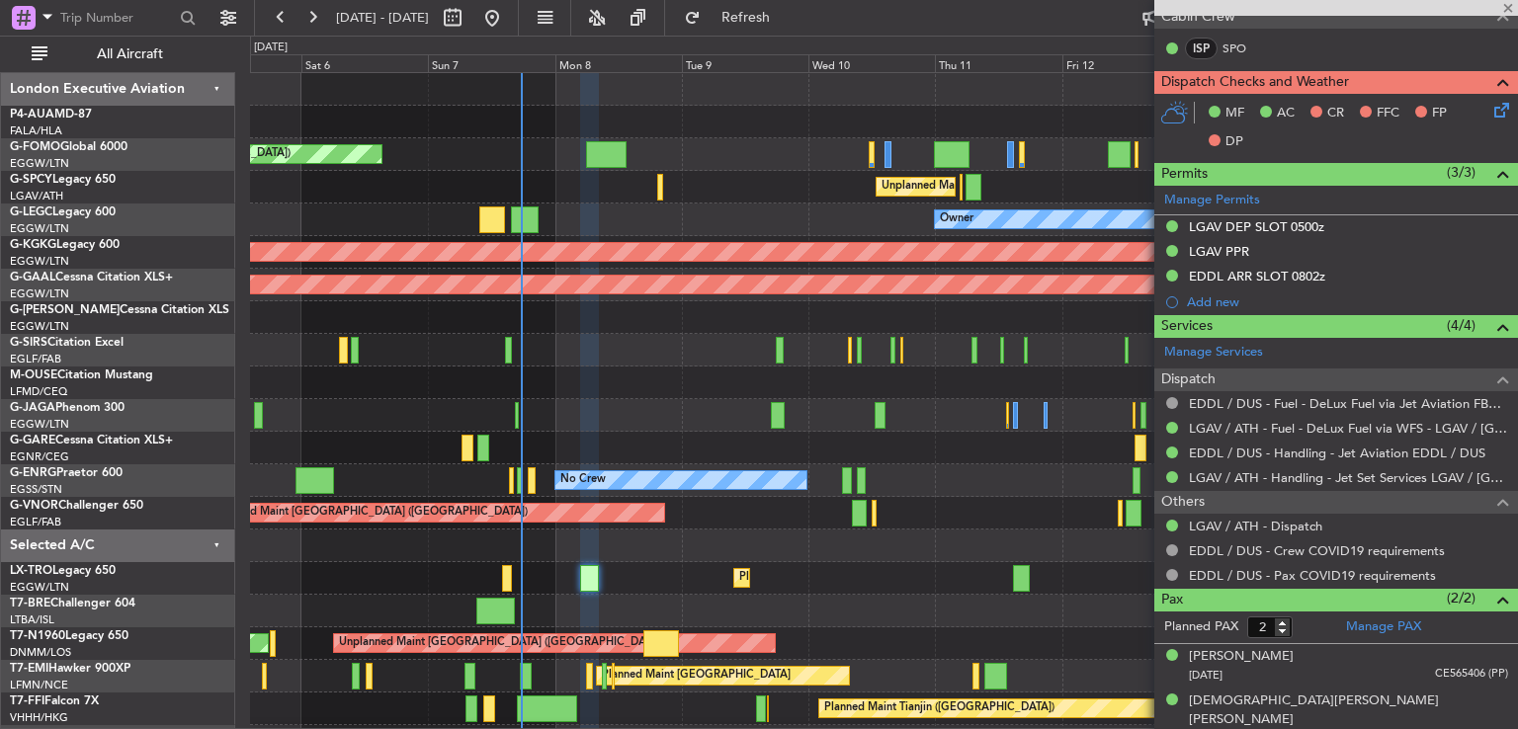
type input "+00:45"
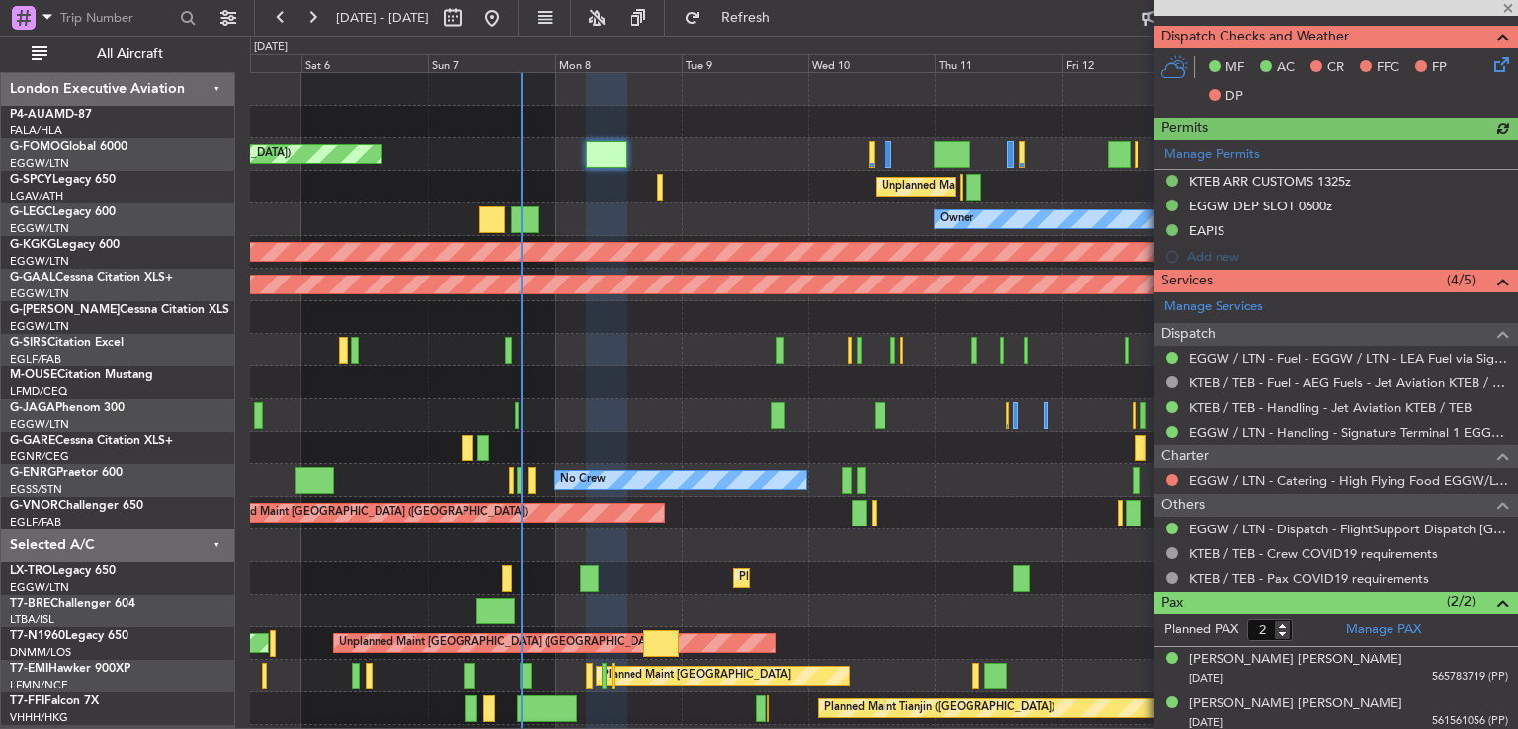
scroll to position [476, 0]
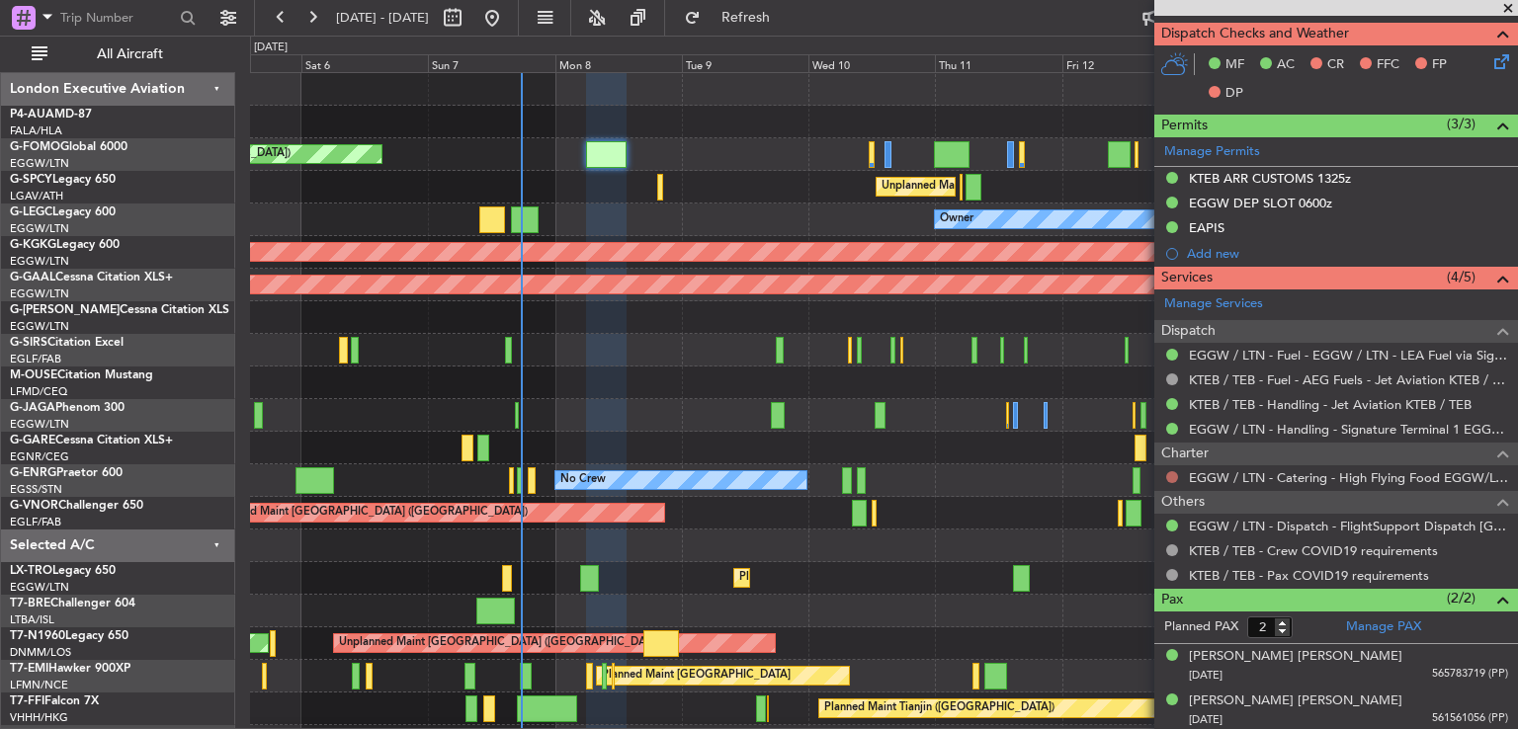
click at [1171, 473] on button at bounding box center [1172, 477] width 12 height 12
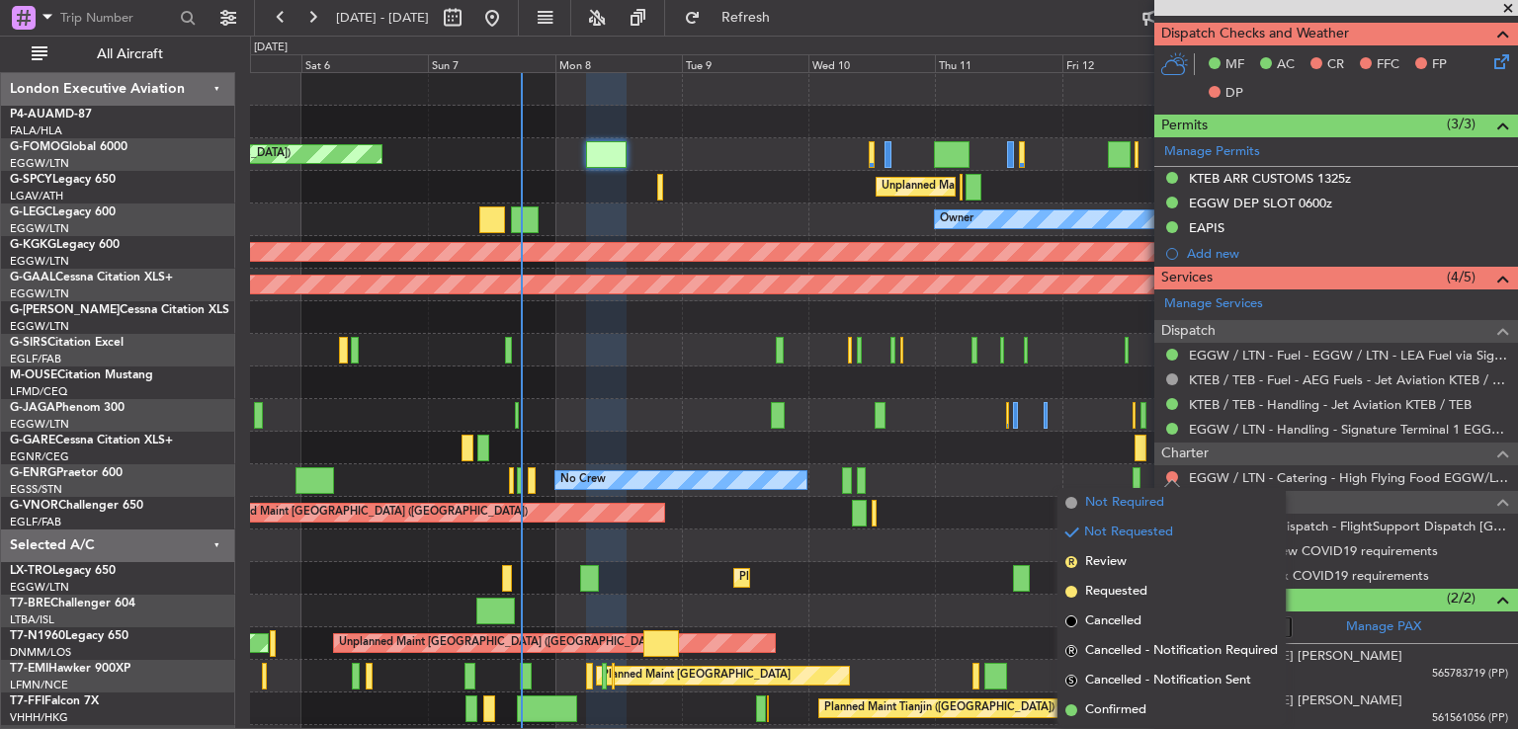
click at [1139, 501] on span "Not Required" at bounding box center [1124, 503] width 79 height 20
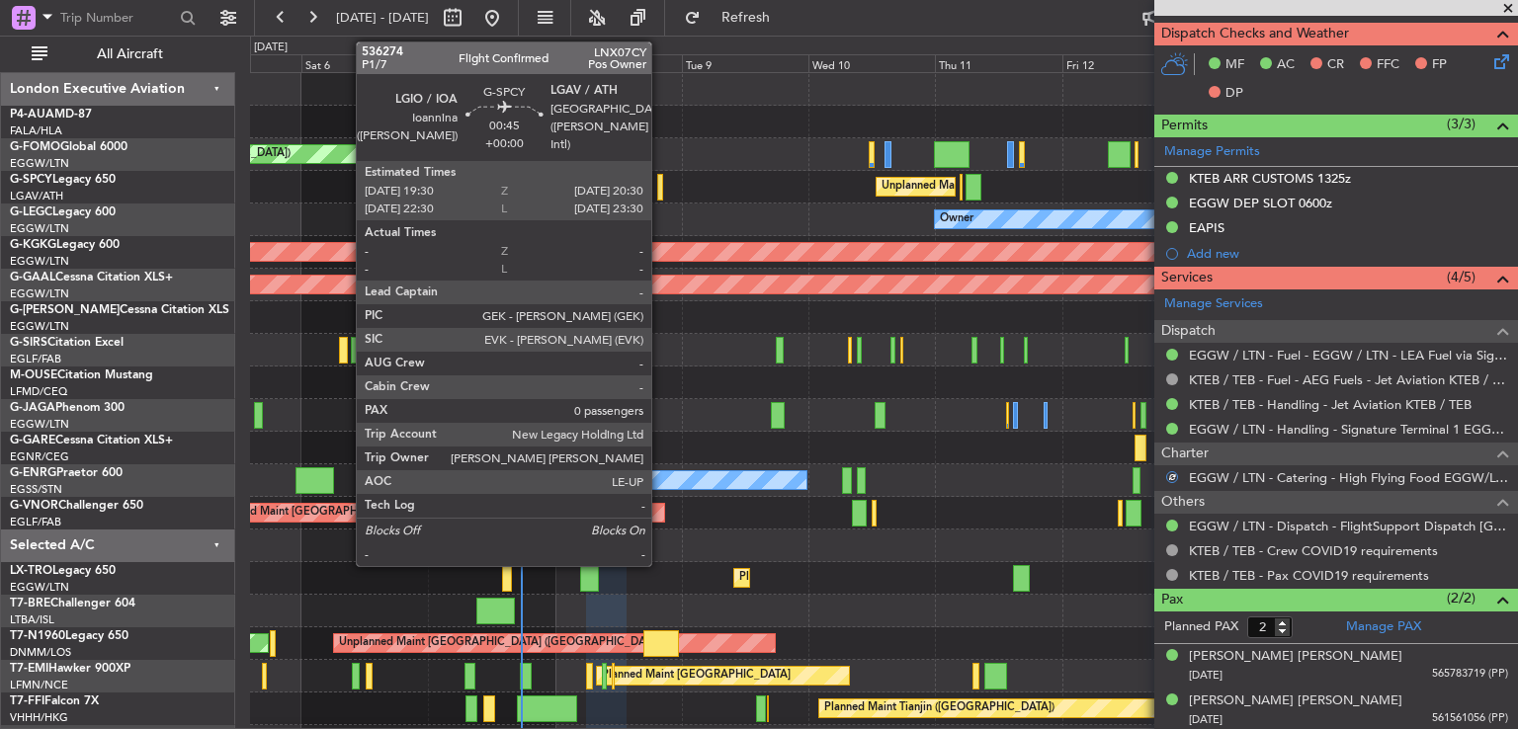
click at [660, 184] on div at bounding box center [660, 187] width 6 height 27
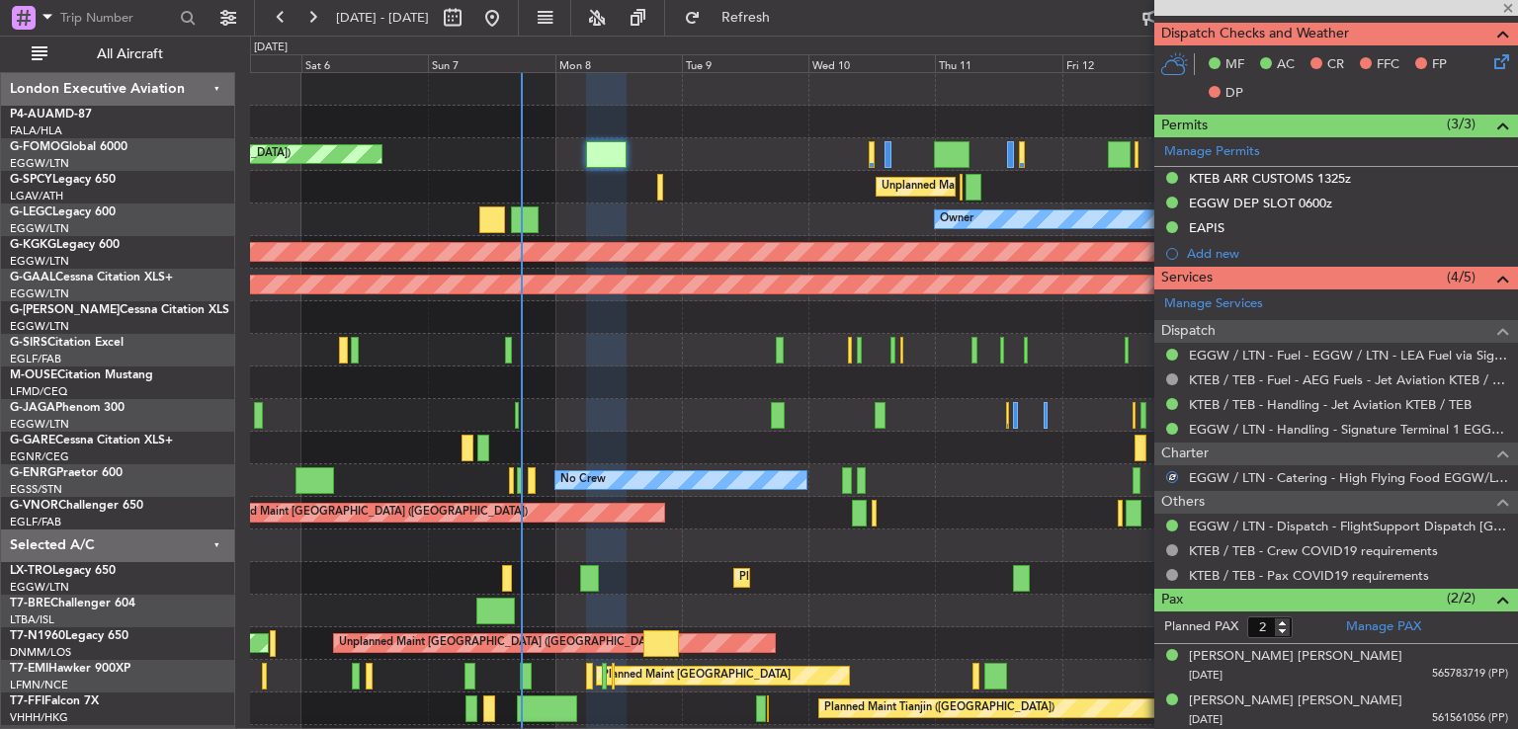
type input "0"
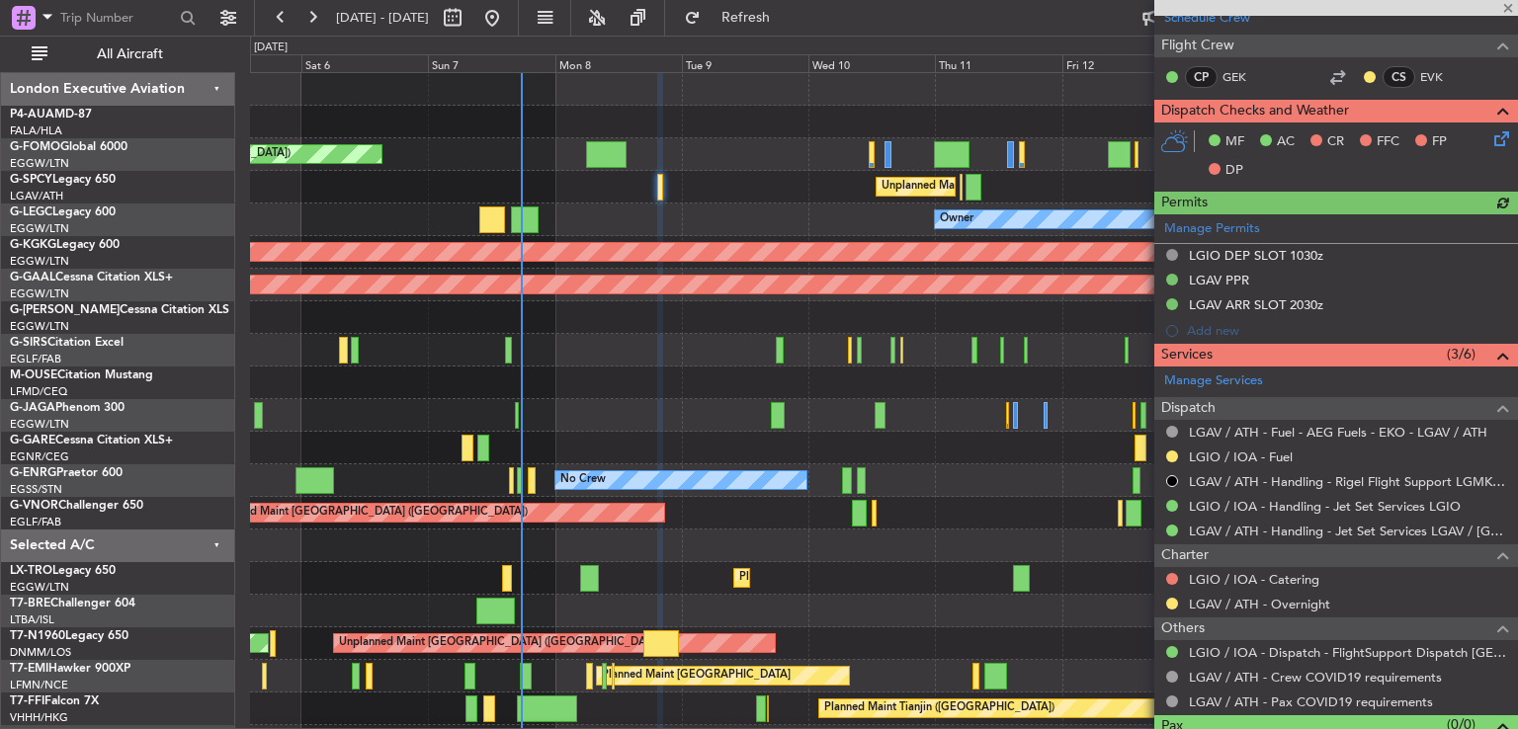
scroll to position [447, 0]
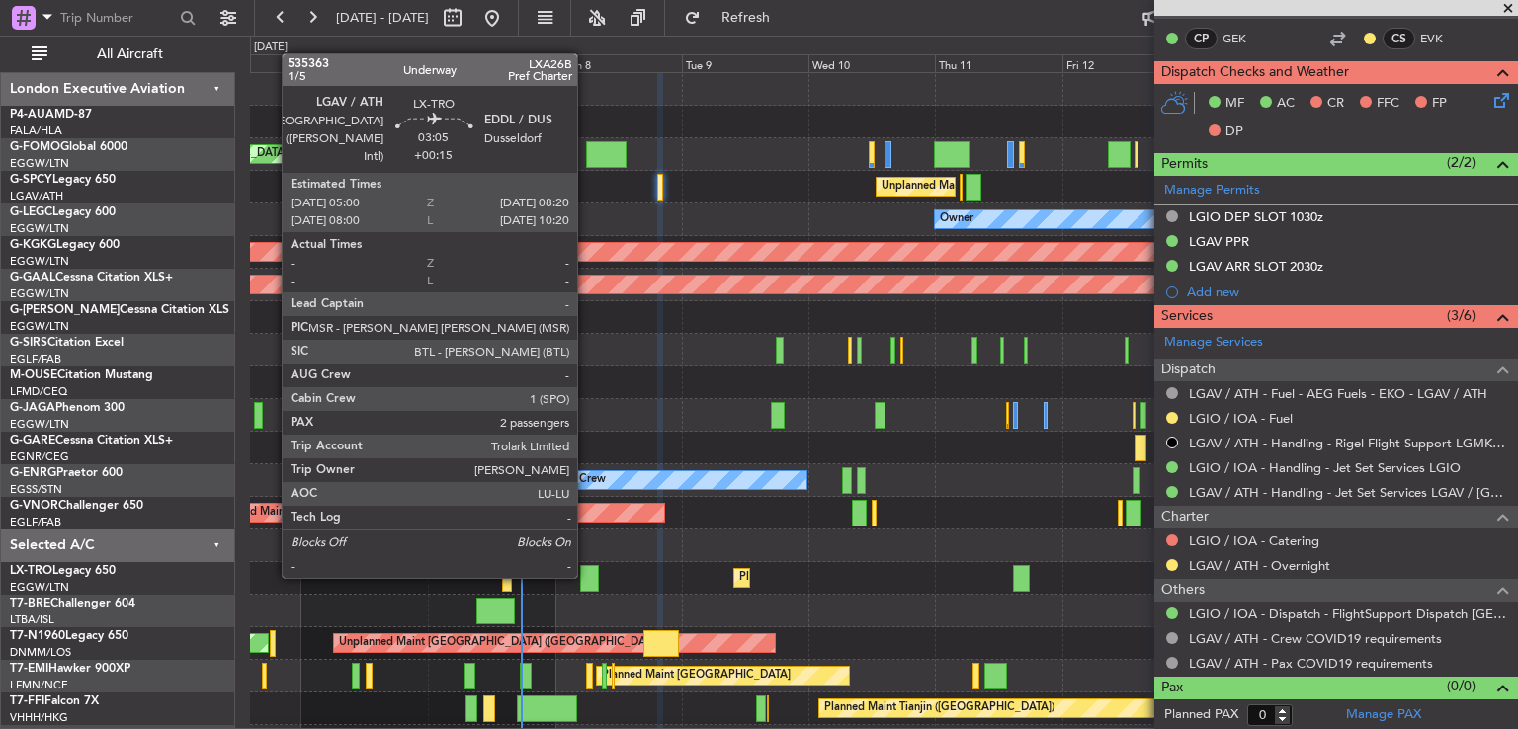
click at [586, 576] on div at bounding box center [589, 578] width 18 height 27
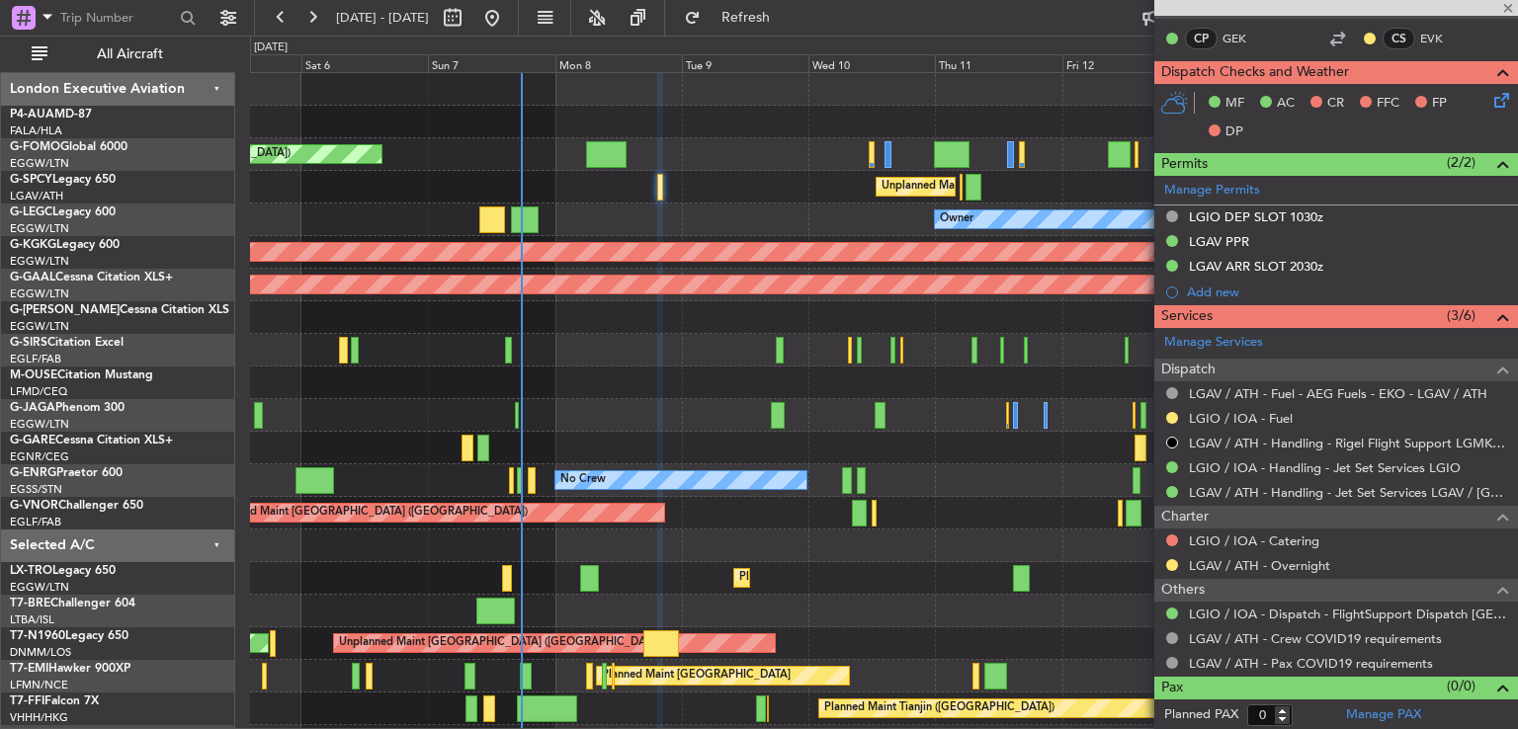
type input "+00:15"
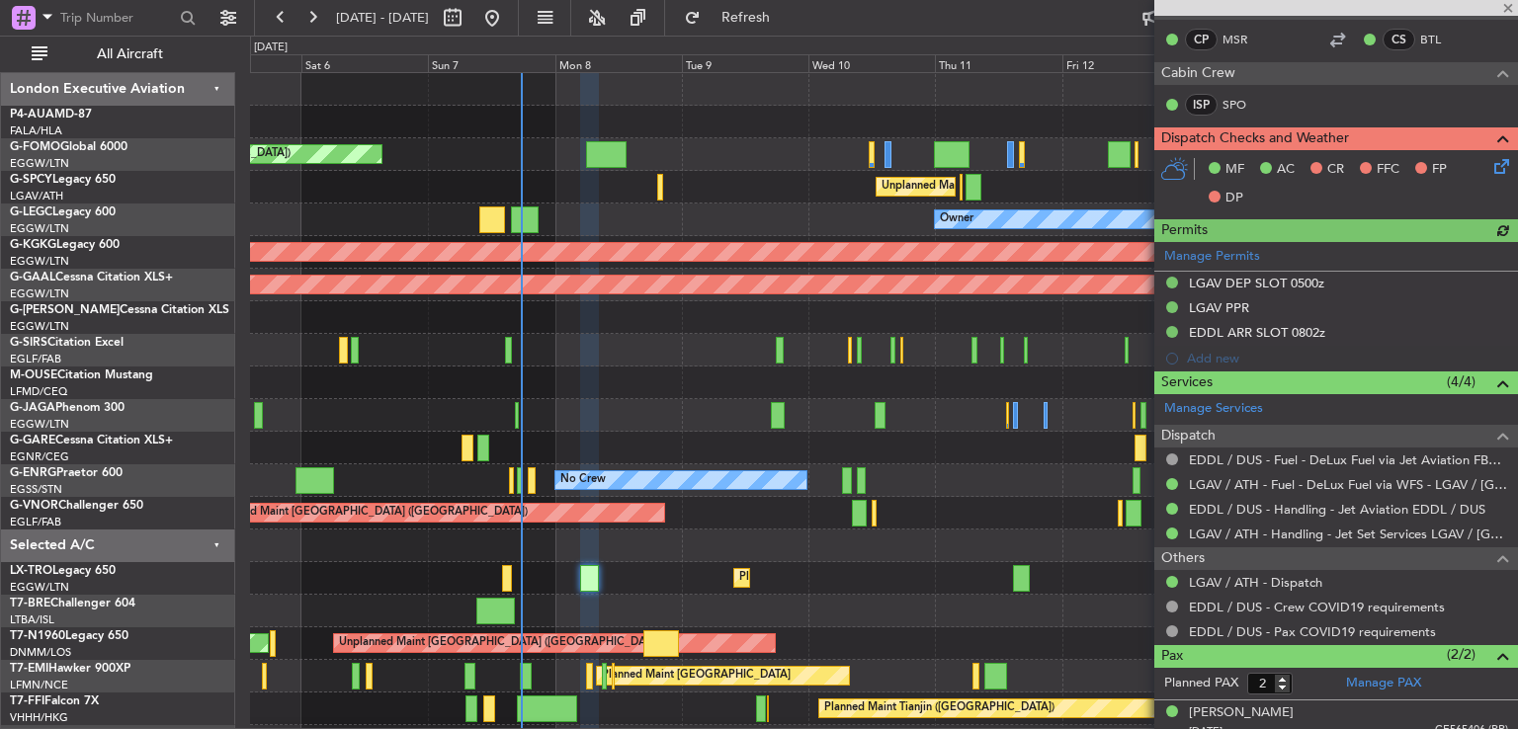
scroll to position [428, 0]
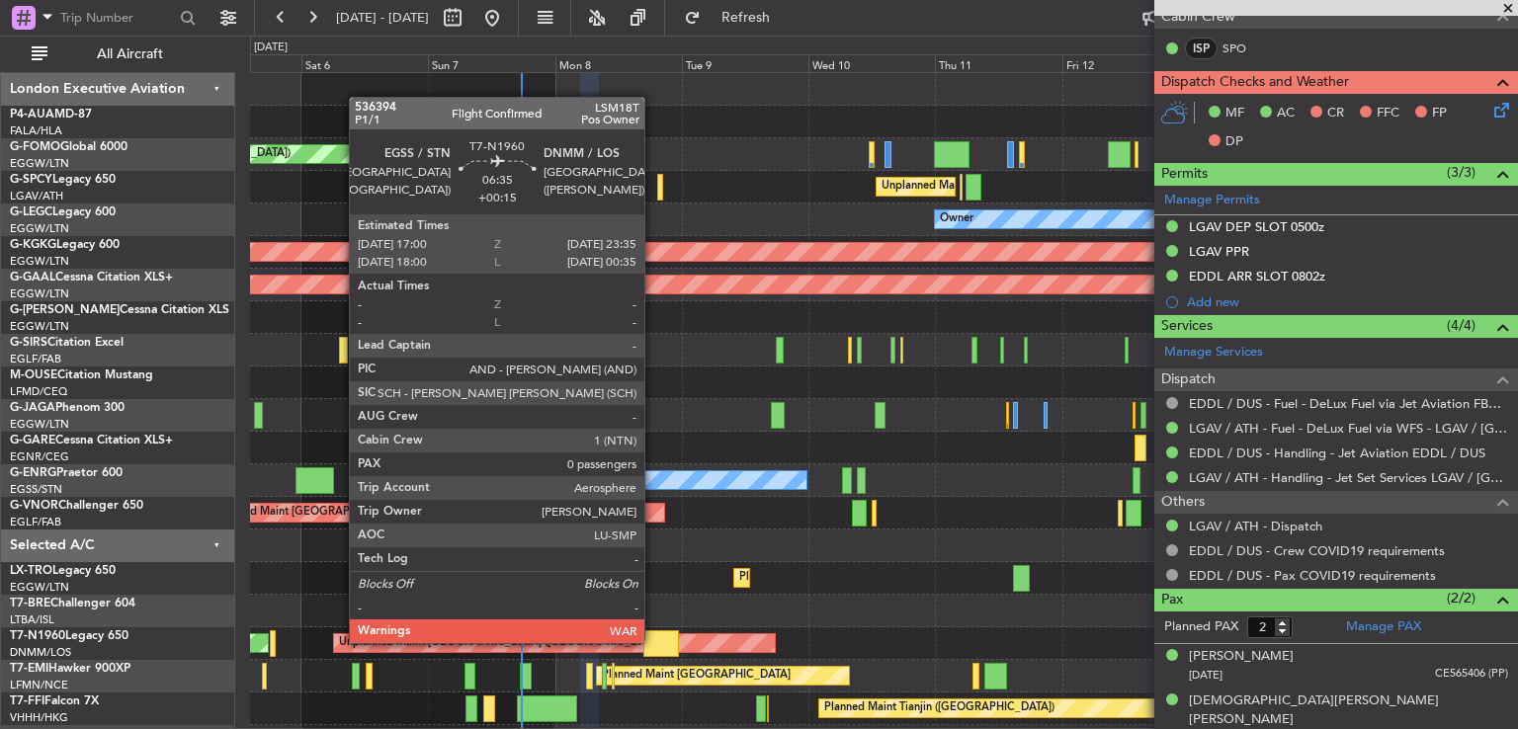
click at [653, 641] on div at bounding box center [661, 643] width 36 height 27
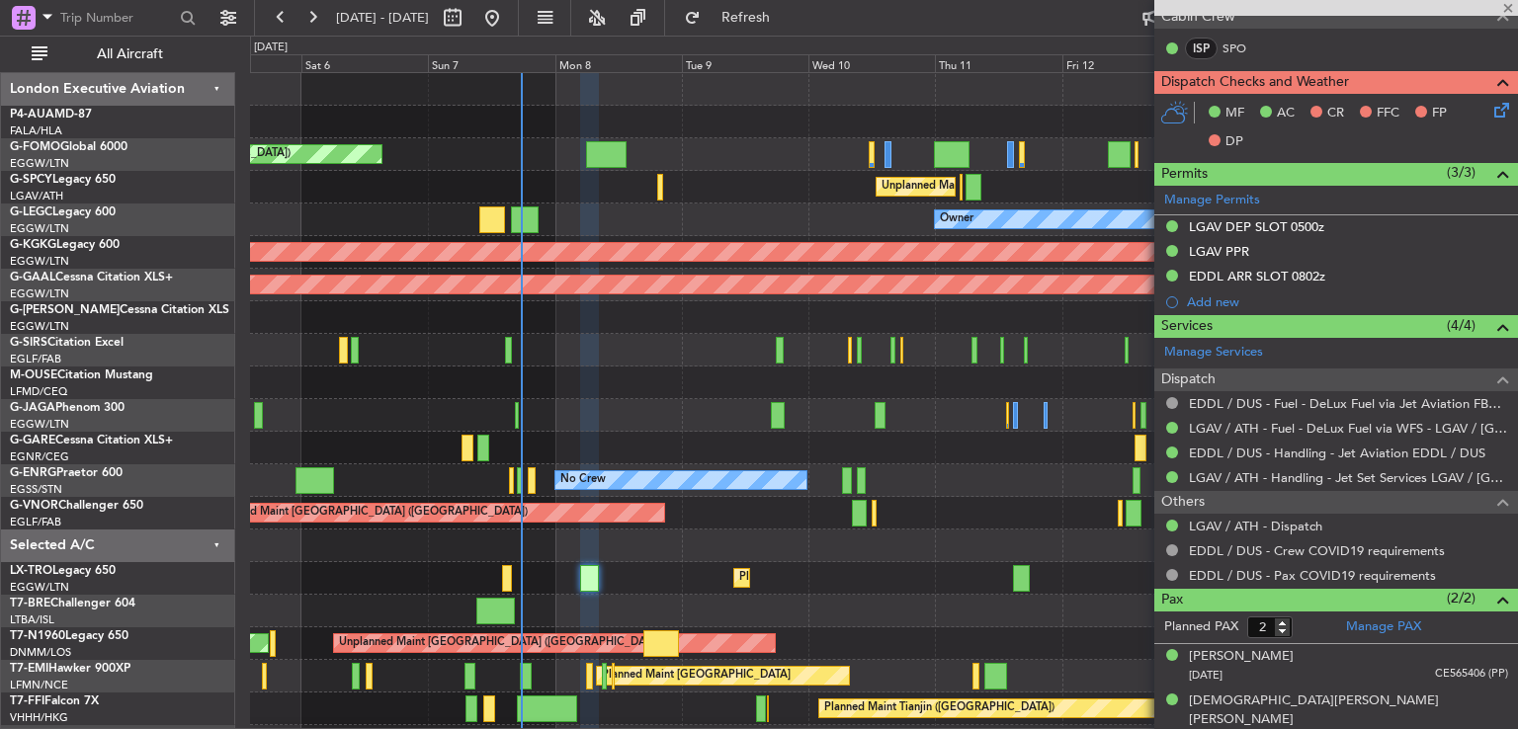
type input "0"
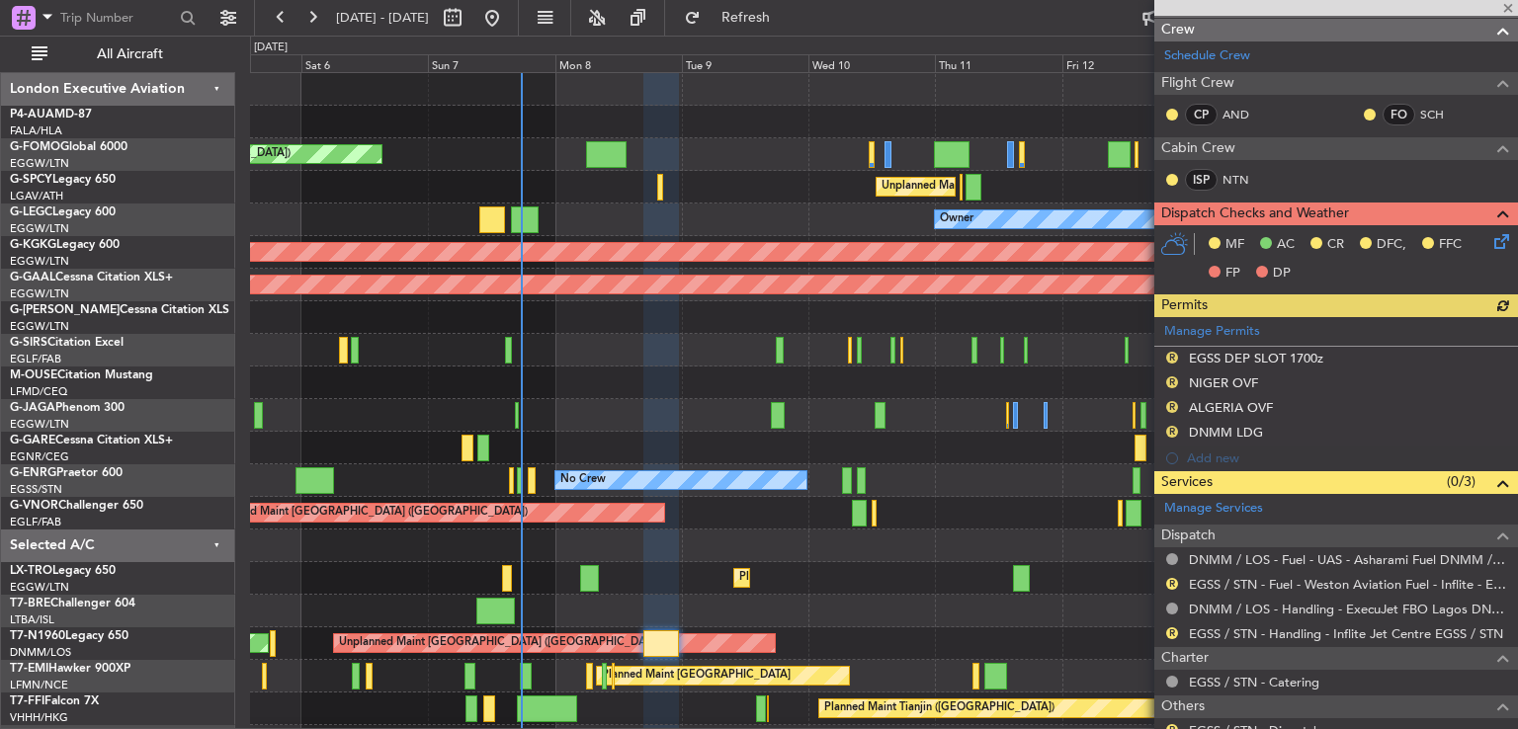
scroll to position [412, 0]
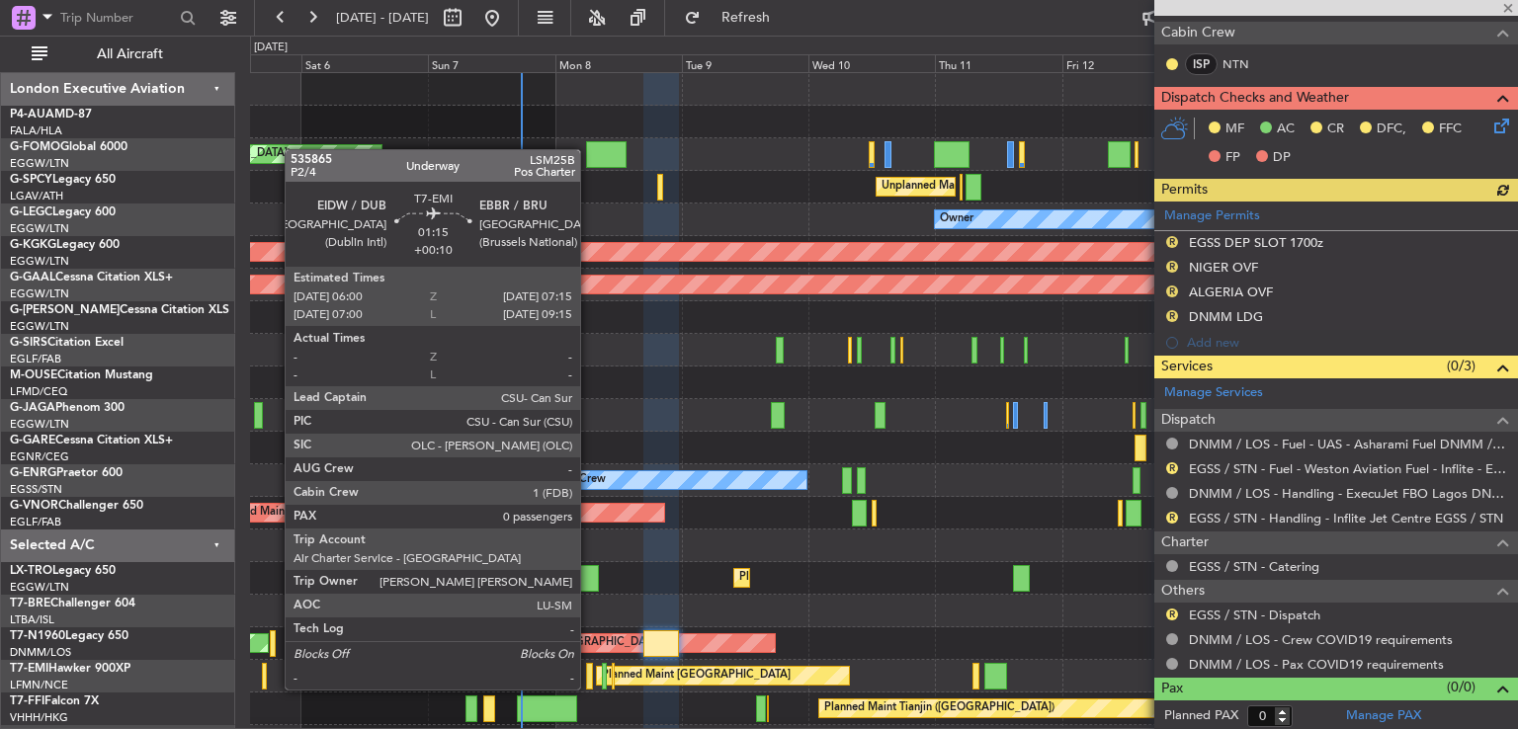
click at [589, 672] on div at bounding box center [589, 676] width 7 height 27
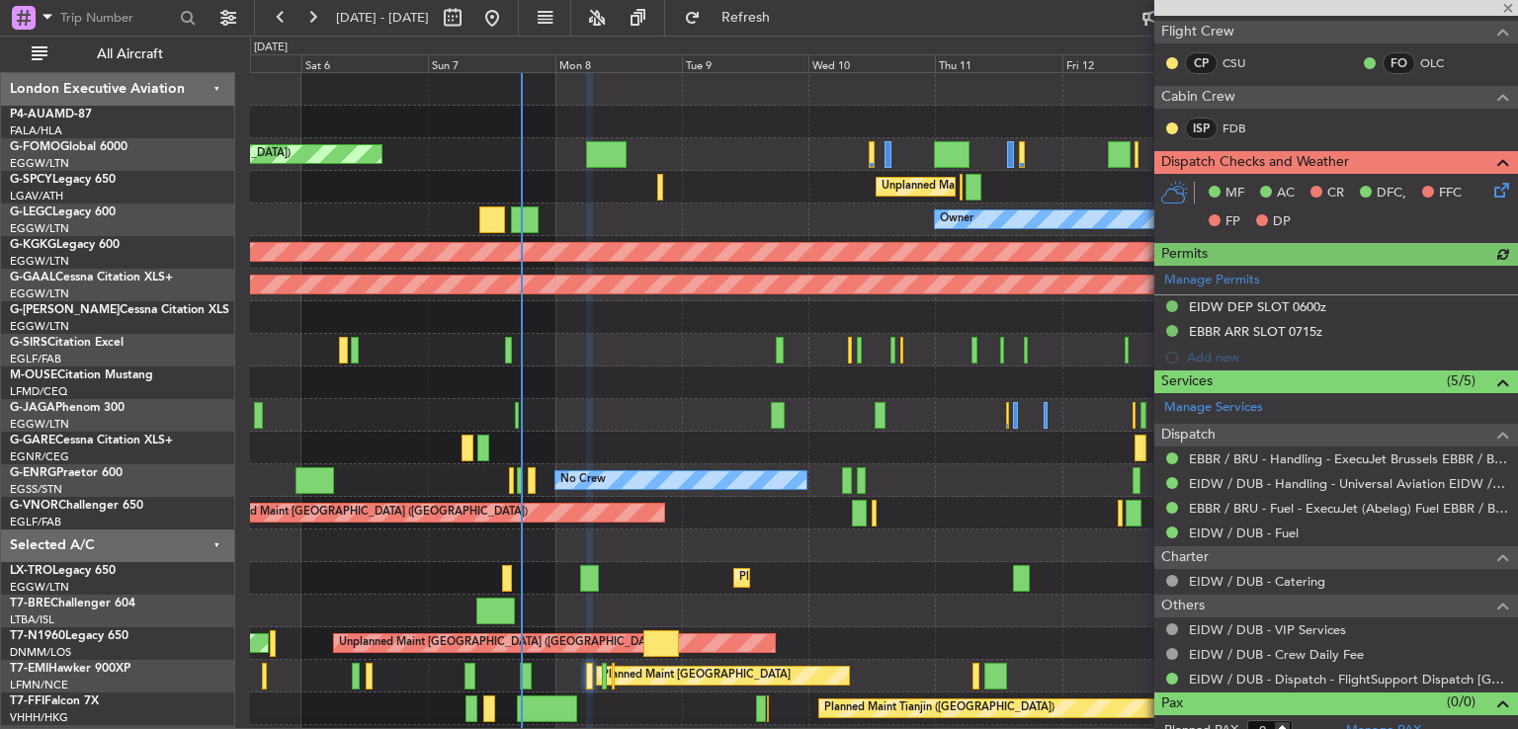
scroll to position [363, 0]
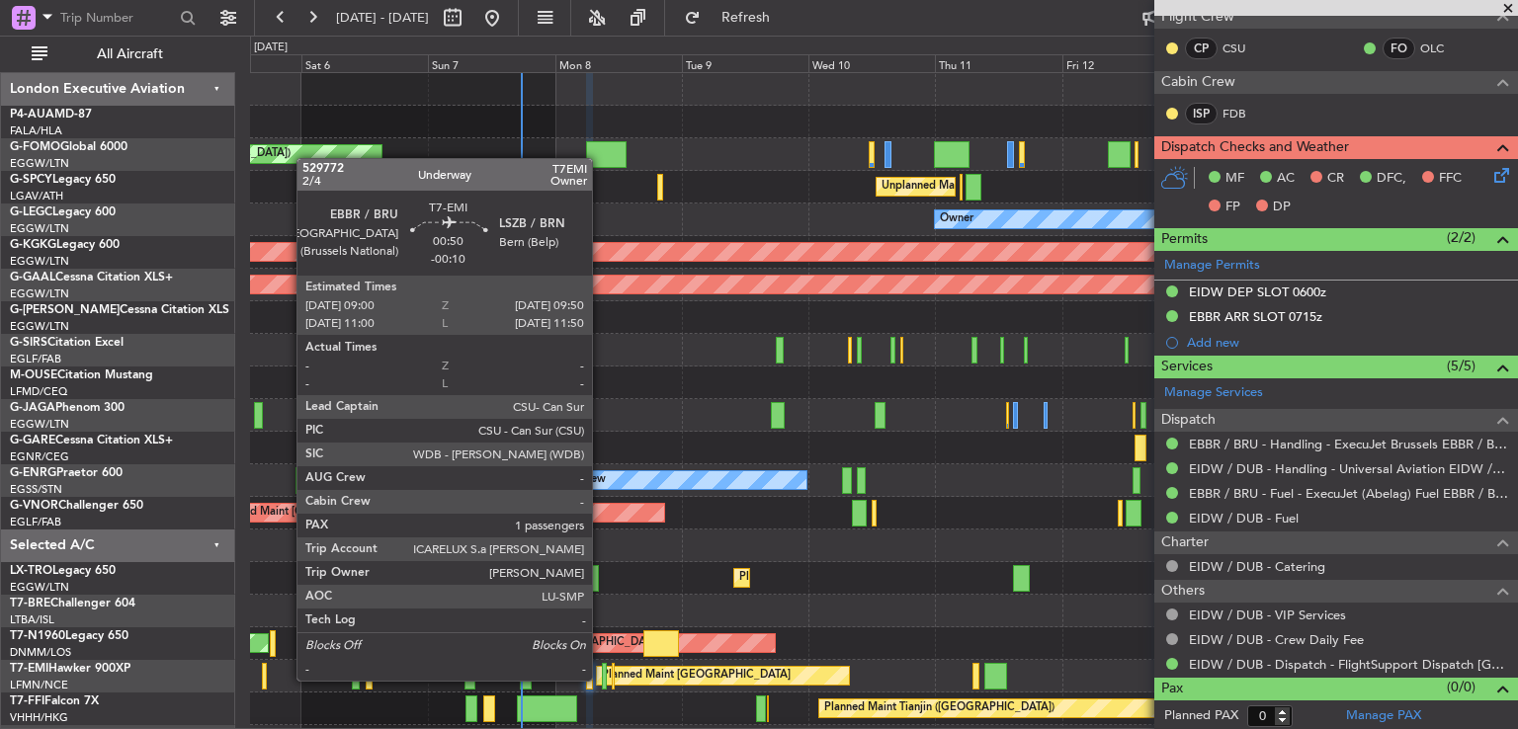
click at [602, 681] on div at bounding box center [604, 676] width 5 height 27
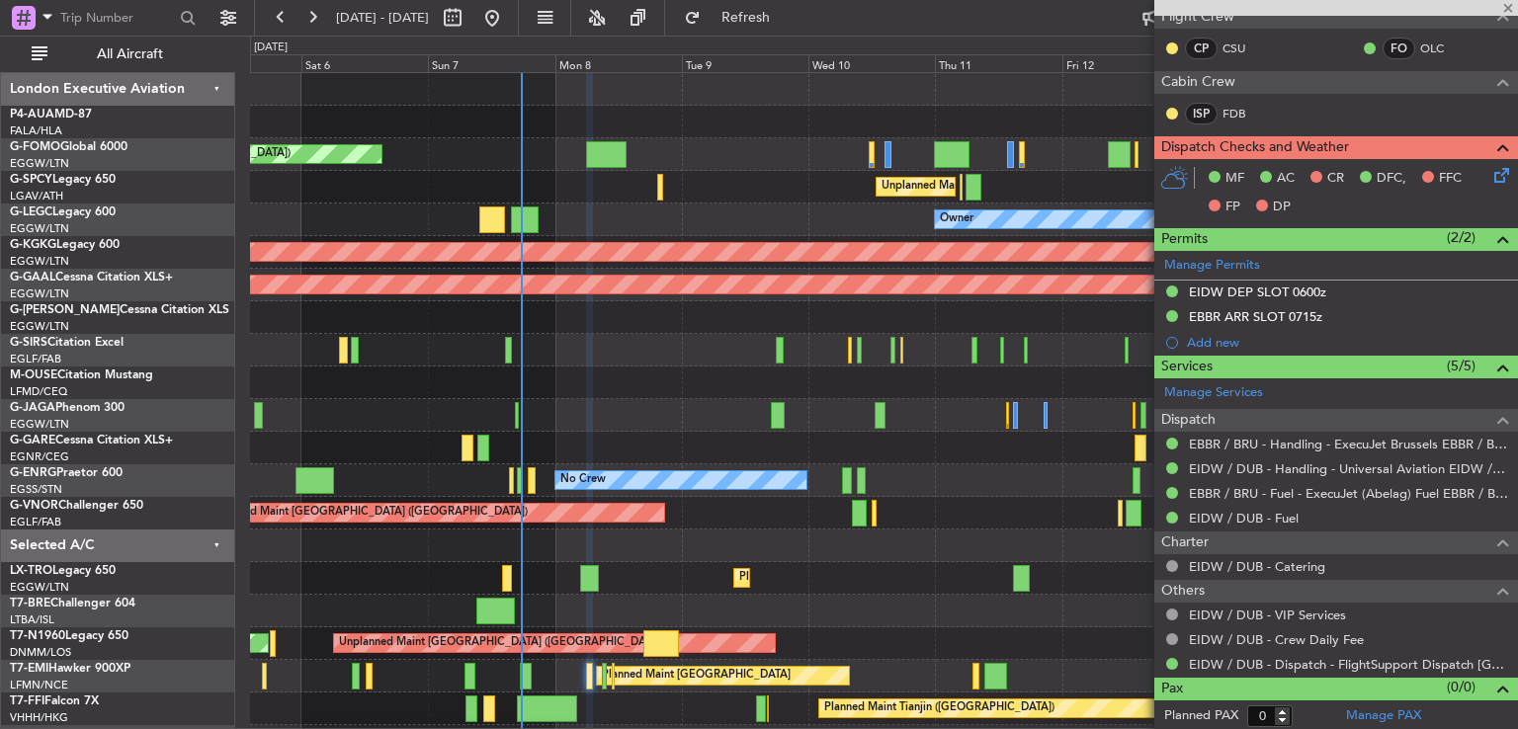
type input "-00:10"
type input "1"
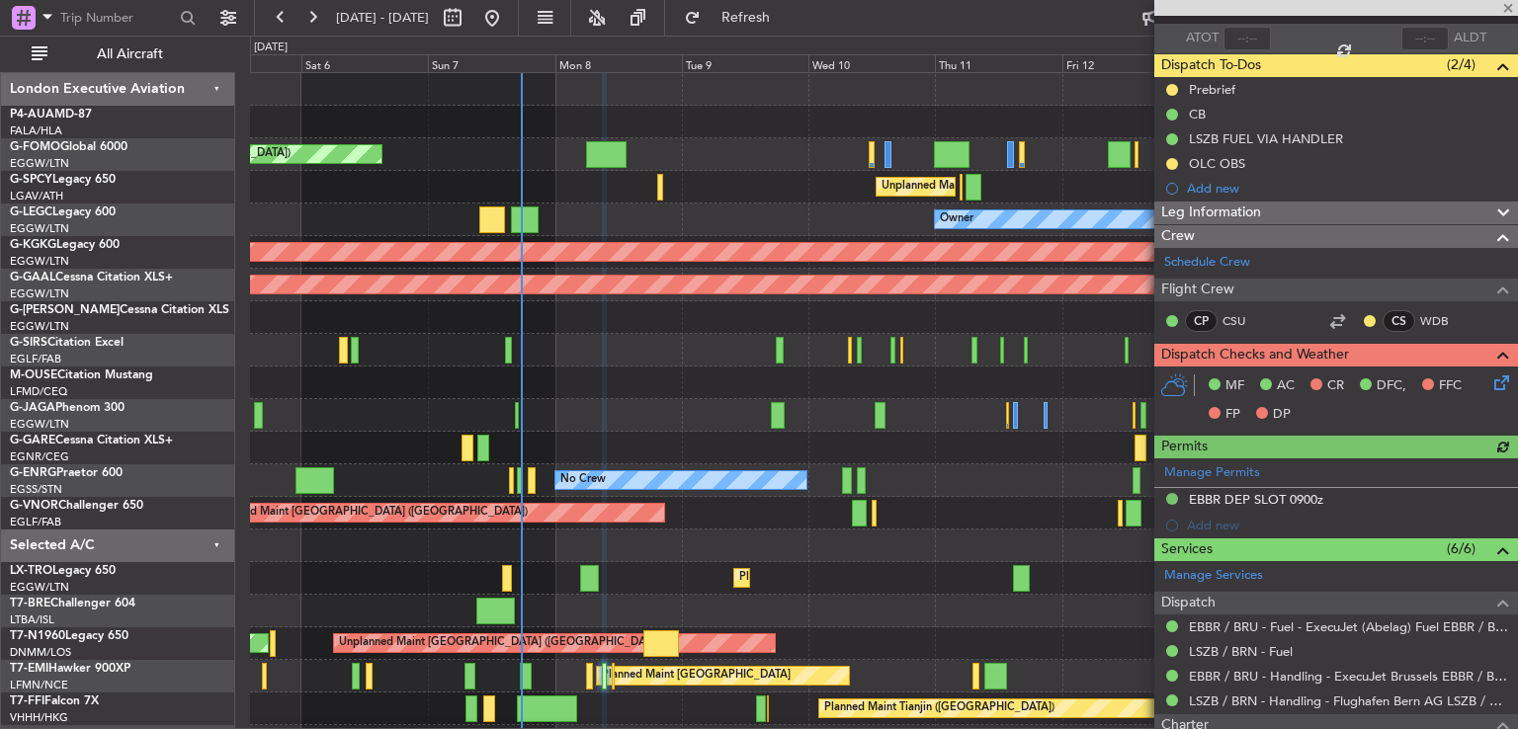
scroll to position [342, 0]
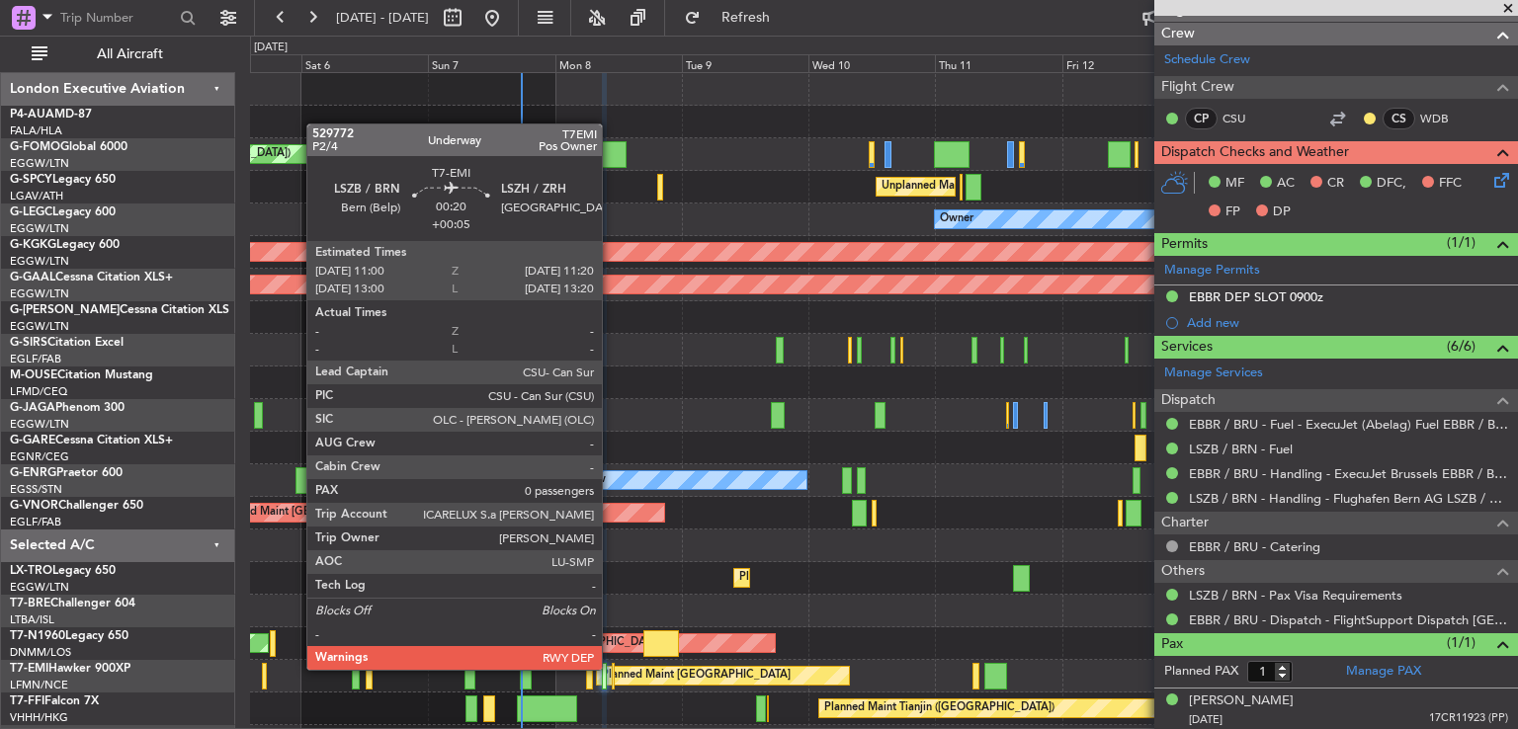
click at [612, 668] on div at bounding box center [613, 676] width 2 height 27
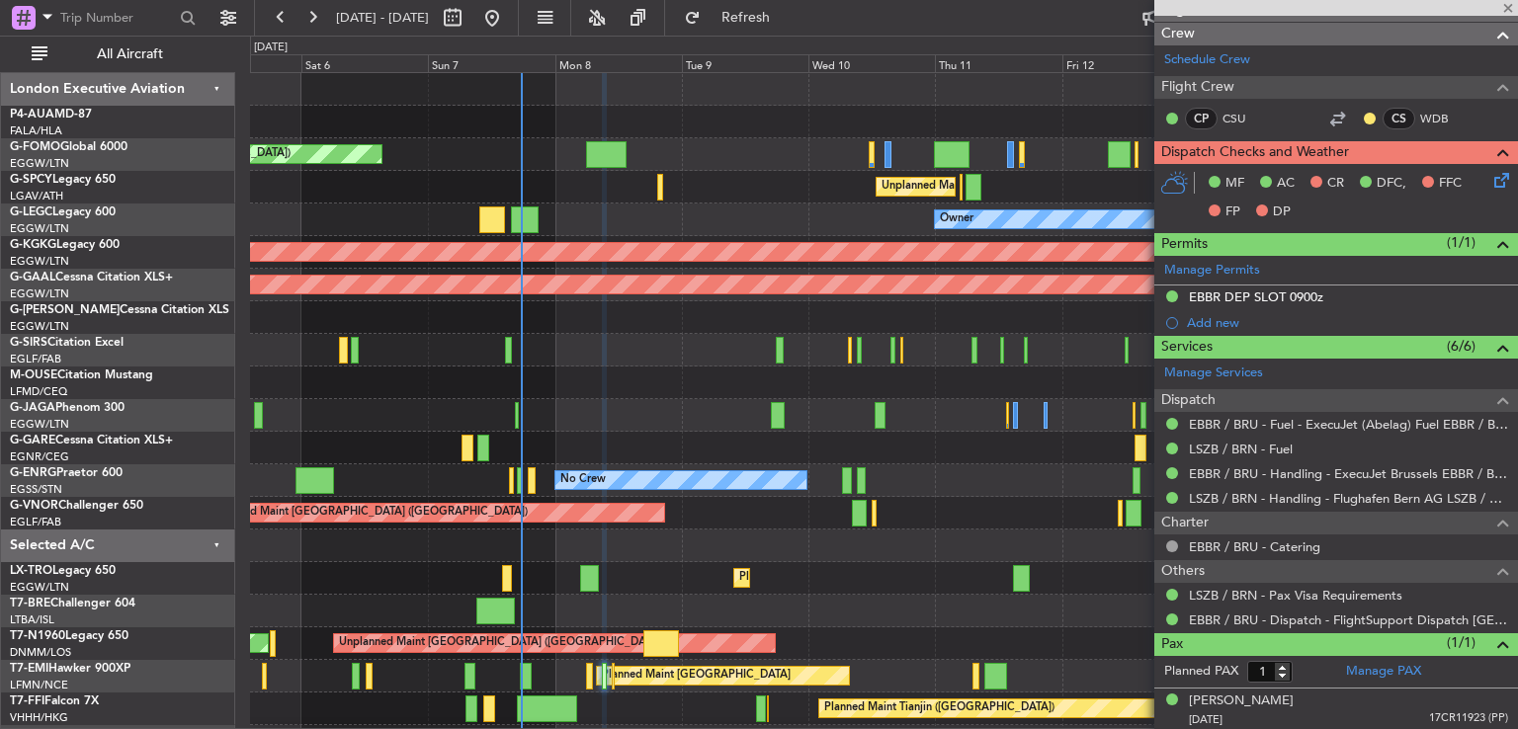
type input "+00:05"
type input "0"
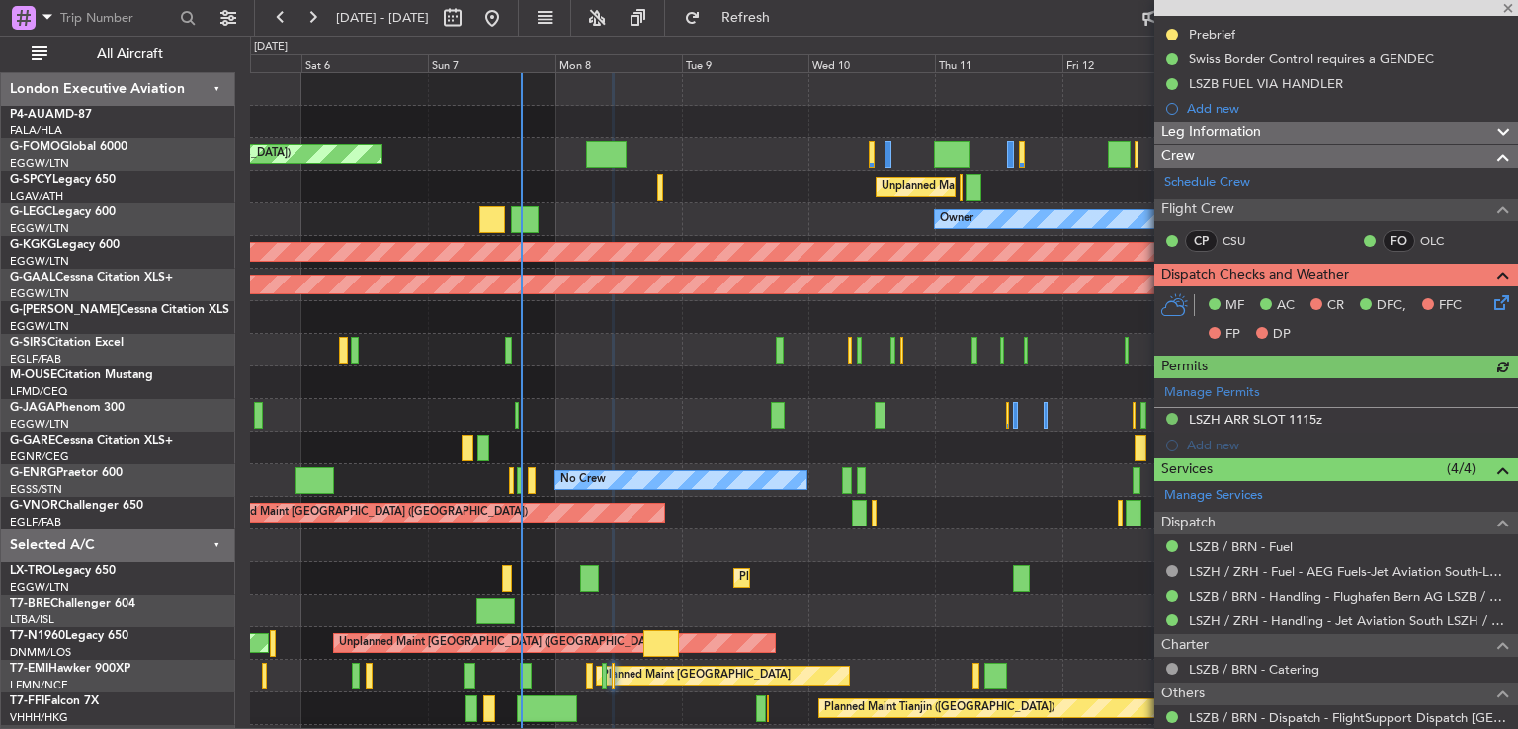
scroll to position [273, 0]
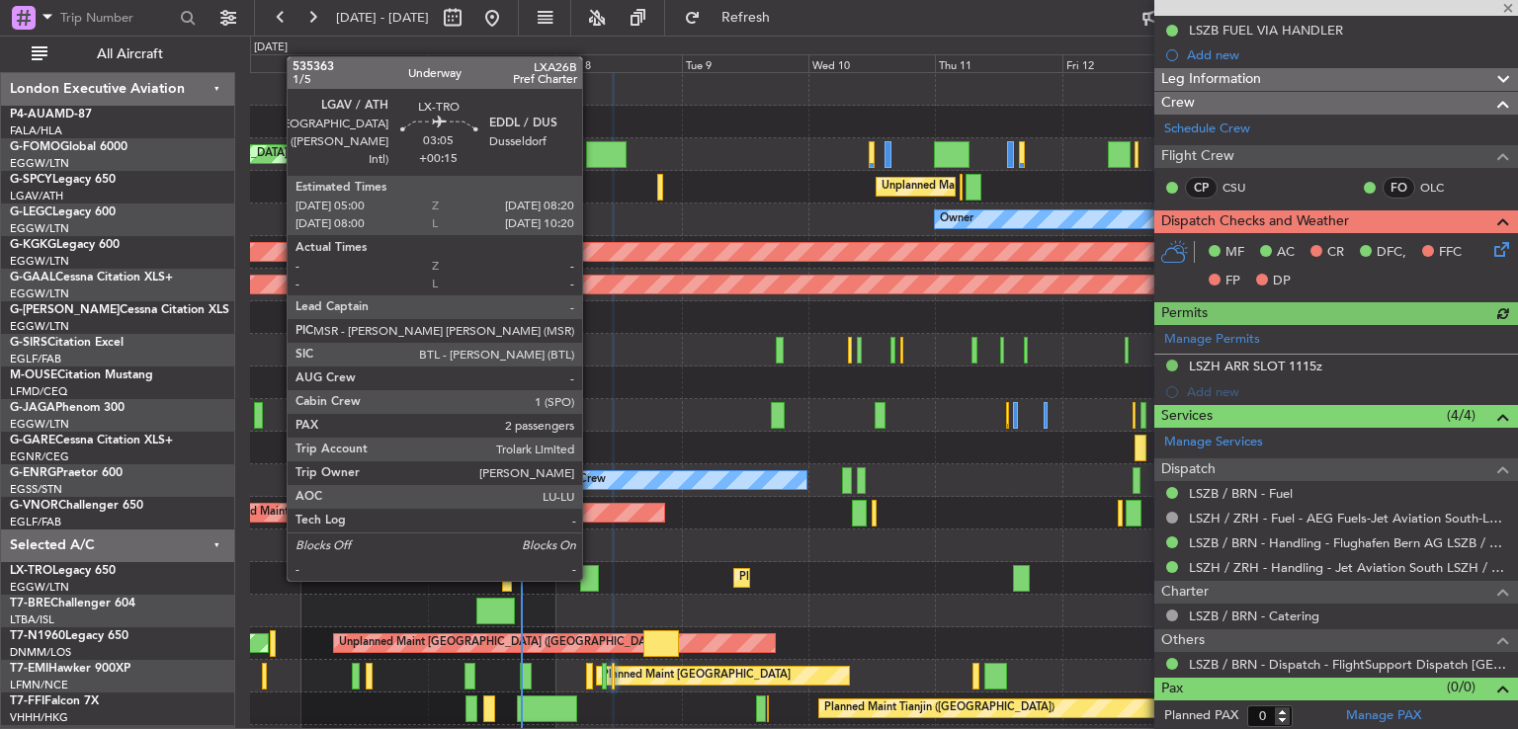
click at [591, 579] on div at bounding box center [589, 578] width 18 height 27
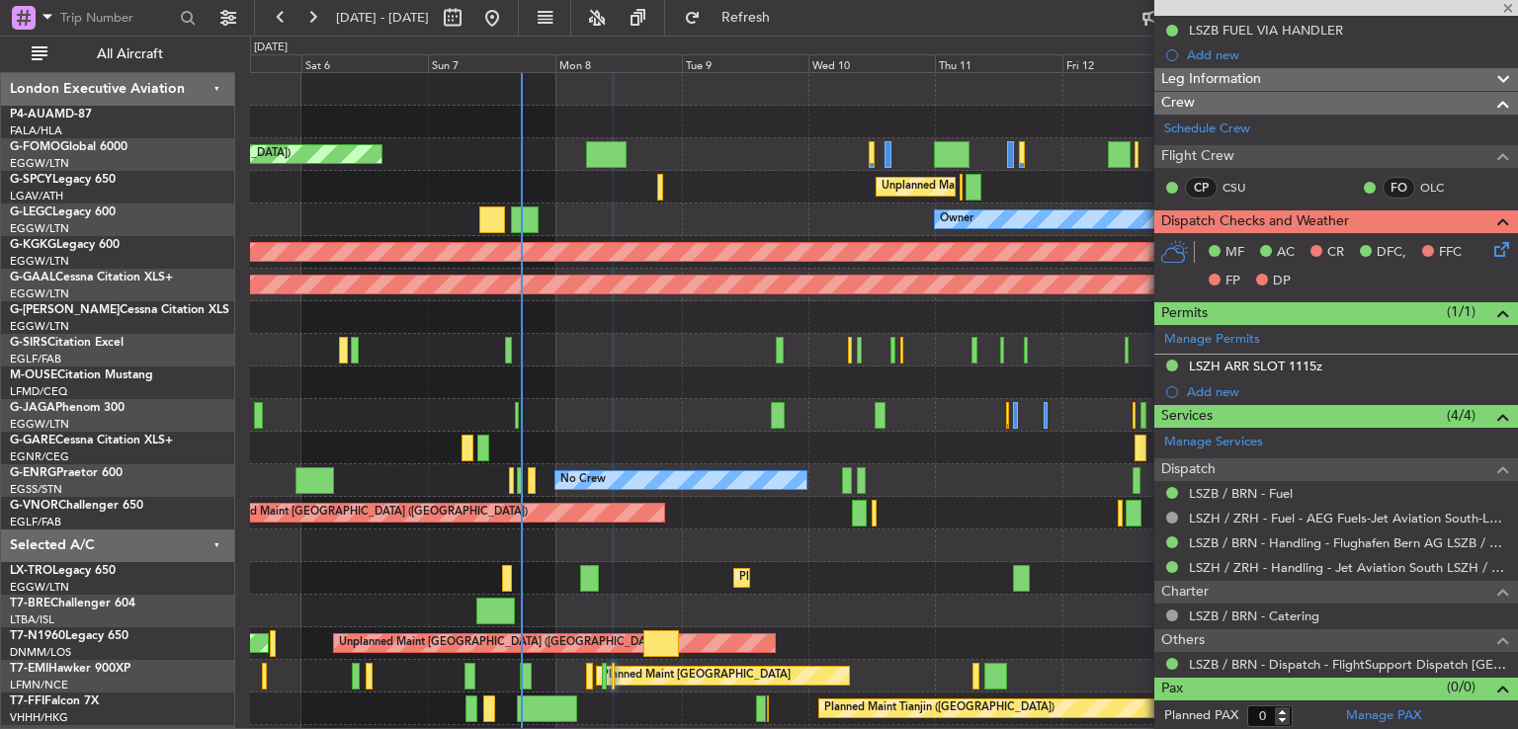
type input "+00:15"
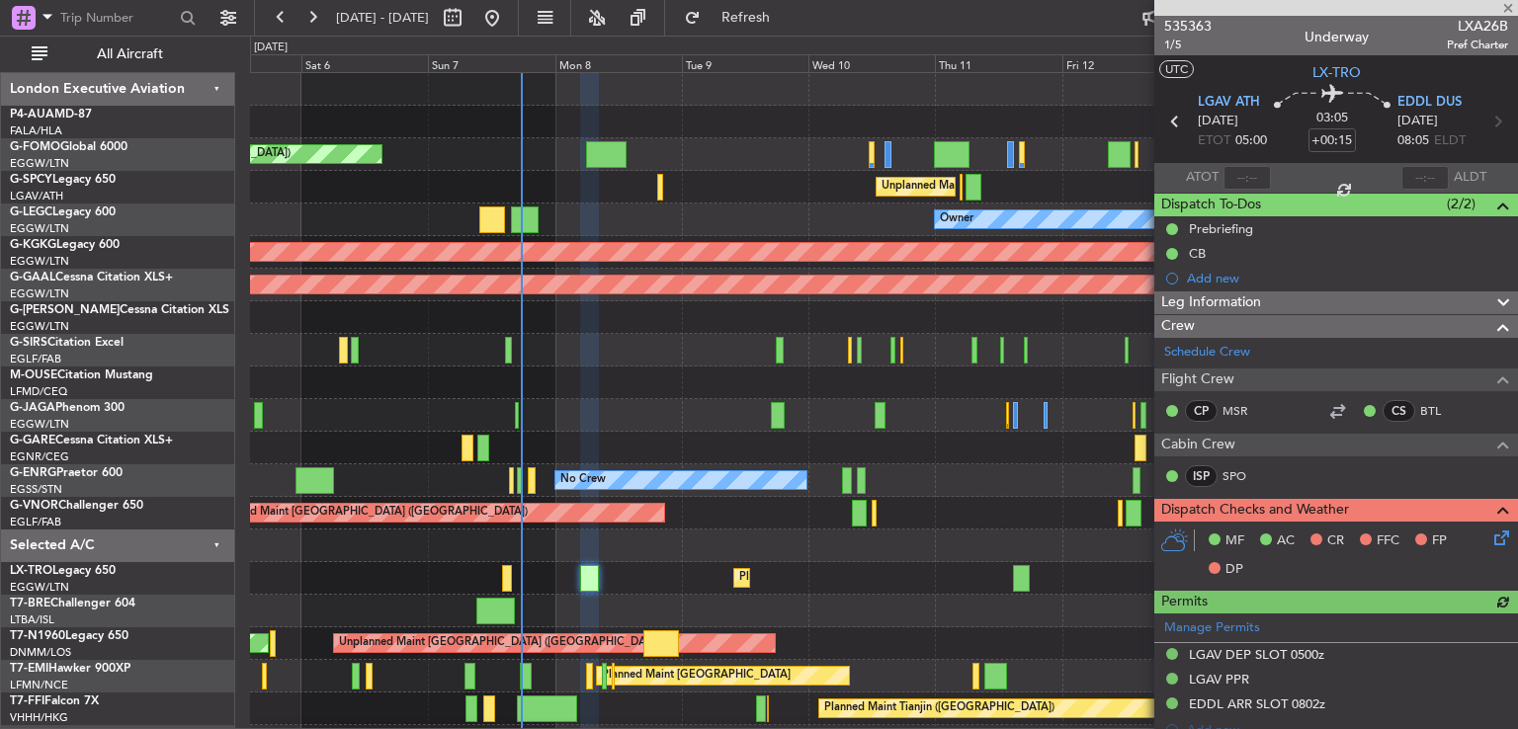
scroll to position [428, 0]
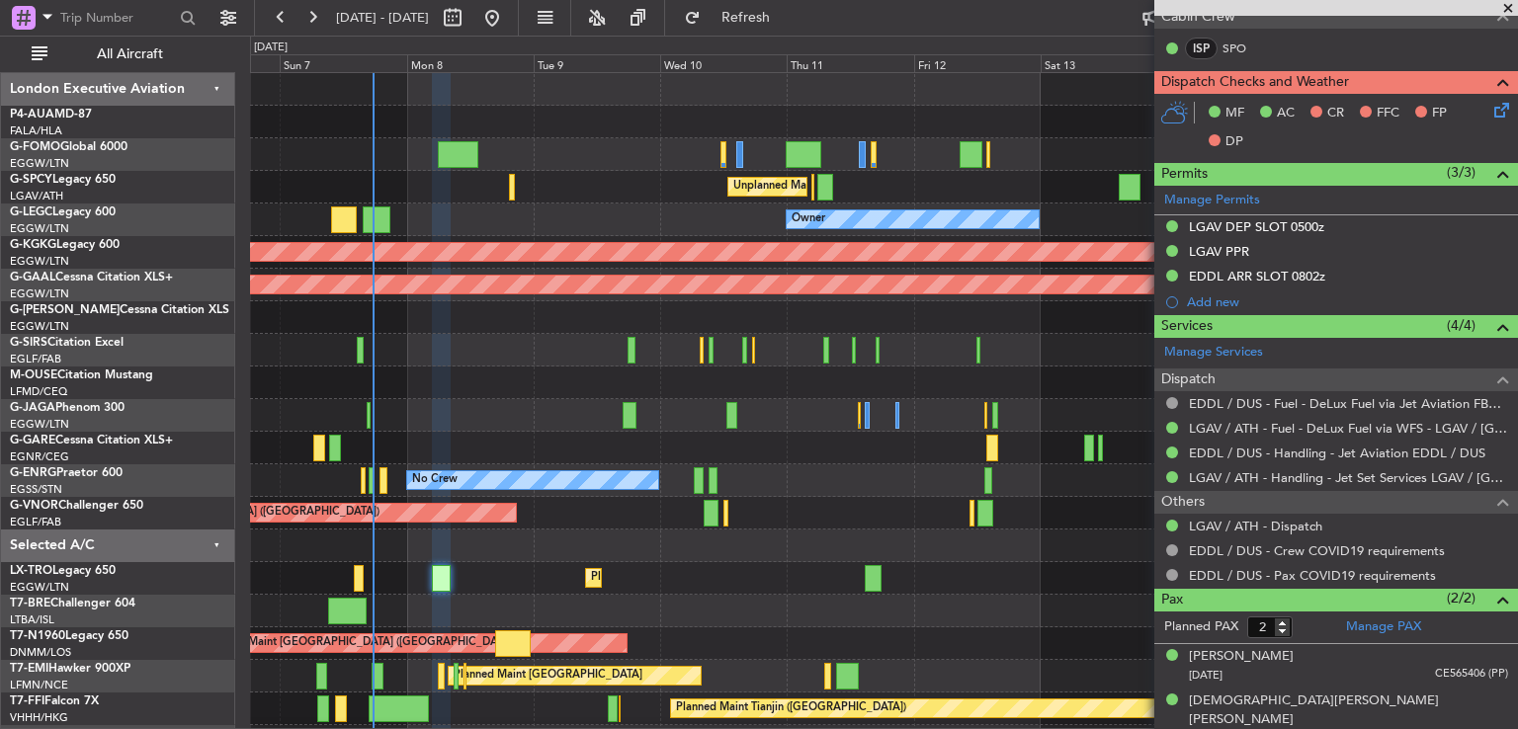
click at [763, 551] on div at bounding box center [883, 546] width 1267 height 33
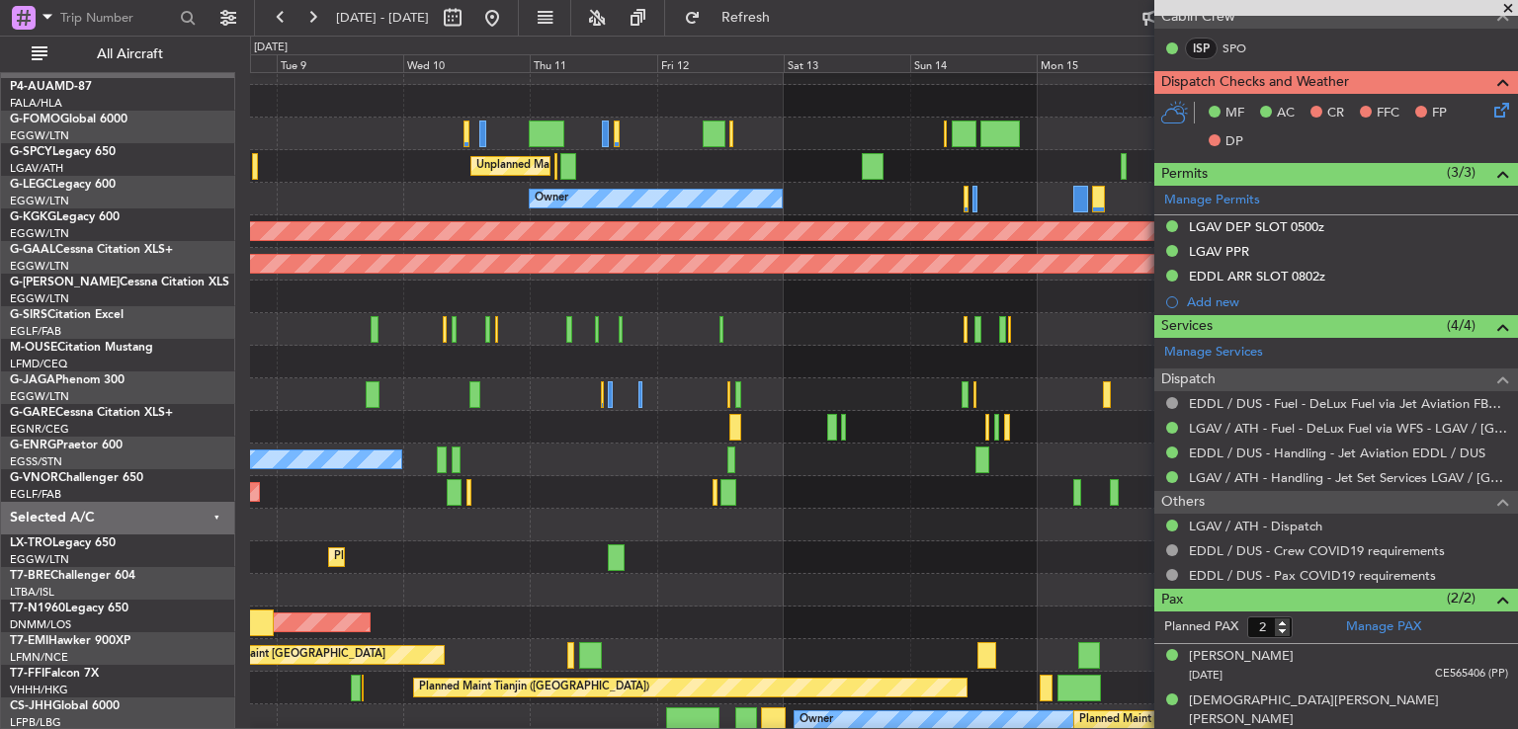
click at [651, 541] on div "Planned Maint Dusseldorf" at bounding box center [883, 557] width 1267 height 33
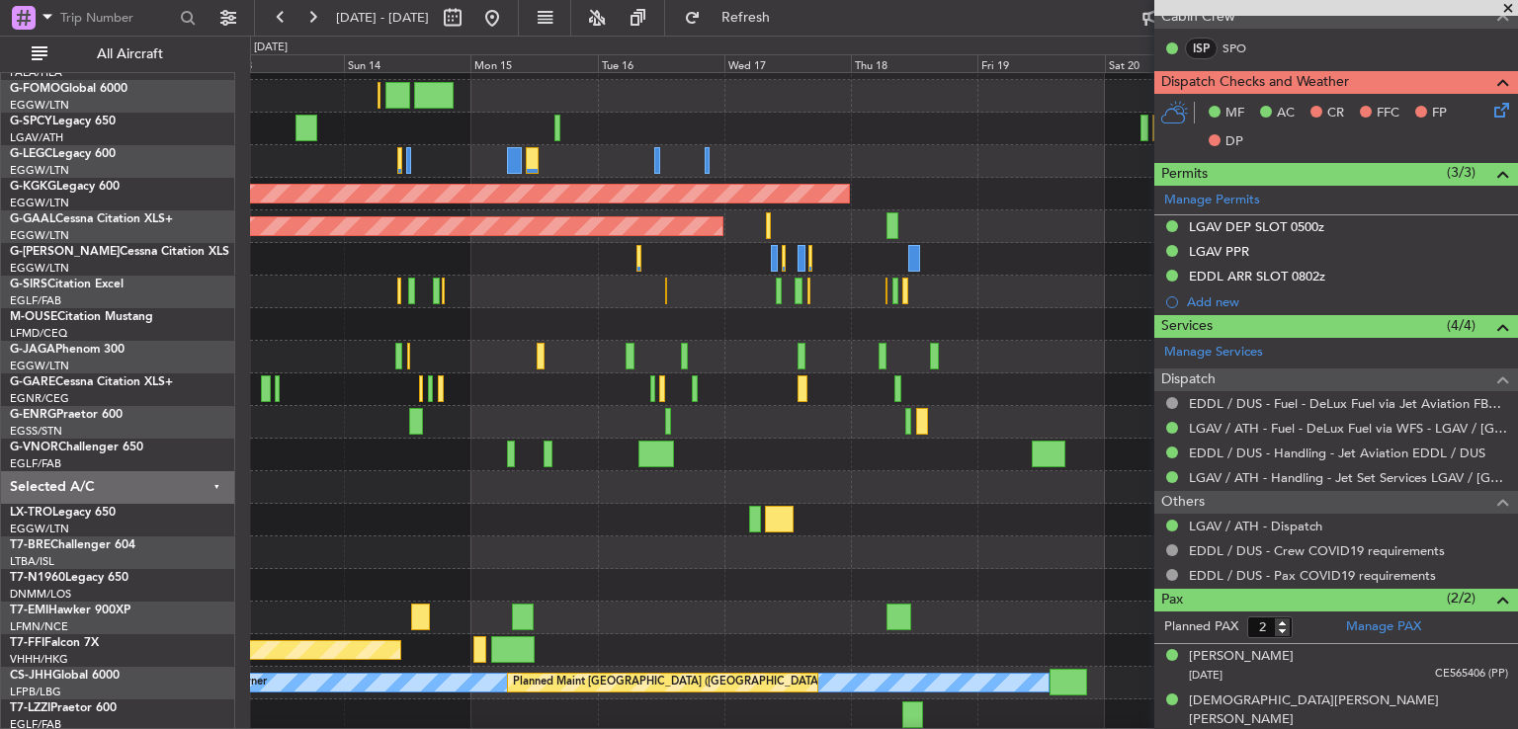
scroll to position [59, 0]
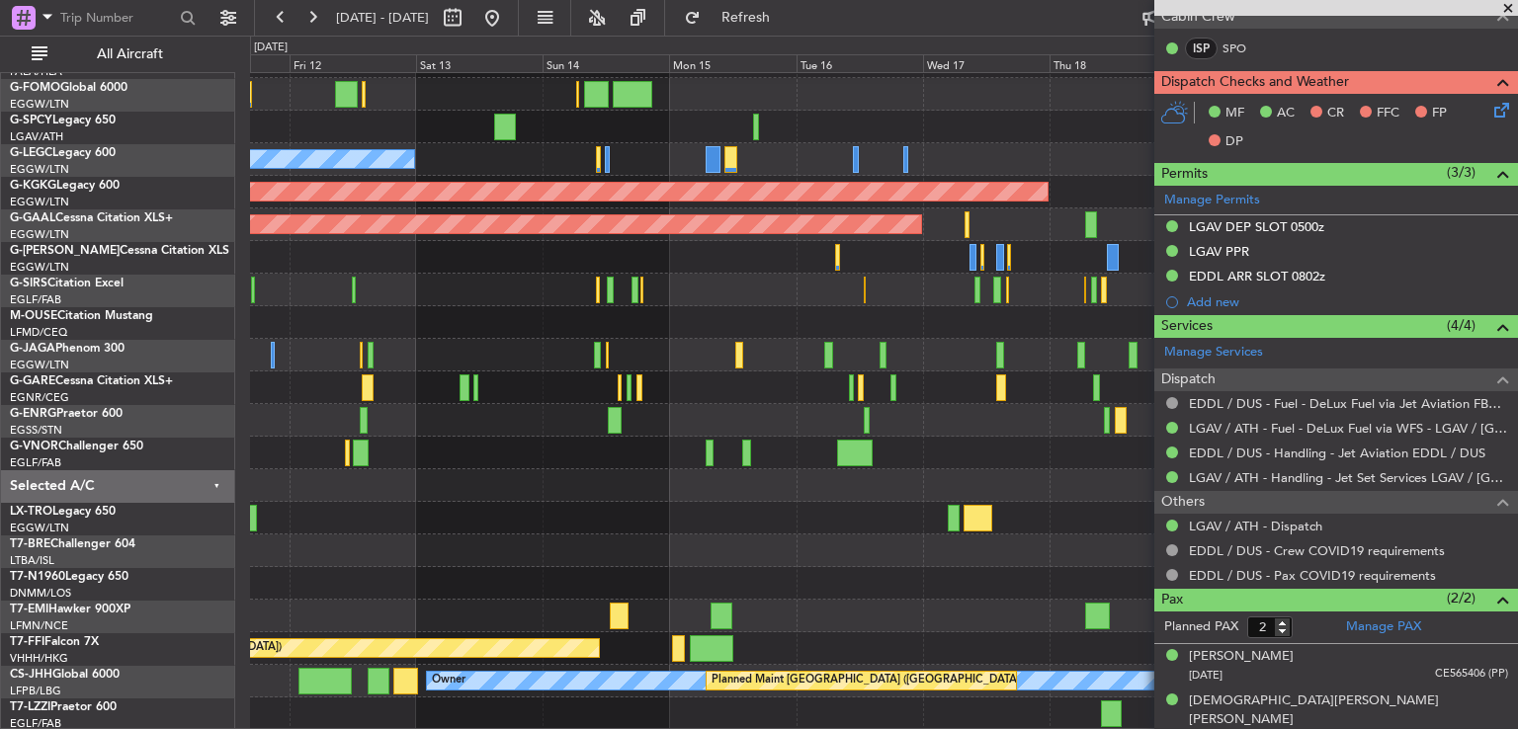
click at [1113, 481] on div "Unplanned Maint [GEOGRAPHIC_DATA] ([PERSON_NAME] Intl) Owner A/C Unavailable [G…" at bounding box center [883, 371] width 1267 height 717
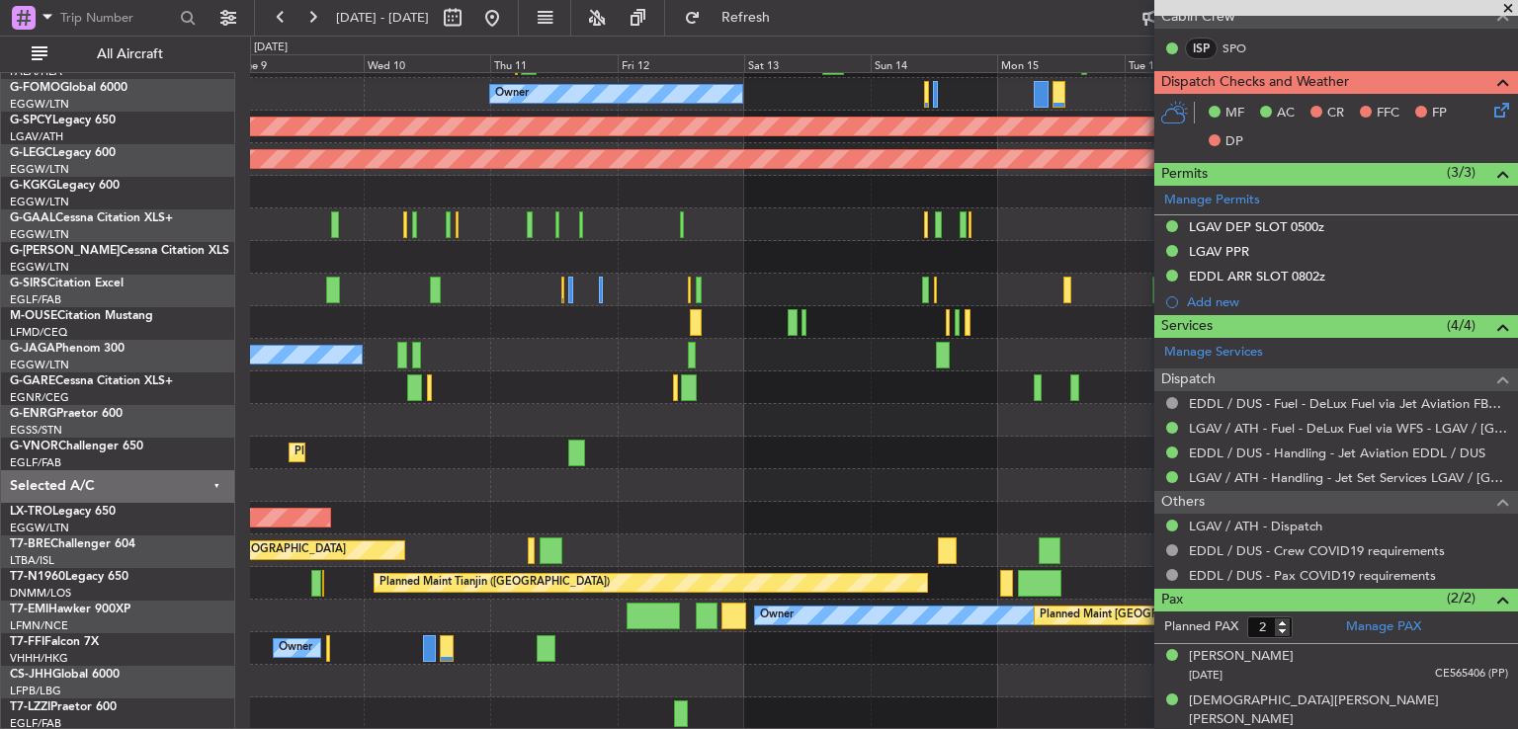
scroll to position [125, 0]
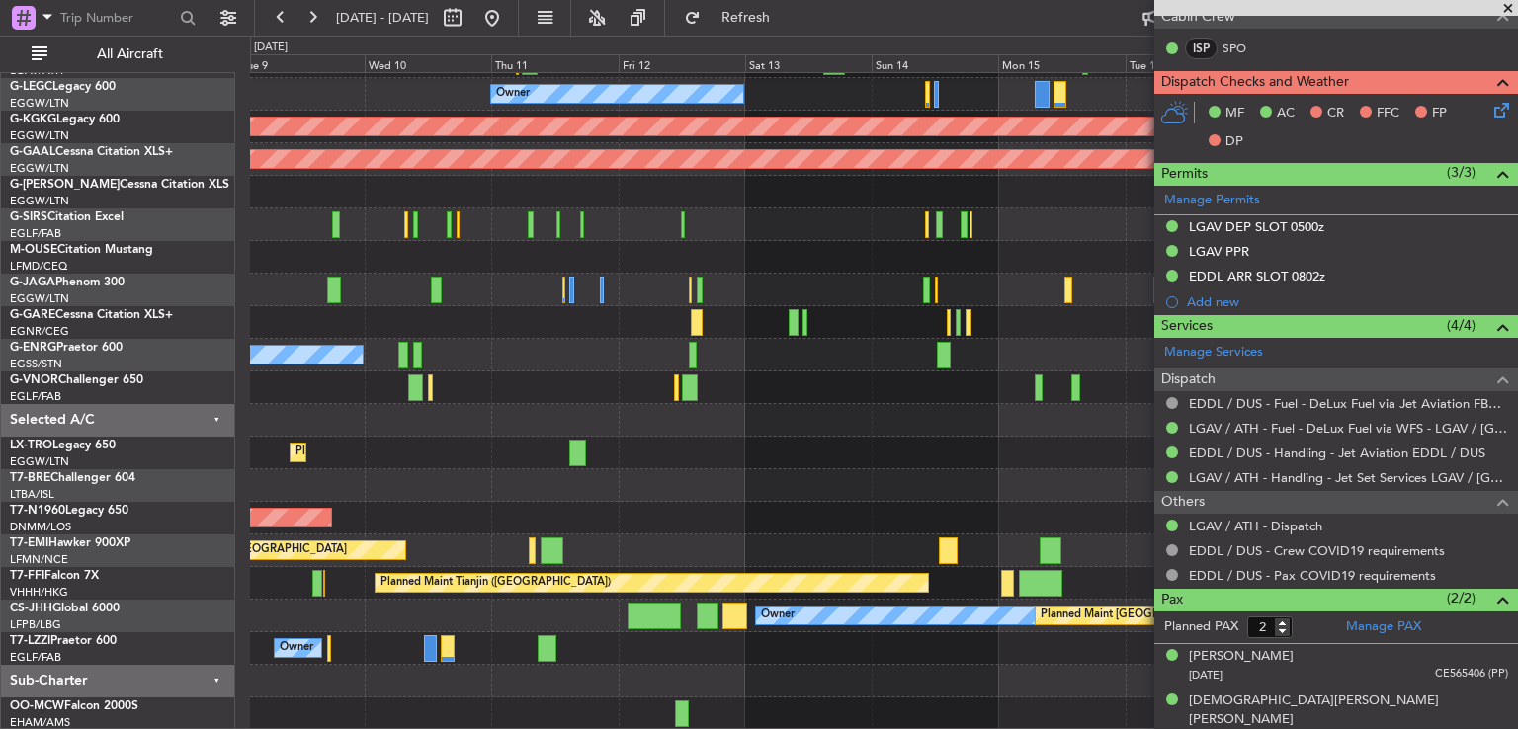
click at [874, 410] on div "Unplanned Maint [GEOGRAPHIC_DATA] ([PERSON_NAME] Intl) Owner AOG Maint [GEOGRAP…" at bounding box center [883, 339] width 1267 height 783
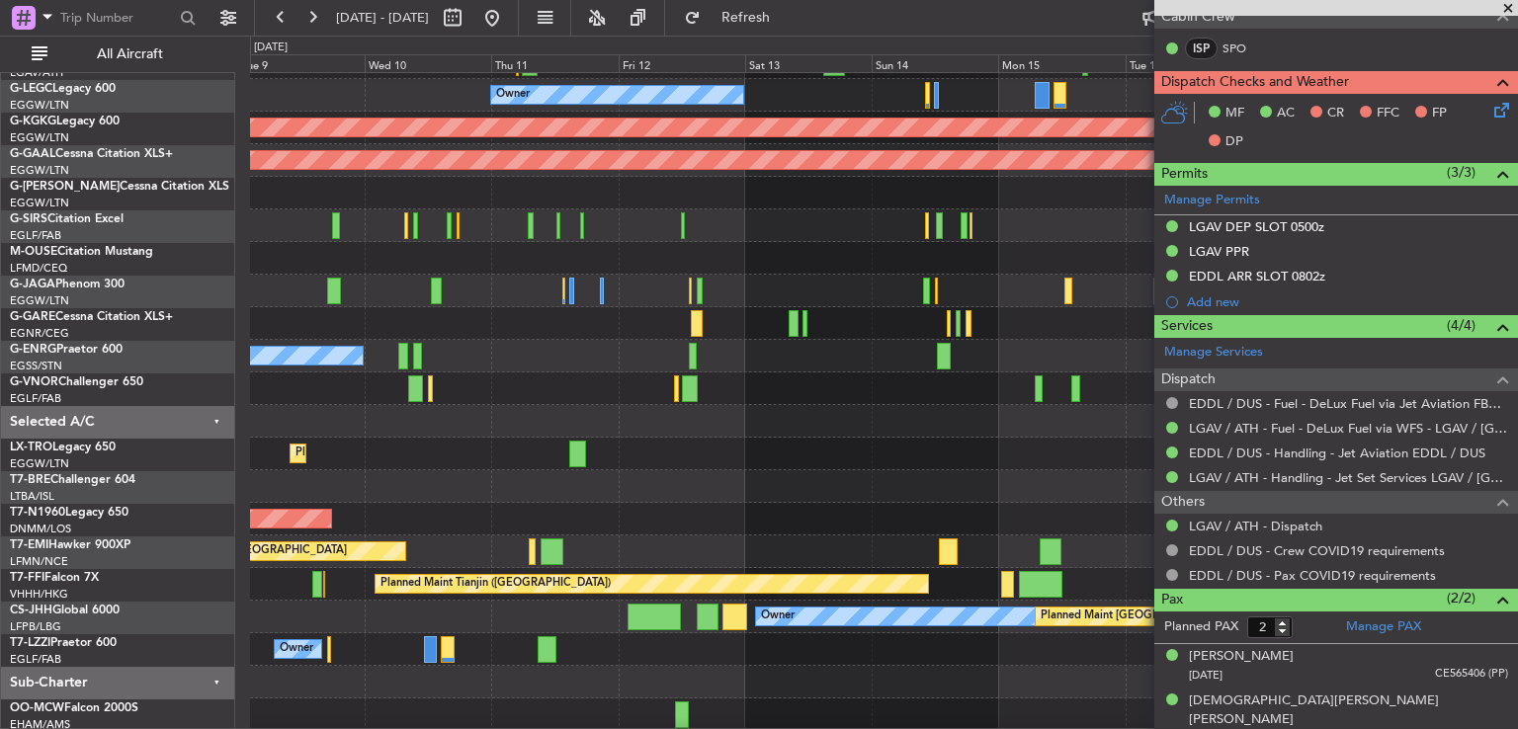
click at [1510, 10] on span at bounding box center [1508, 9] width 20 height 18
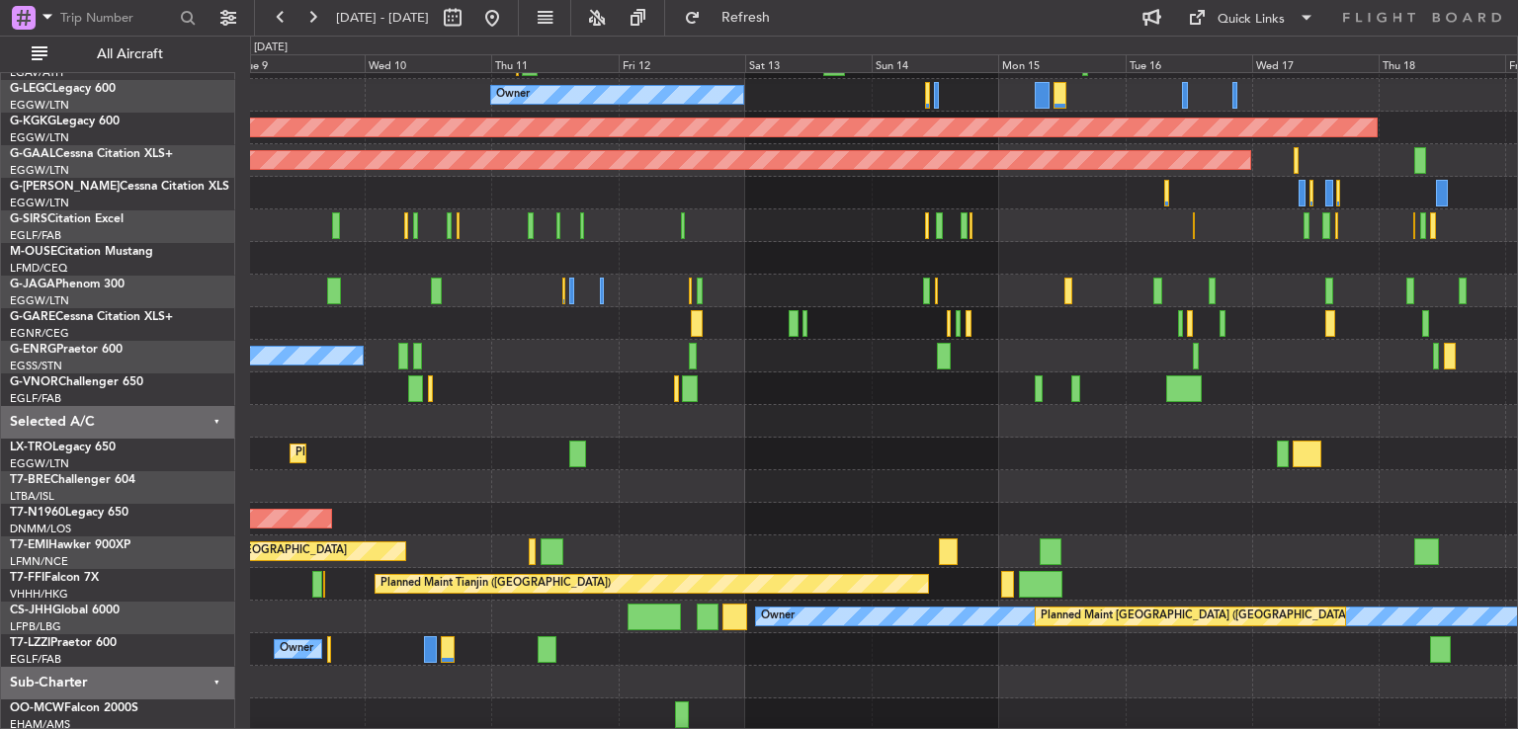
type input "0"
click at [508, 20] on button at bounding box center [492, 18] width 32 height 32
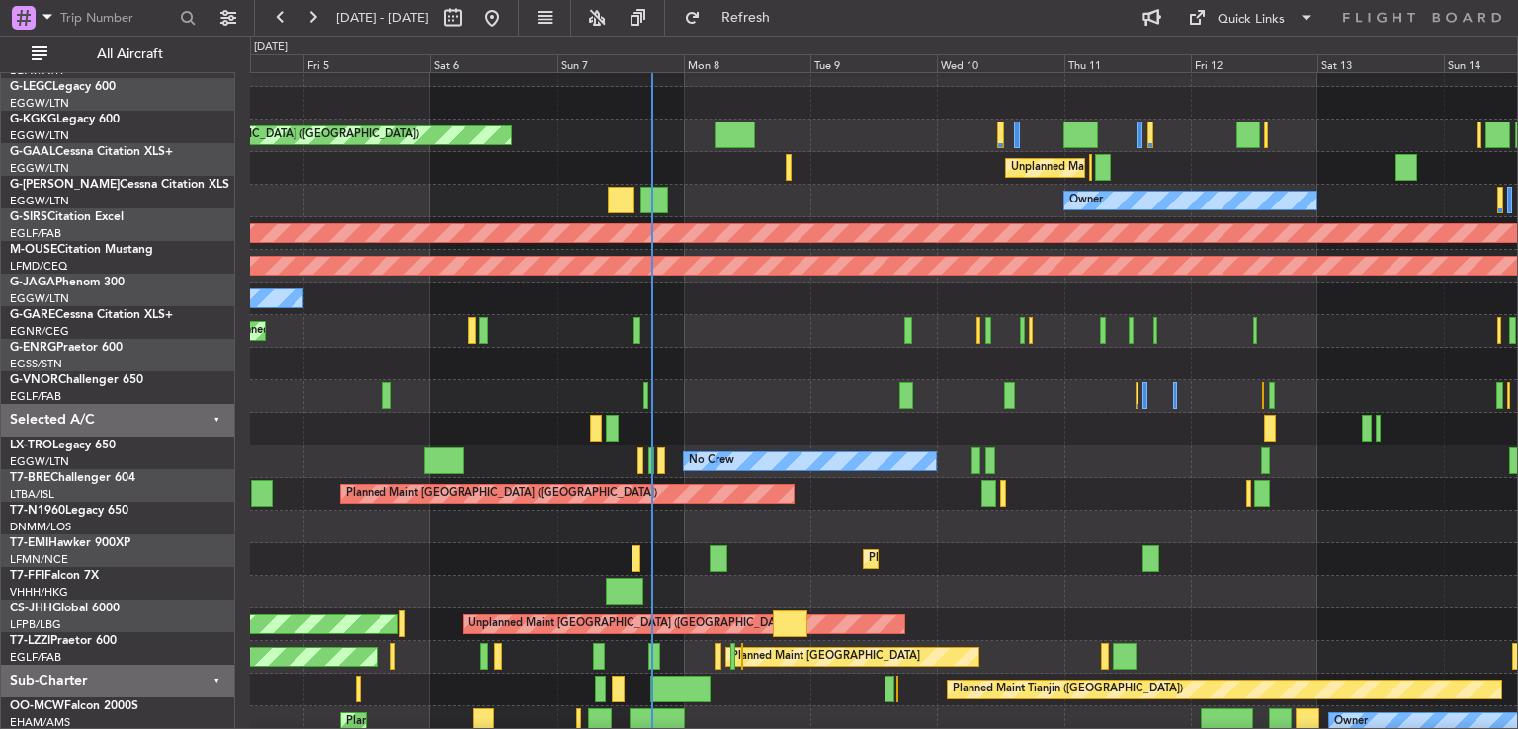
scroll to position [18, 0]
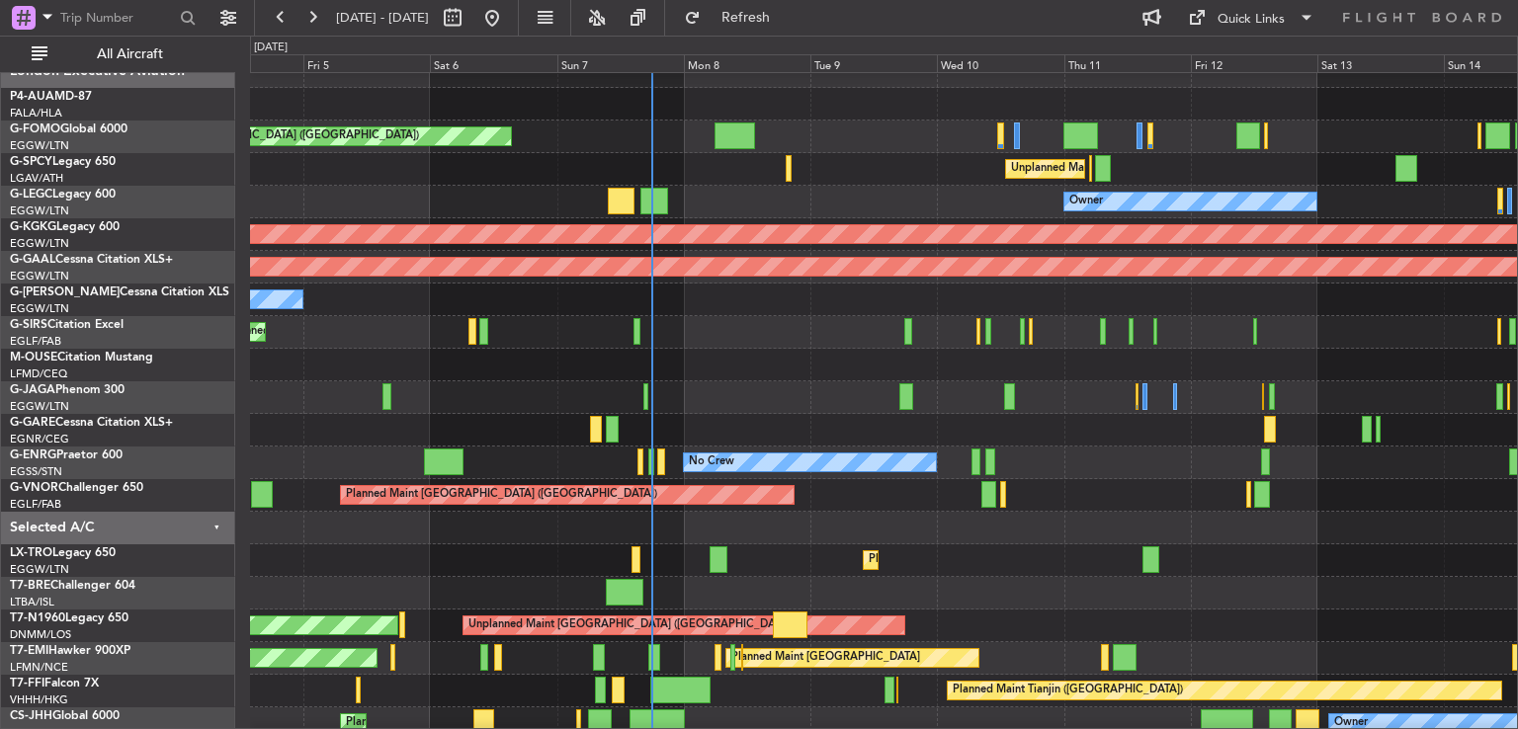
click at [740, 353] on div at bounding box center [883, 365] width 1267 height 33
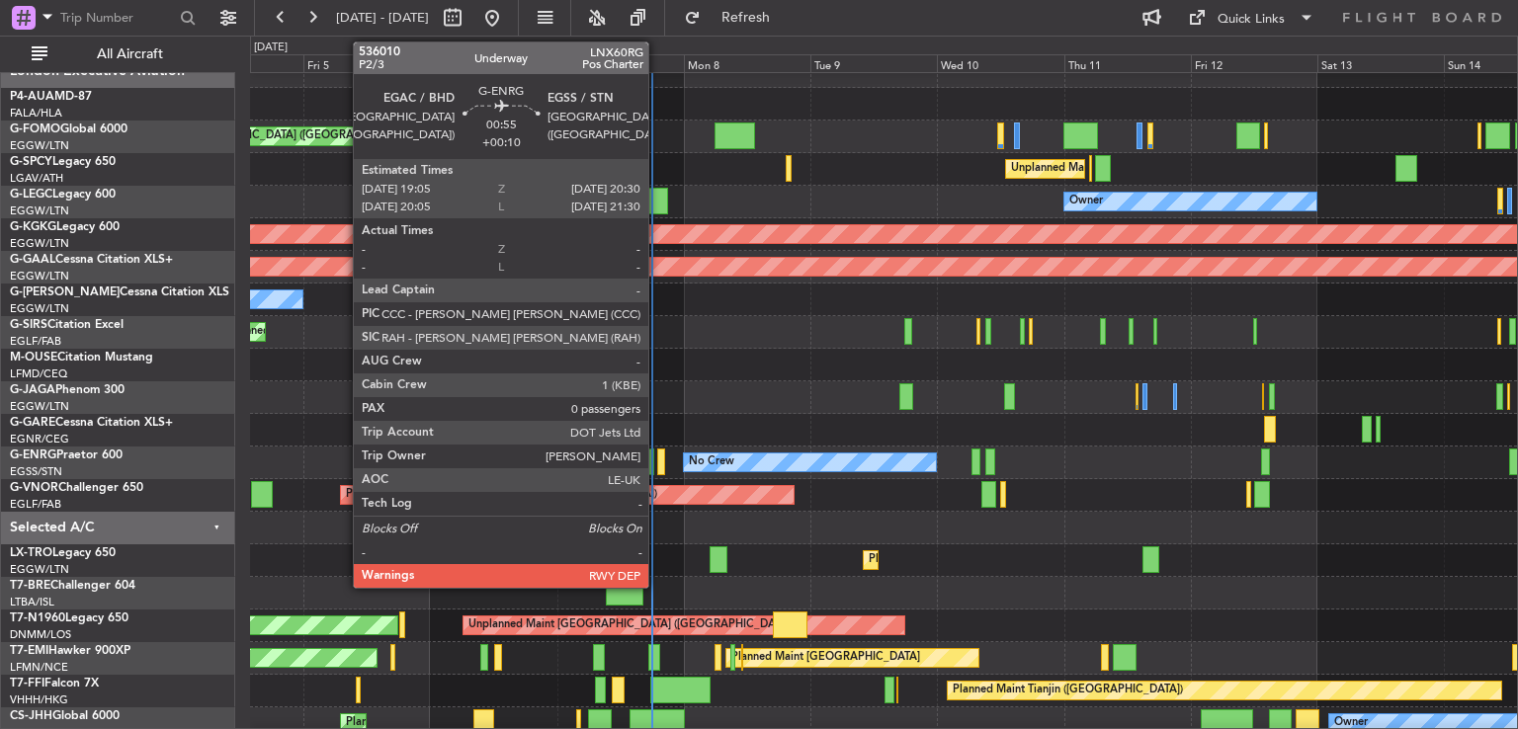
click at [657, 465] on div at bounding box center [661, 462] width 8 height 27
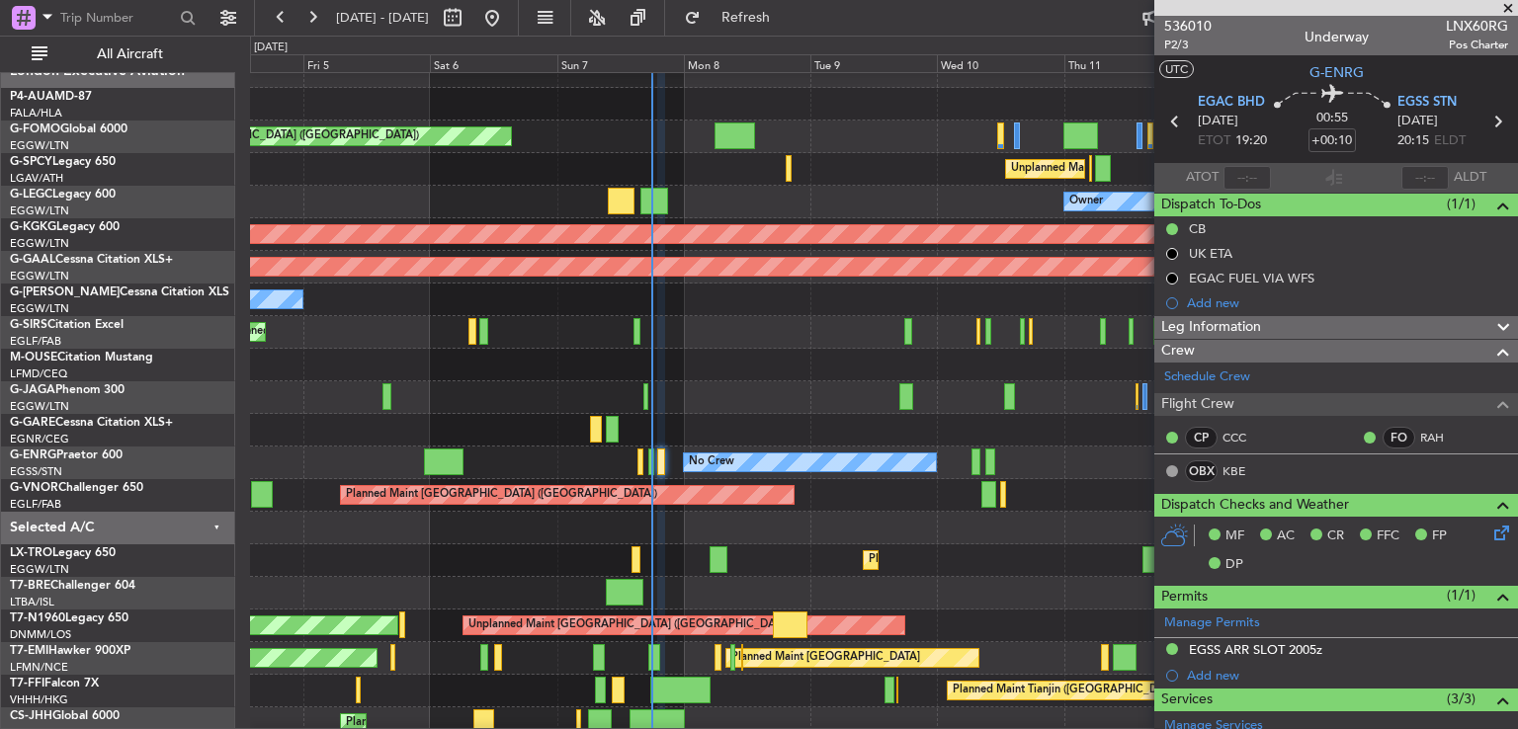
click at [1506, 11] on span at bounding box center [1508, 9] width 20 height 18
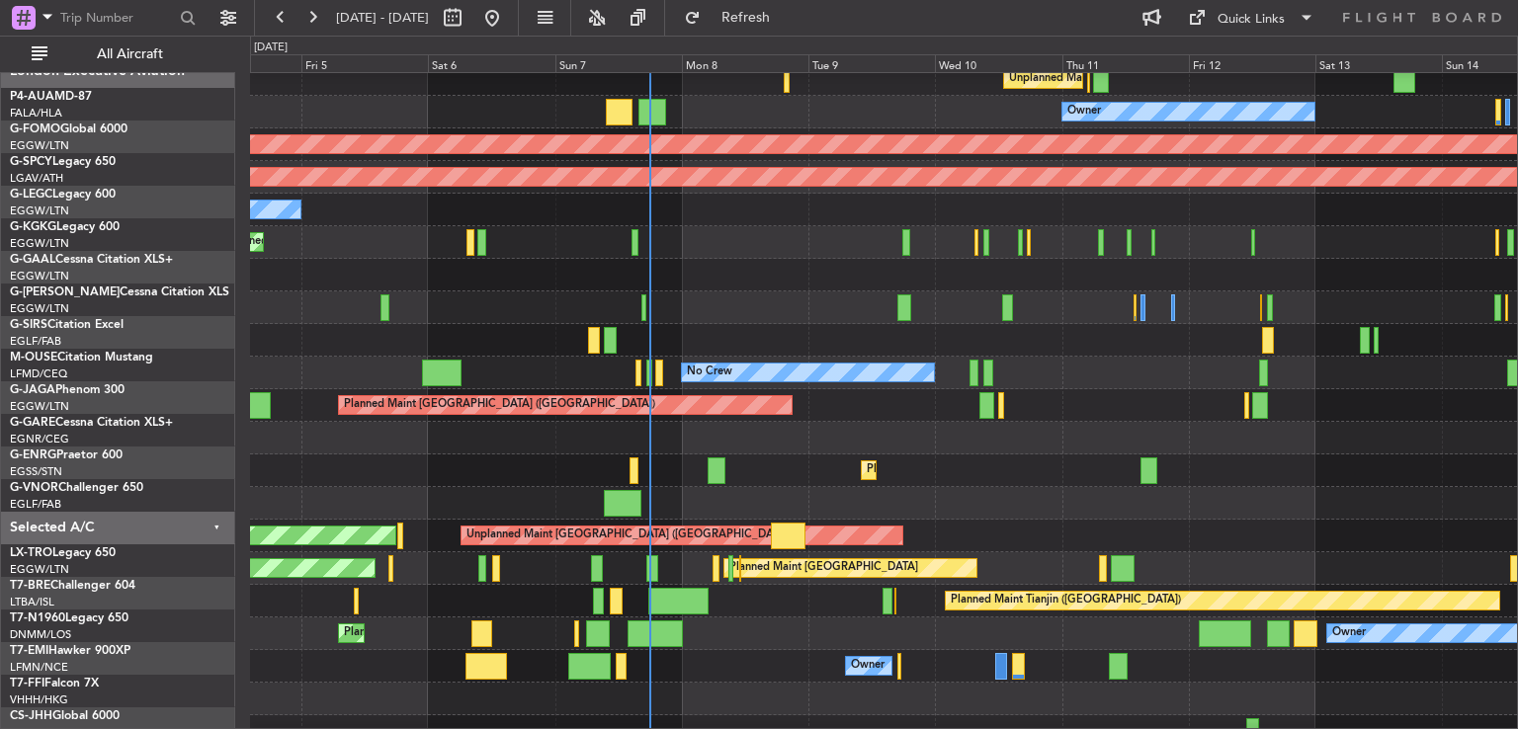
scroll to position [108, 0]
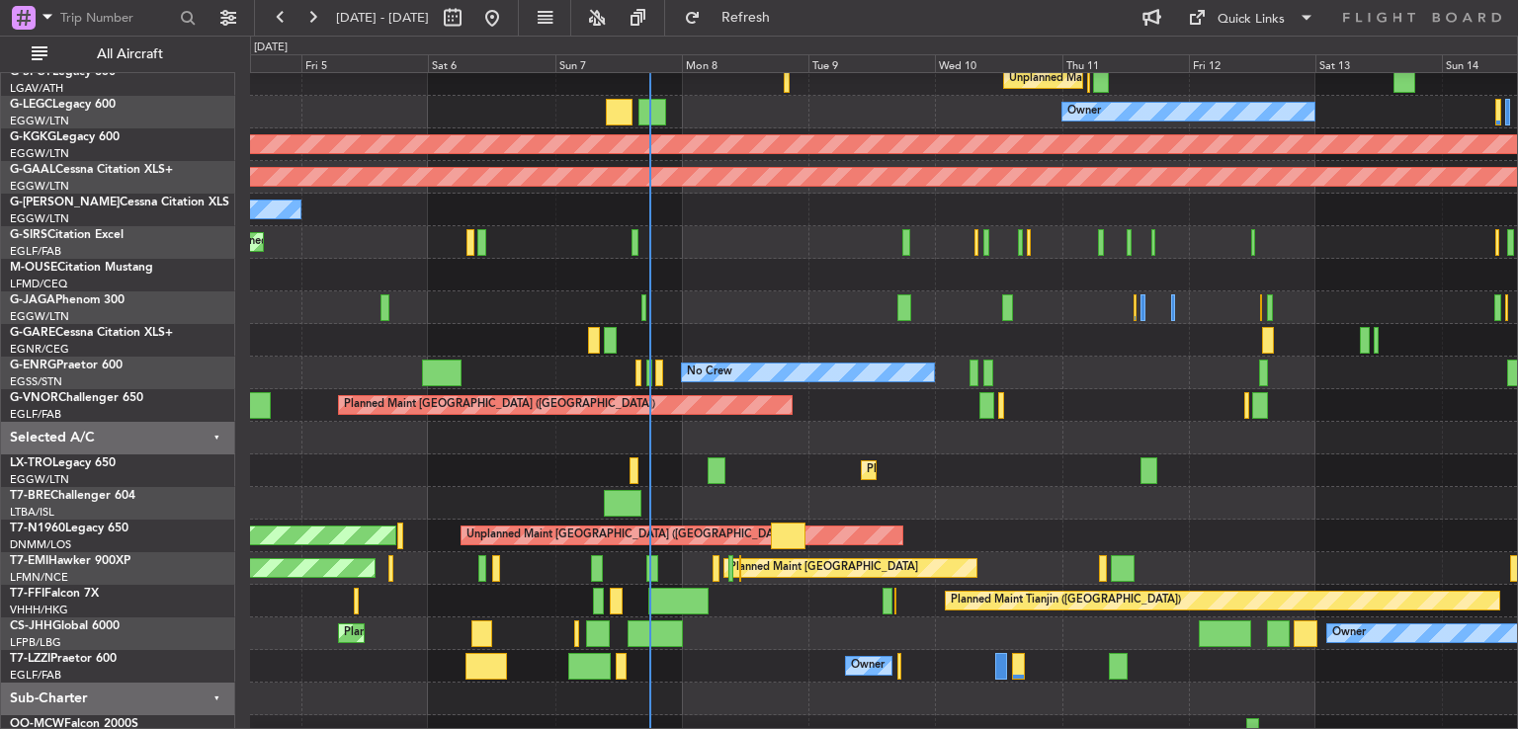
click at [794, 505] on div at bounding box center [883, 503] width 1267 height 33
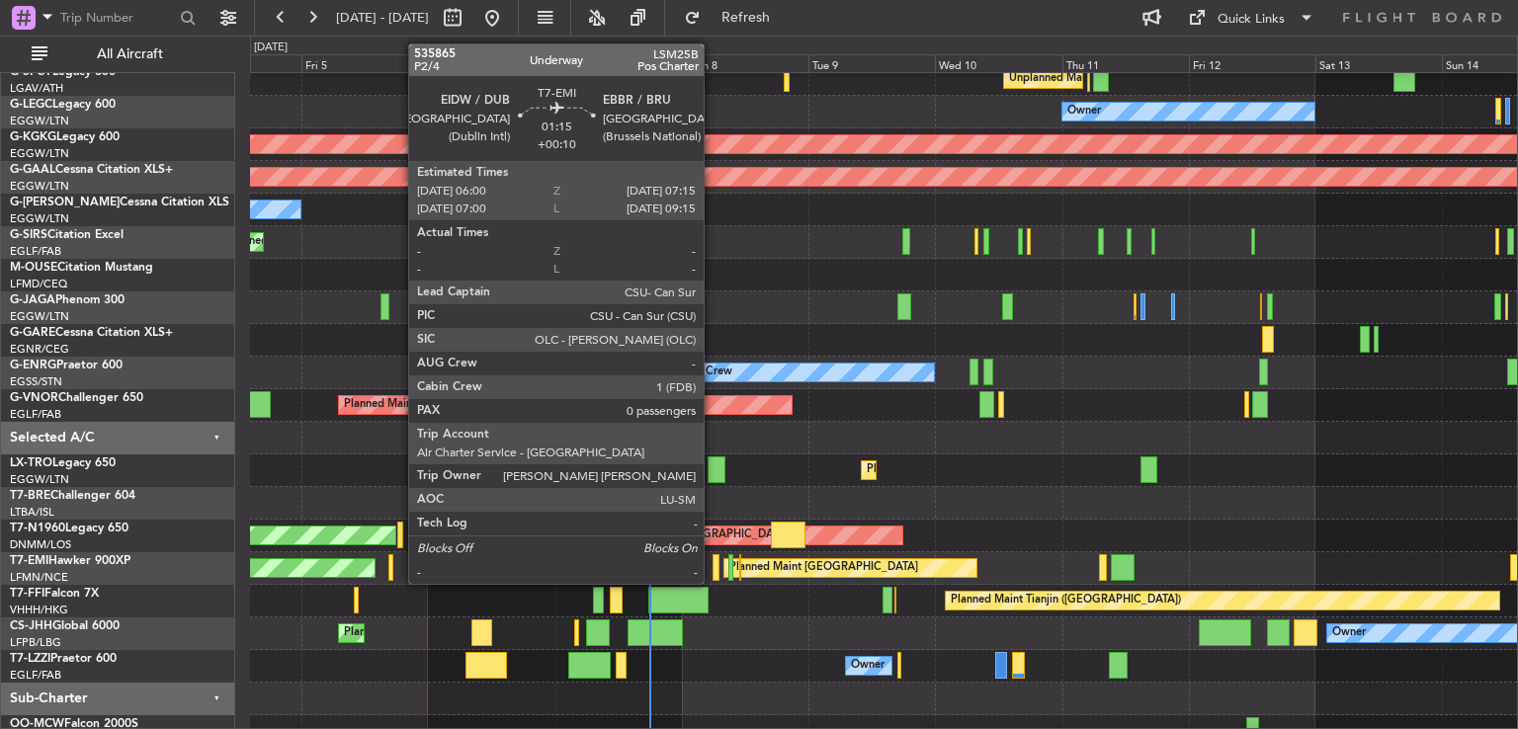
click at [712, 566] on div at bounding box center [715, 567] width 7 height 27
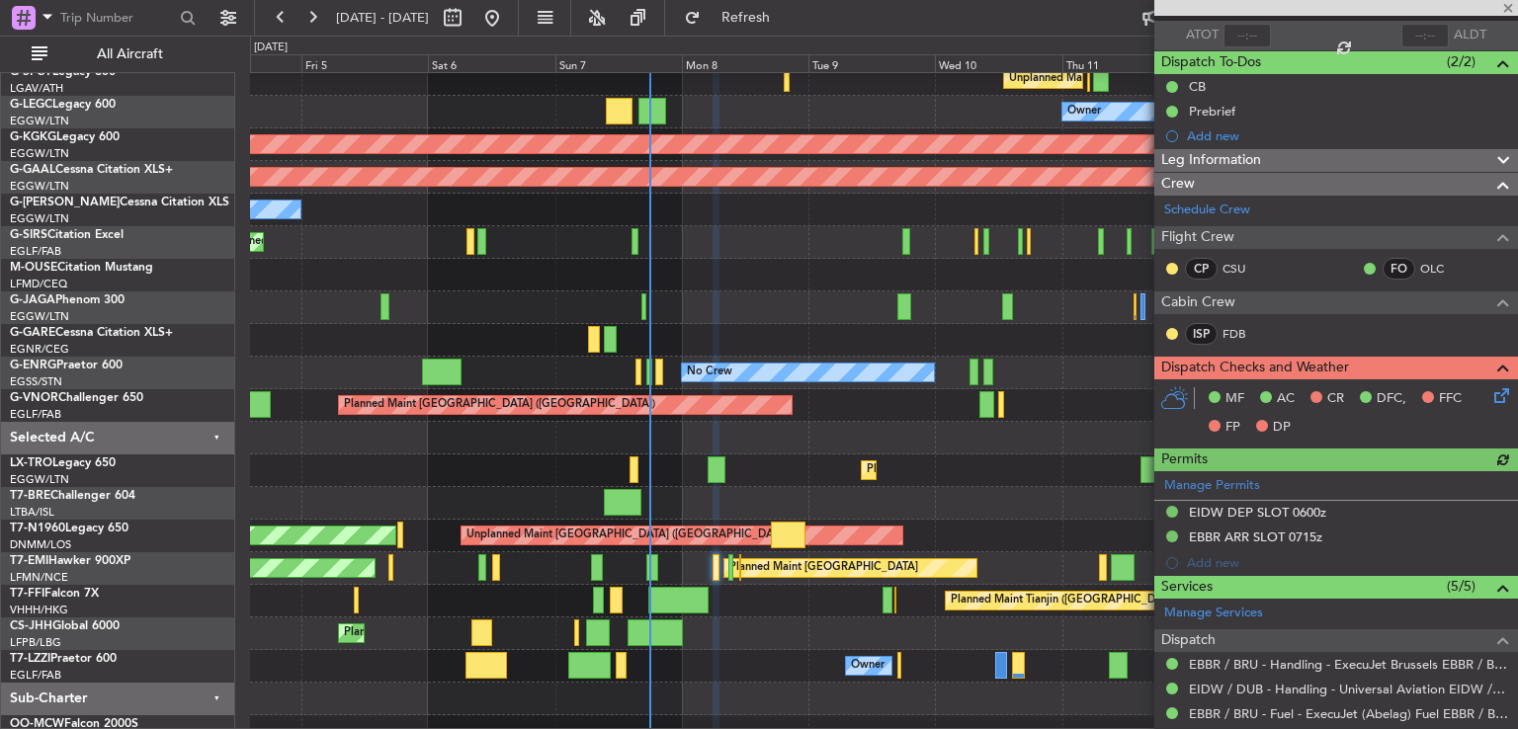
scroll to position [206, 0]
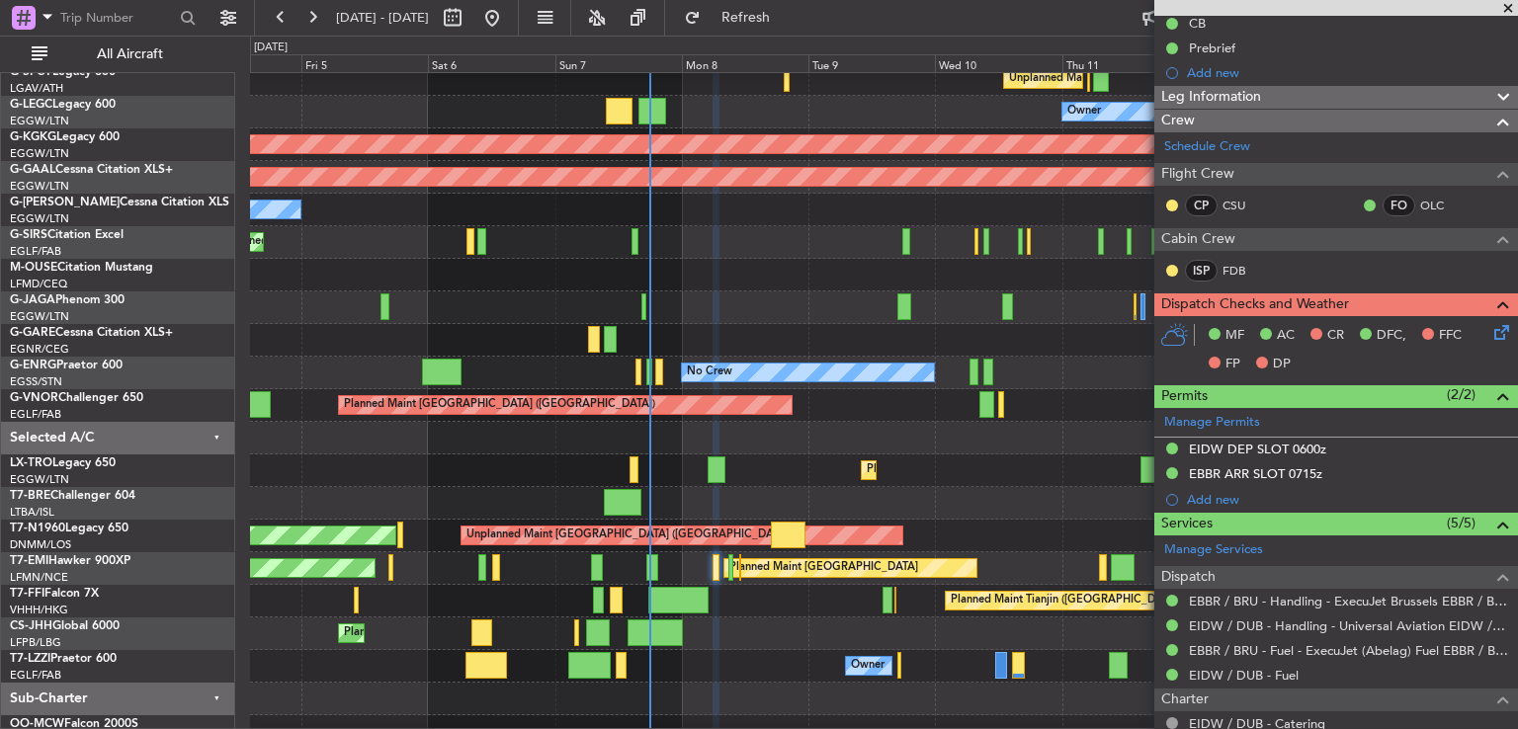
click at [1506, 10] on span at bounding box center [1508, 9] width 20 height 18
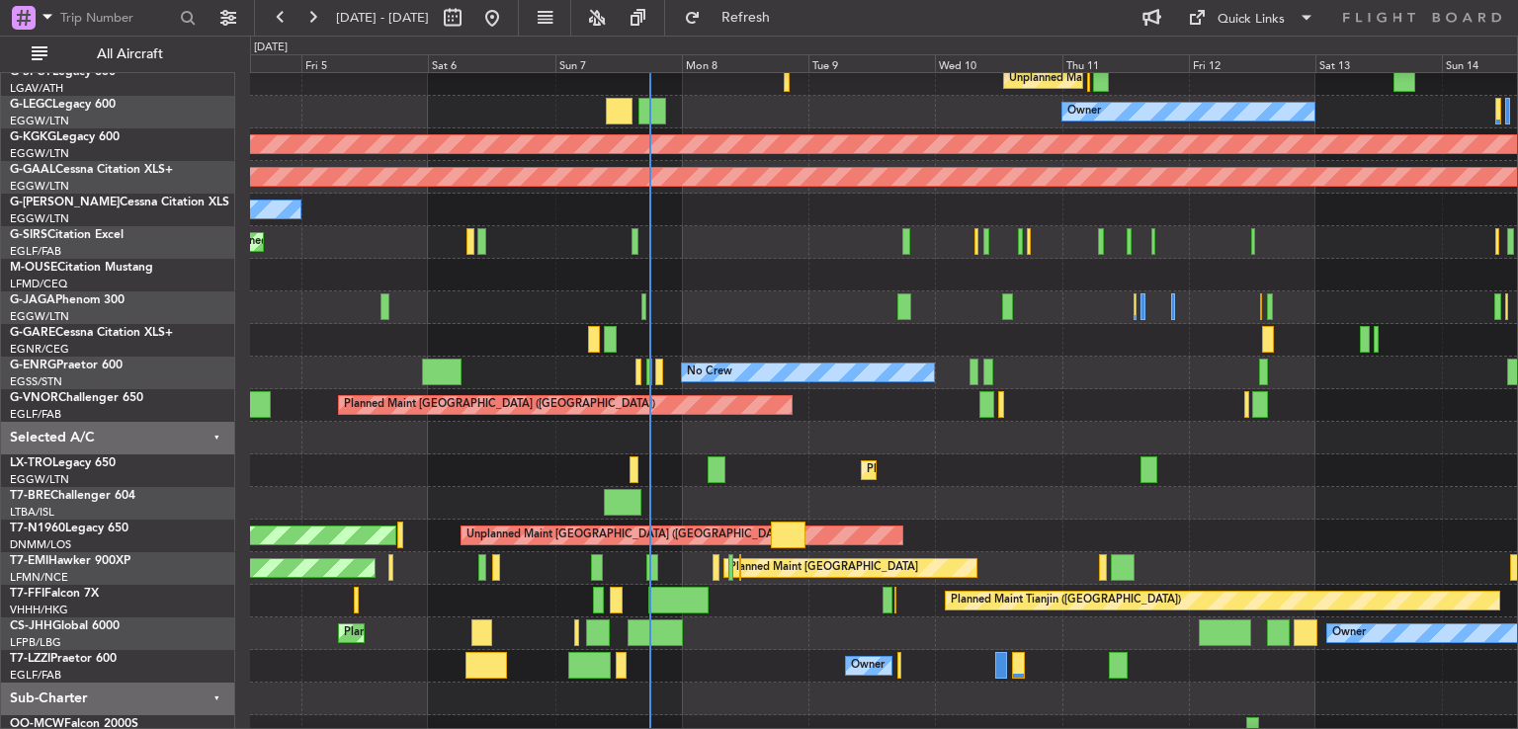
scroll to position [30, 0]
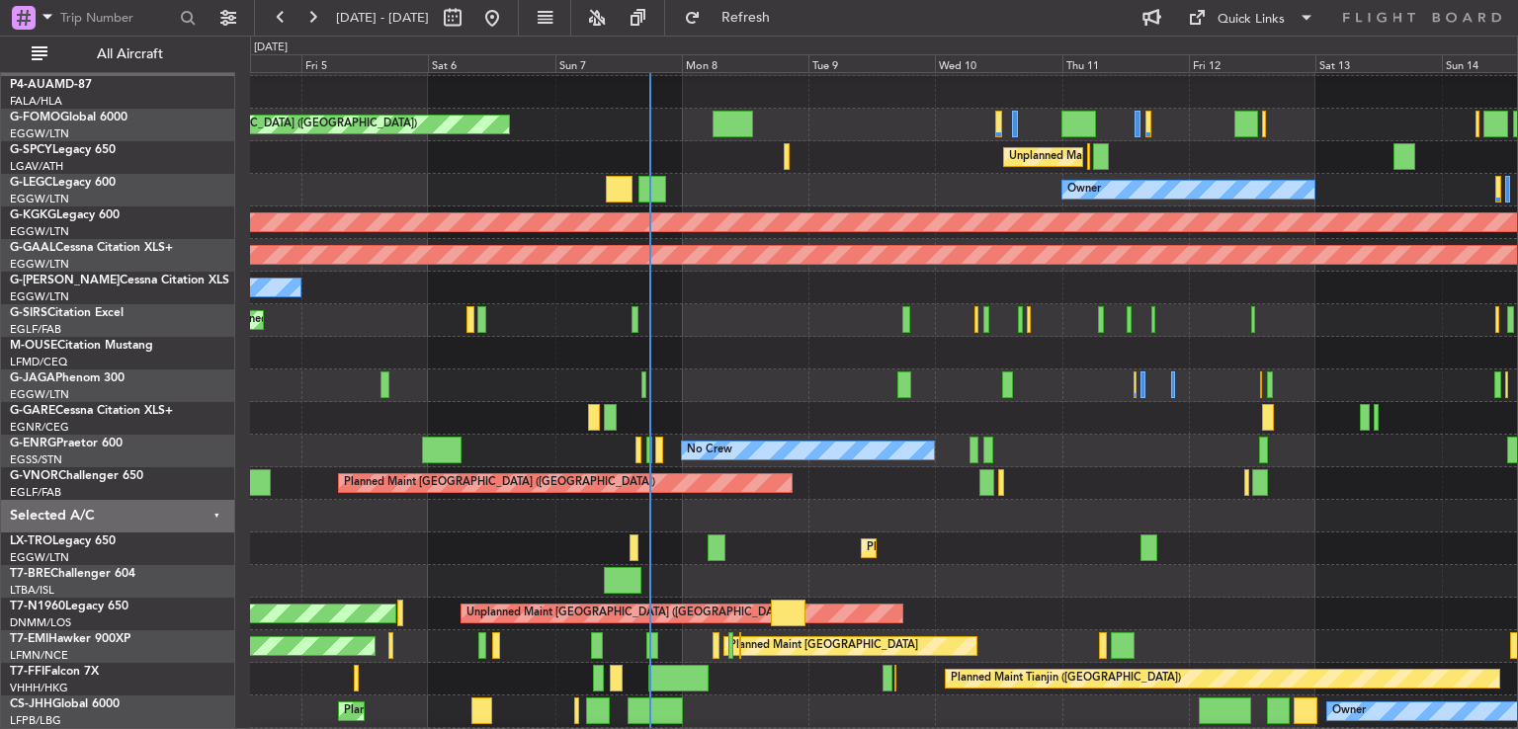
click at [785, 671] on div "Planned Maint Tianjin ([GEOGRAPHIC_DATA])" at bounding box center [883, 679] width 1267 height 33
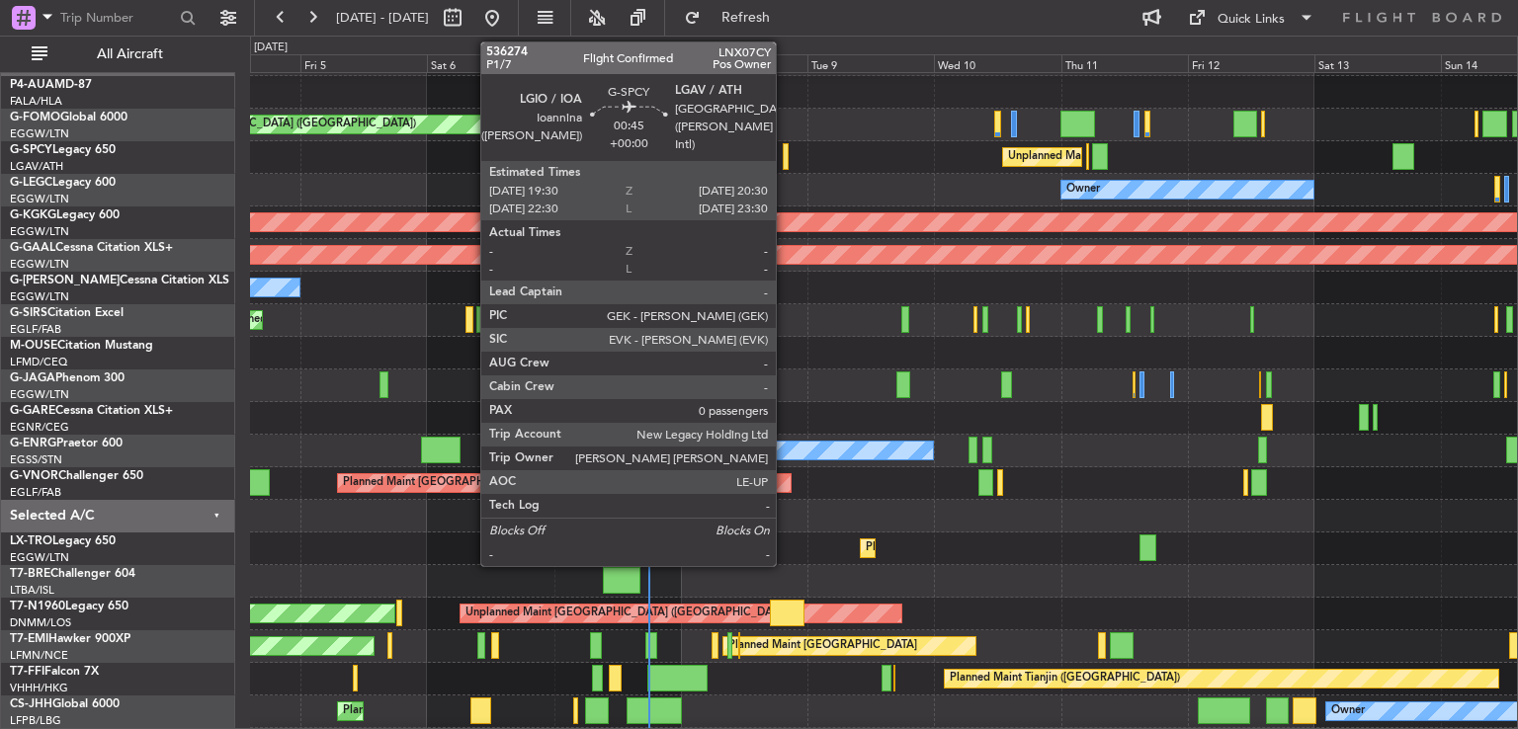
click at [785, 152] on div at bounding box center [786, 156] width 6 height 27
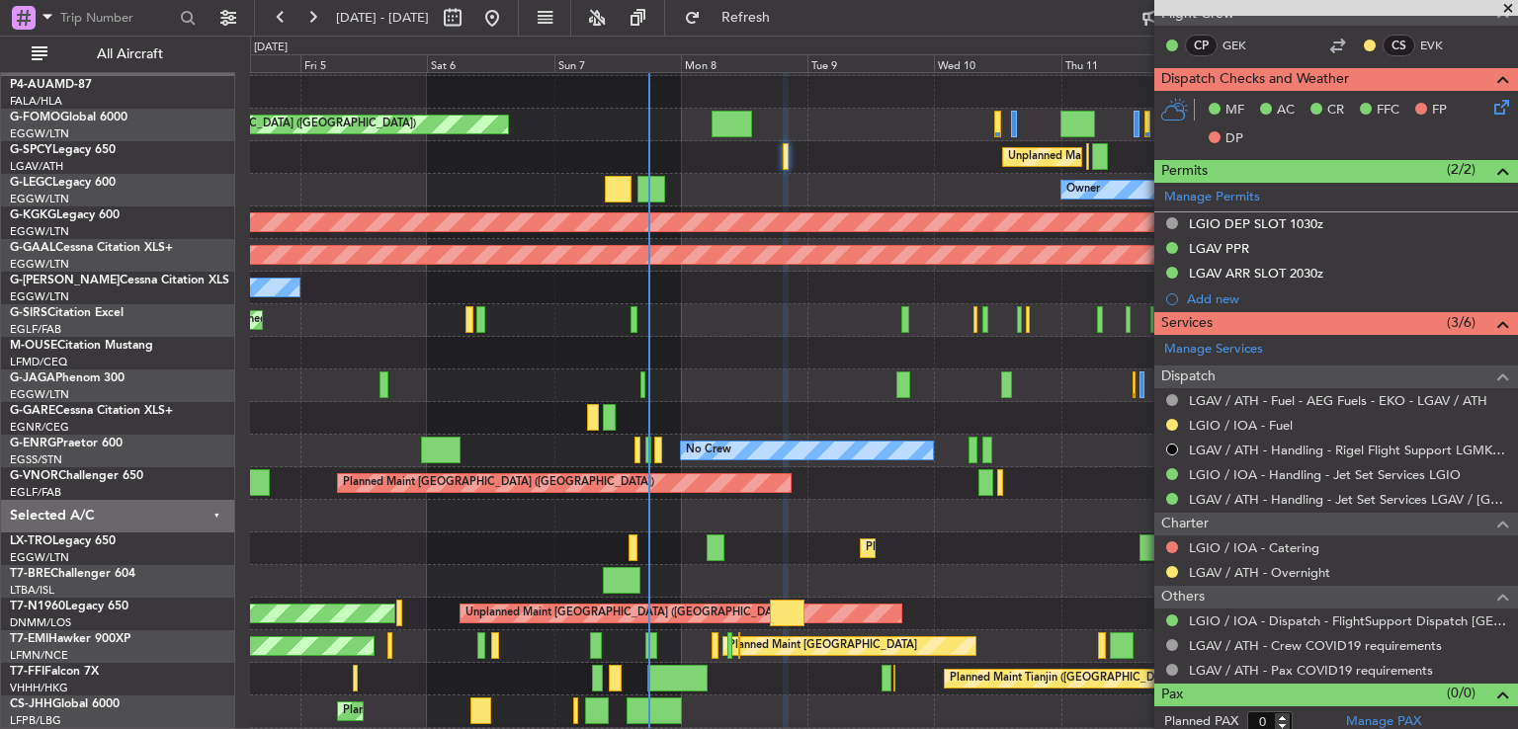
scroll to position [435, 0]
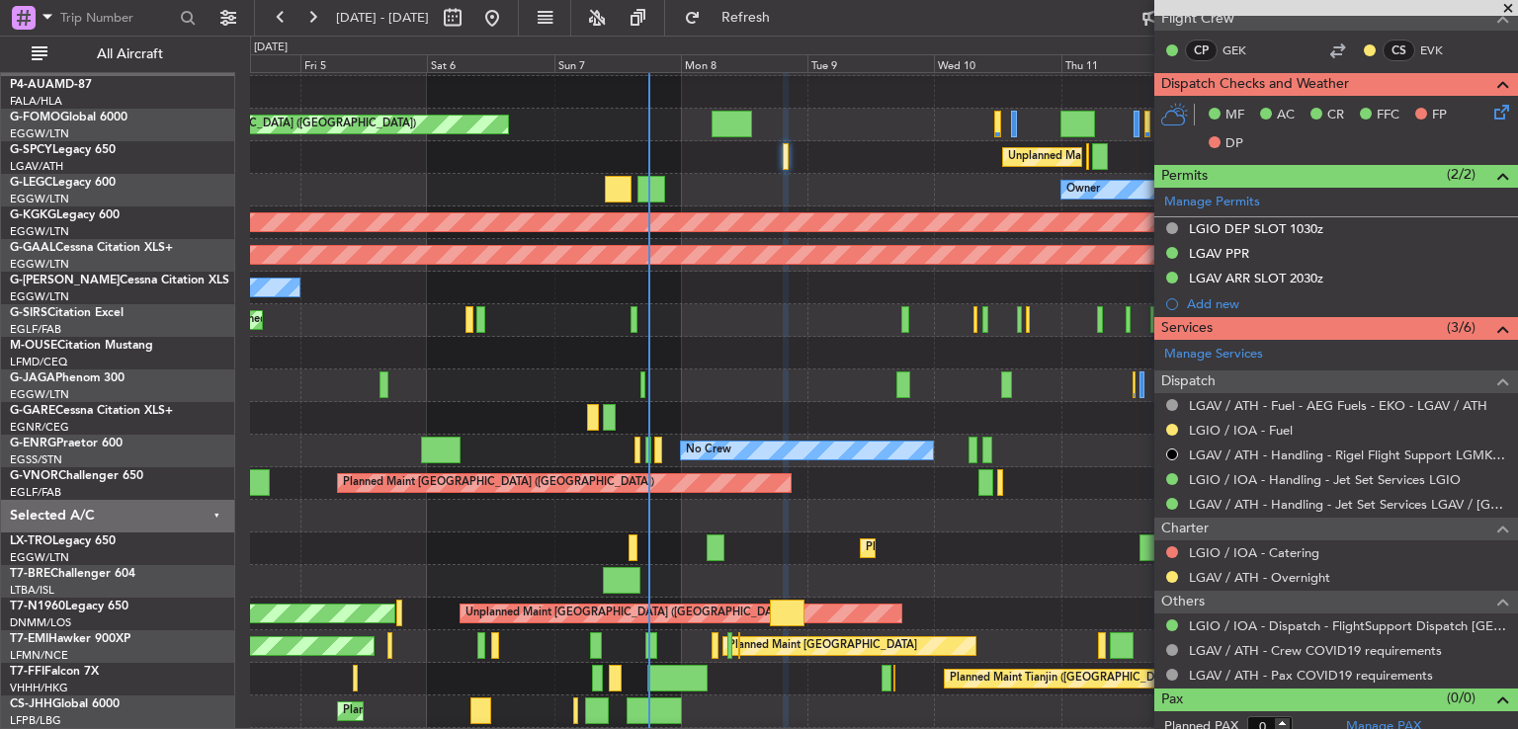
click at [1506, 3] on span at bounding box center [1508, 9] width 20 height 18
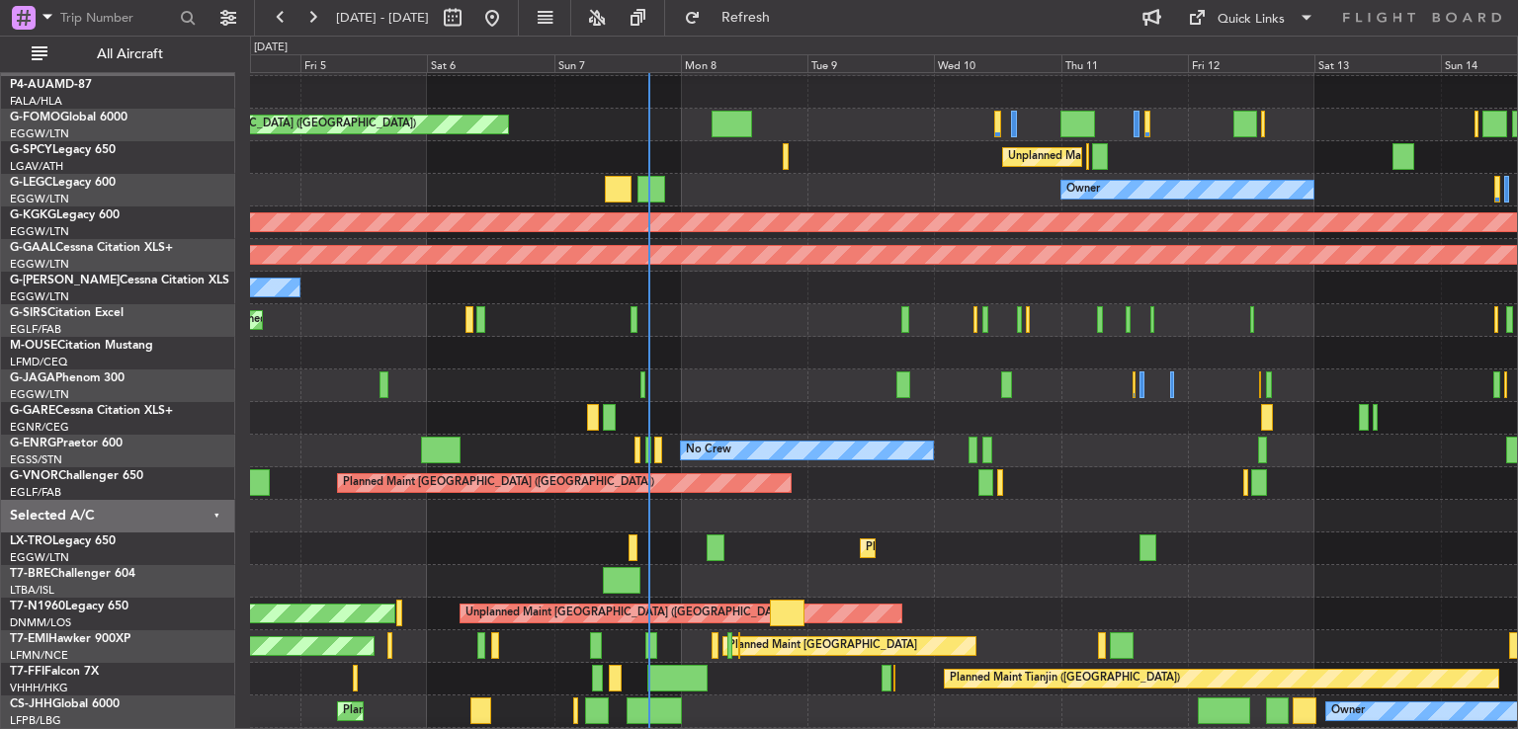
scroll to position [0, 0]
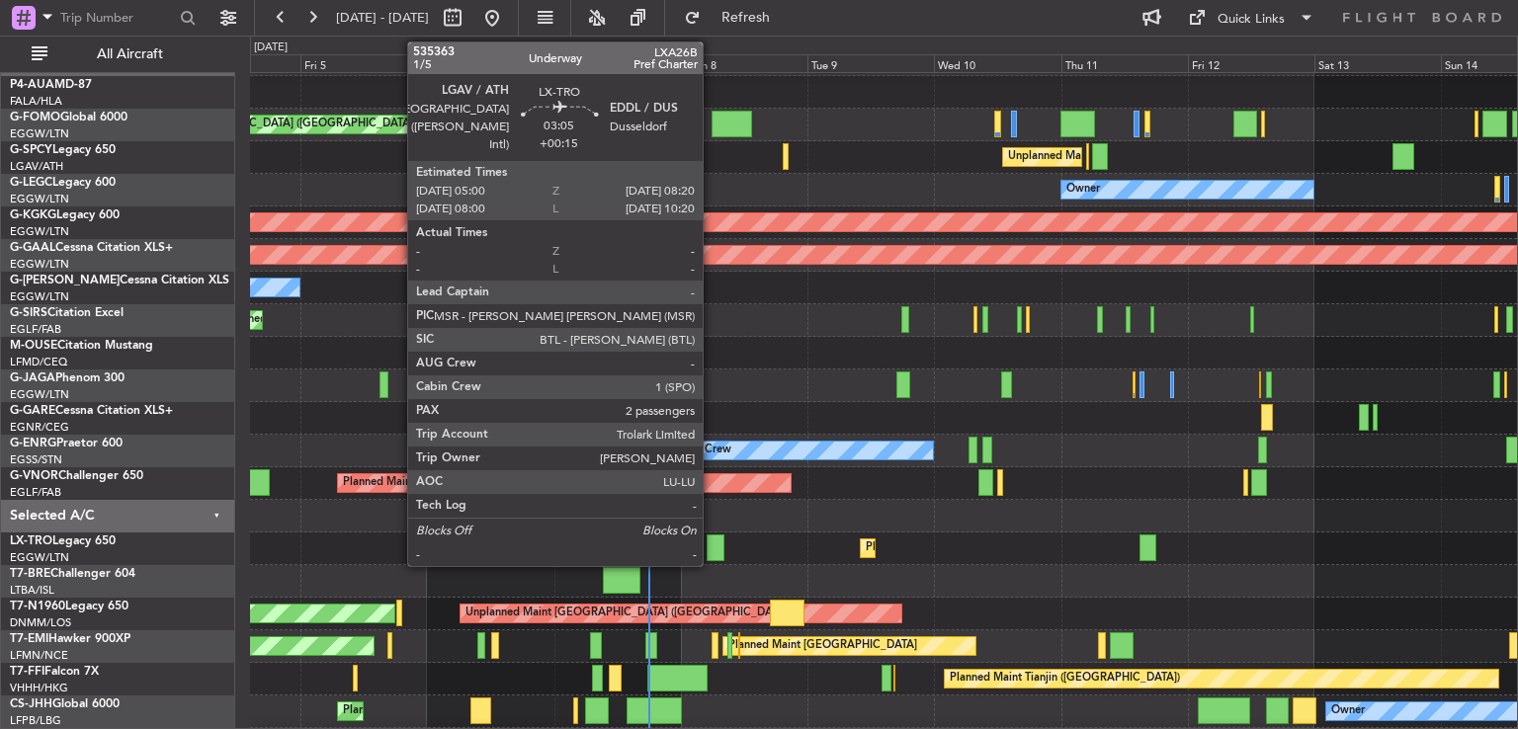
click at [711, 541] on div at bounding box center [715, 548] width 18 height 27
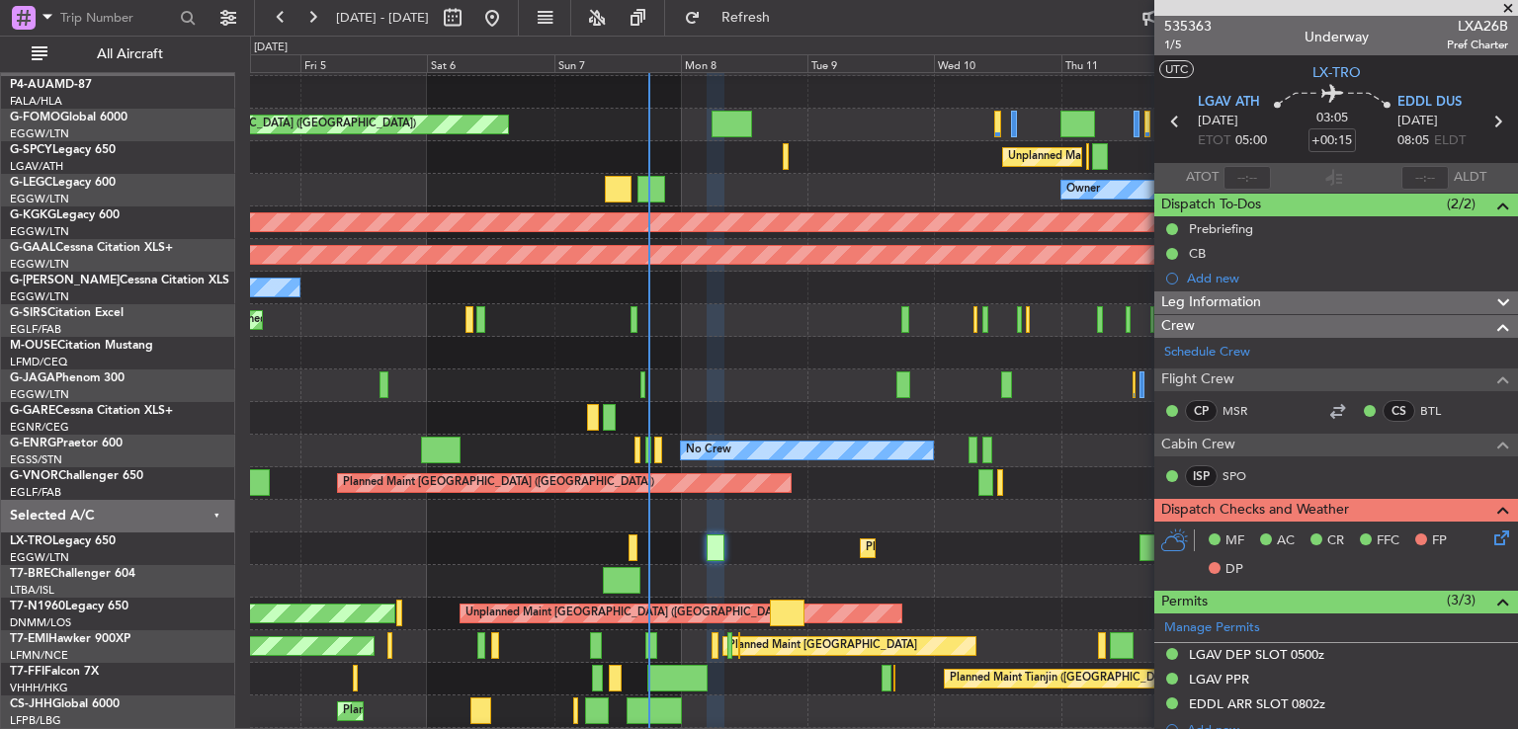
click at [1507, 8] on span at bounding box center [1508, 9] width 20 height 18
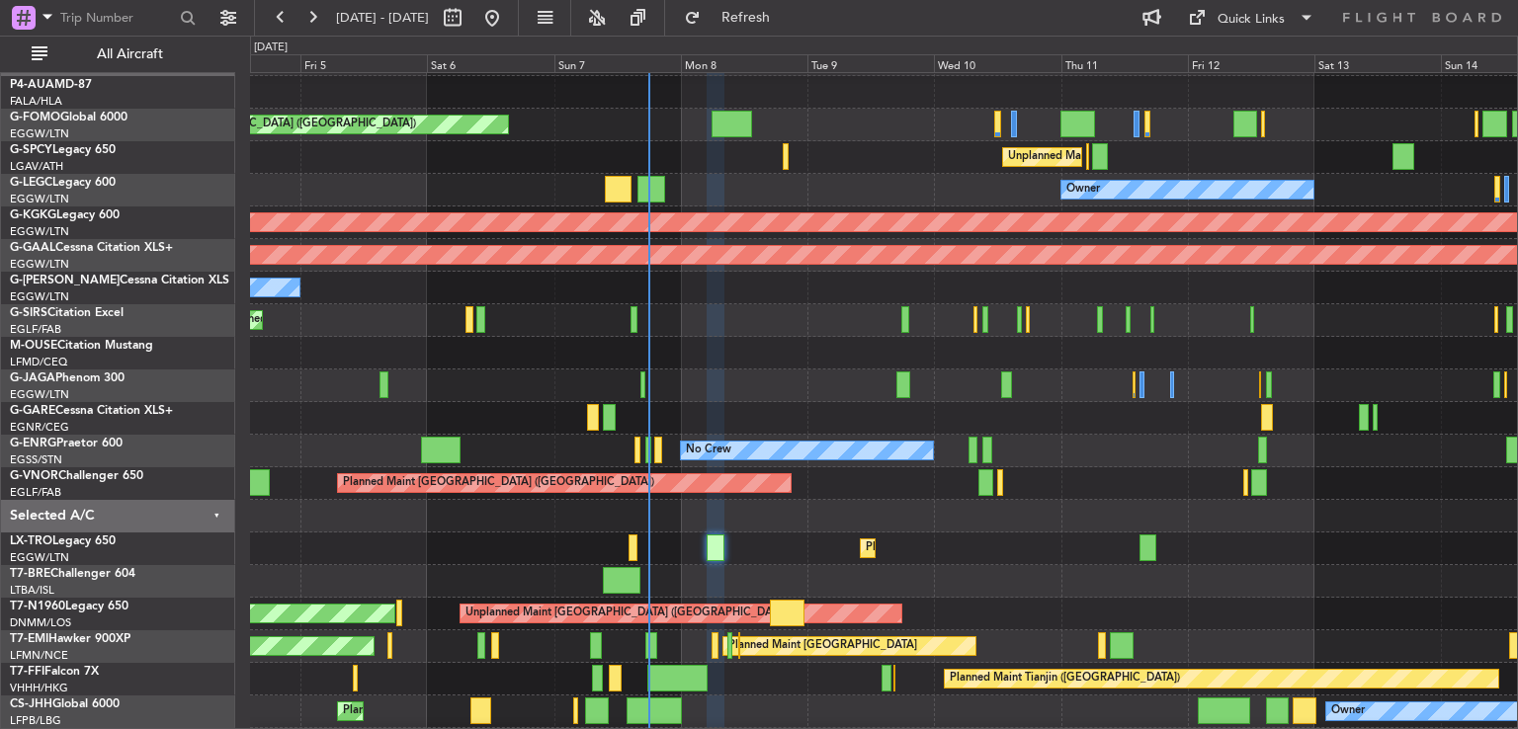
type input "0"
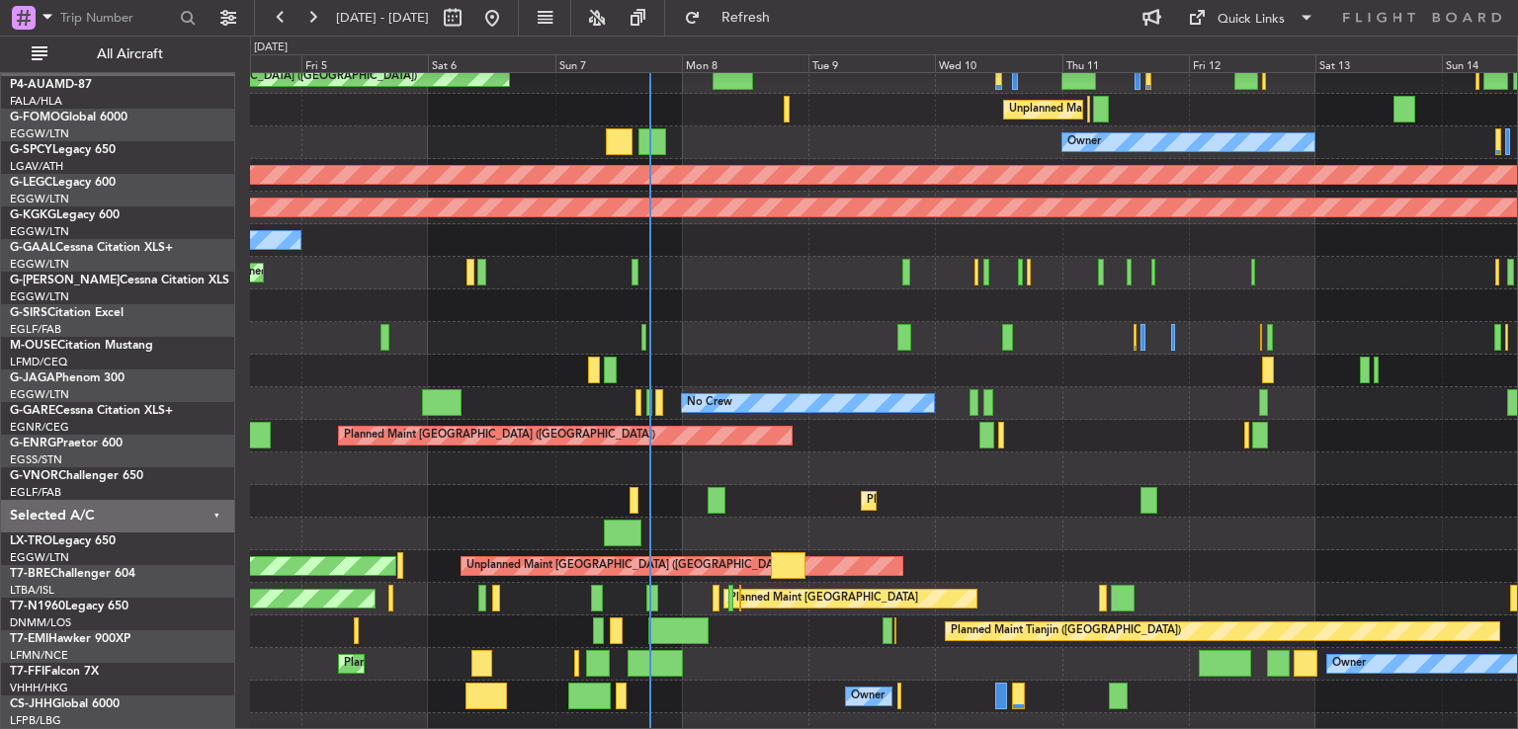
scroll to position [91, 0]
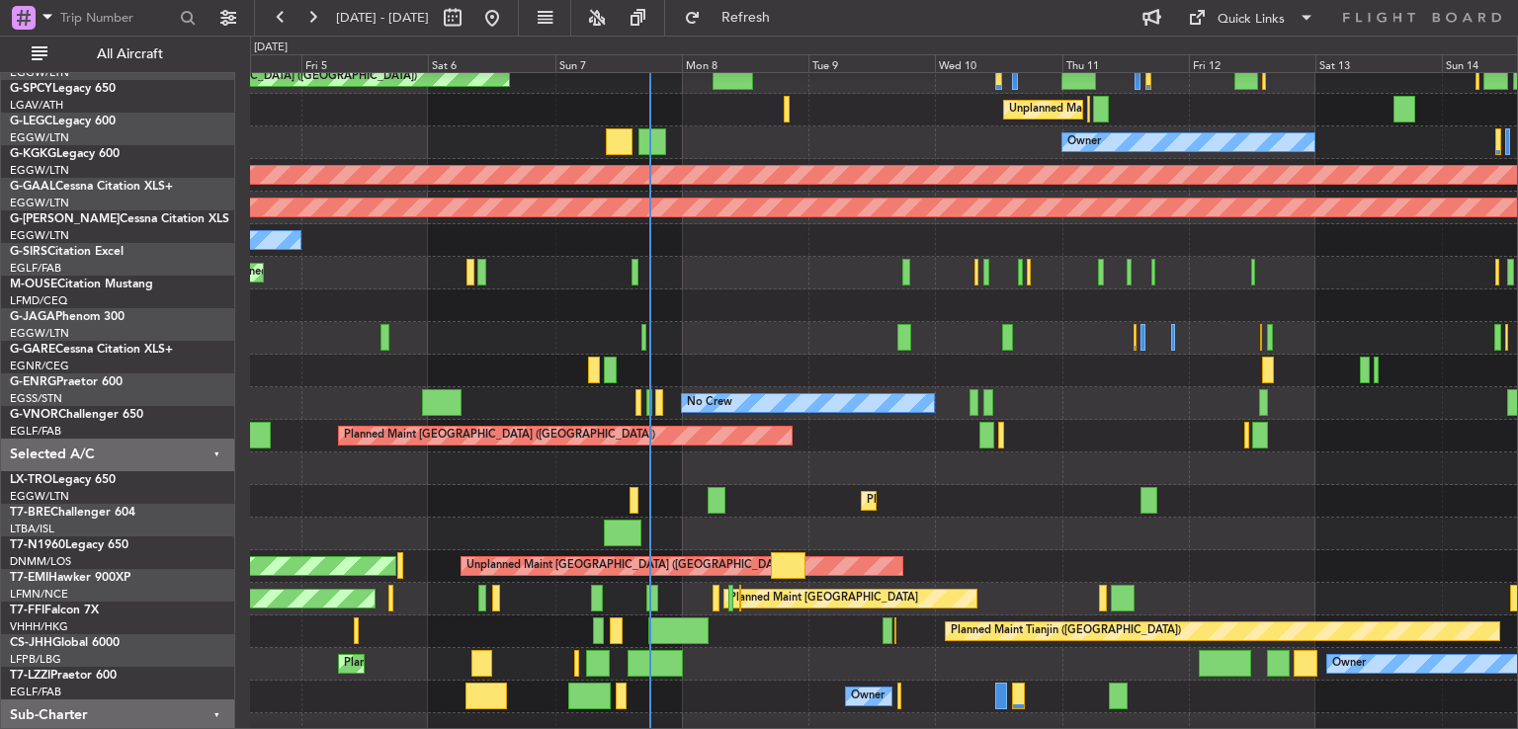
click at [766, 485] on div "Planned Maint Dusseldorf" at bounding box center [883, 501] width 1267 height 33
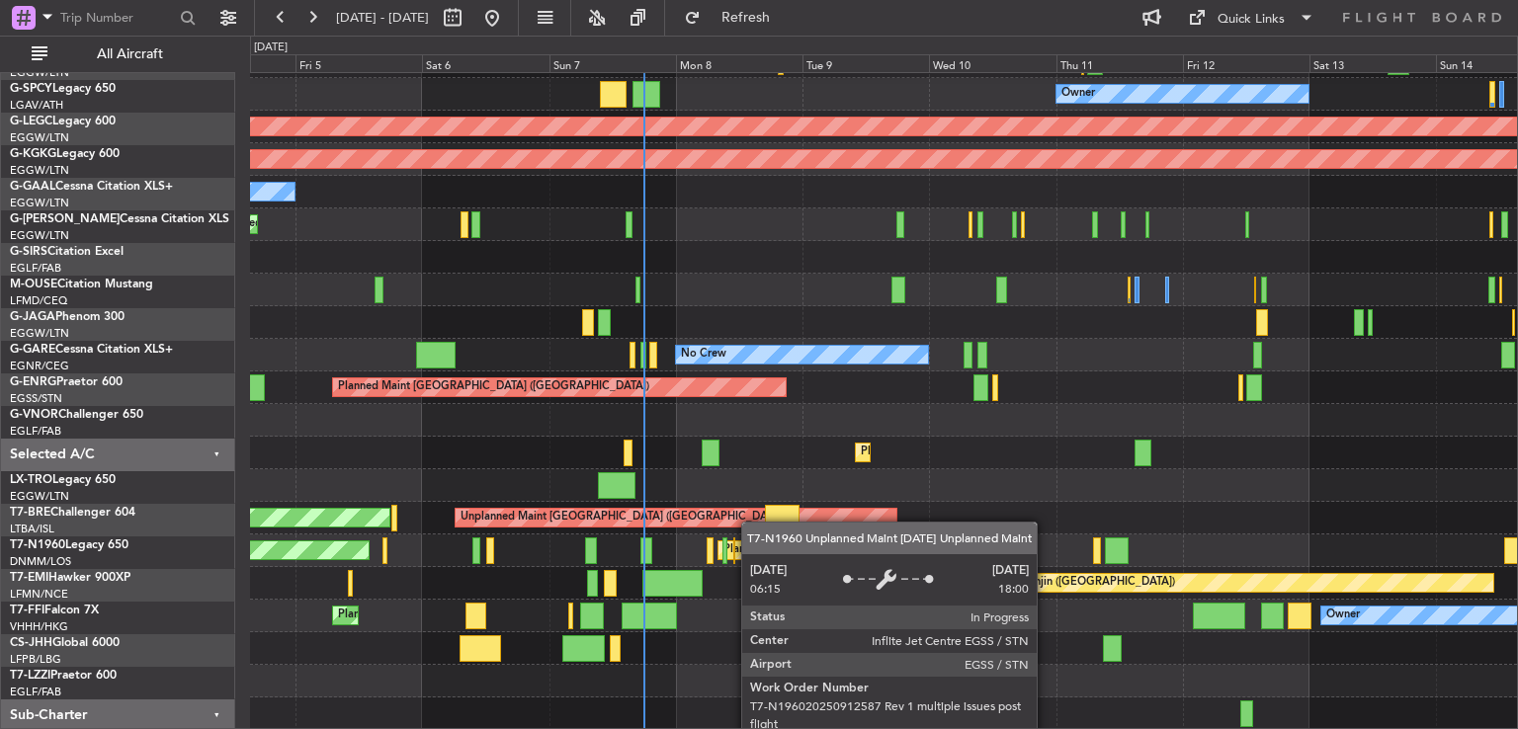
scroll to position [125, 0]
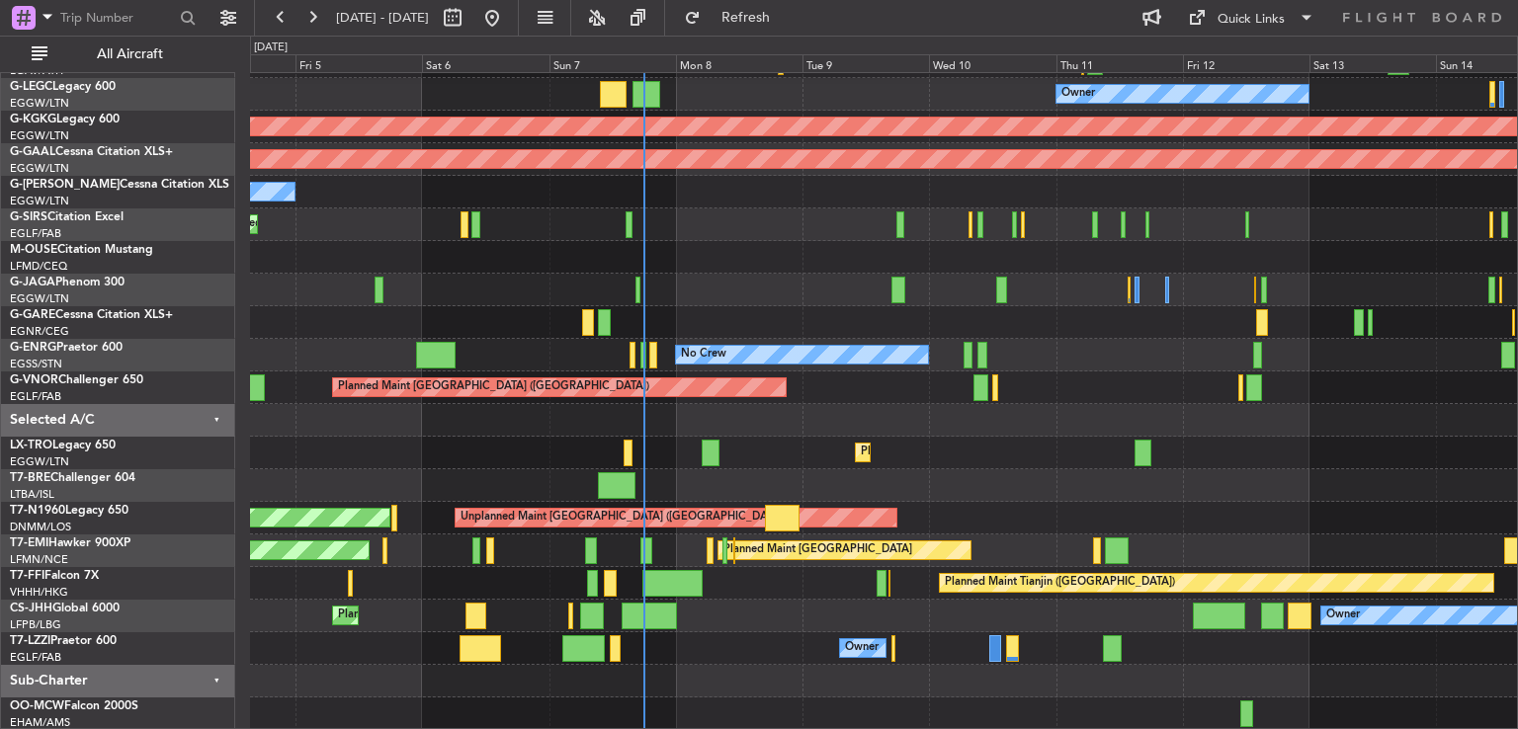
click at [763, 430] on div "Unplanned Maint Athens (Eleftherios Venizelos Intl) Owner AOG Maint Istanbul (A…" at bounding box center [883, 339] width 1267 height 783
